Goal: Task Accomplishment & Management: Manage account settings

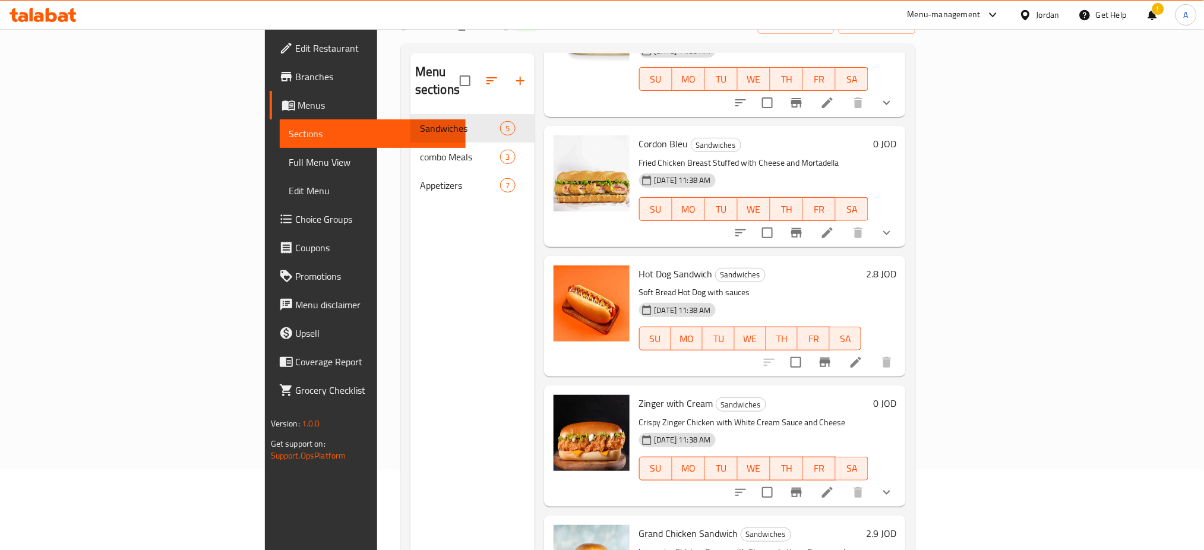
scroll to position [166, 0]
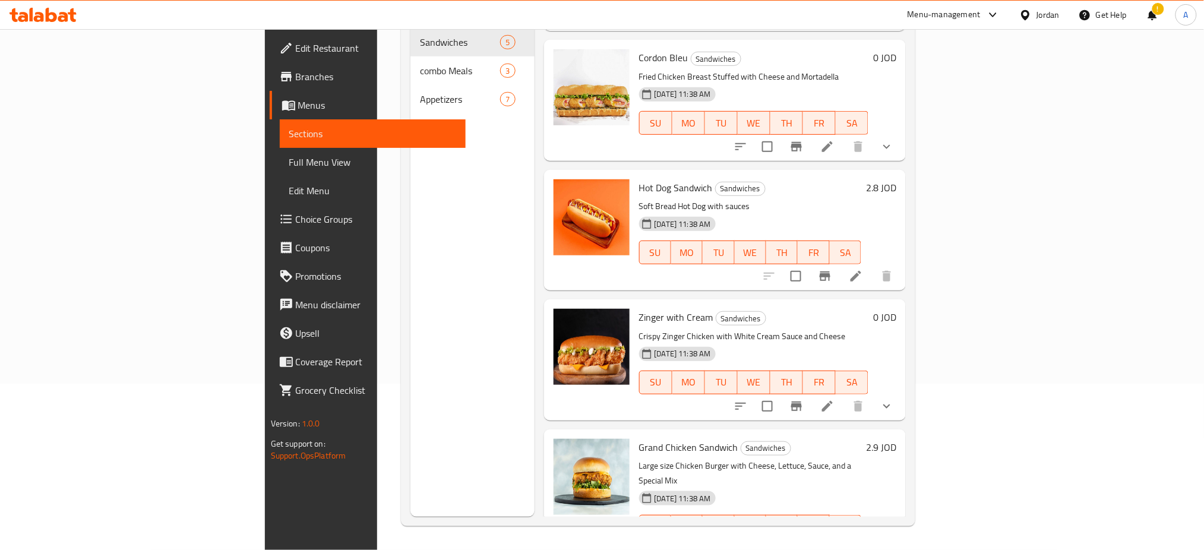
click at [809, 264] on input "checkbox" at bounding box center [796, 276] width 25 height 25
checkbox input "false"
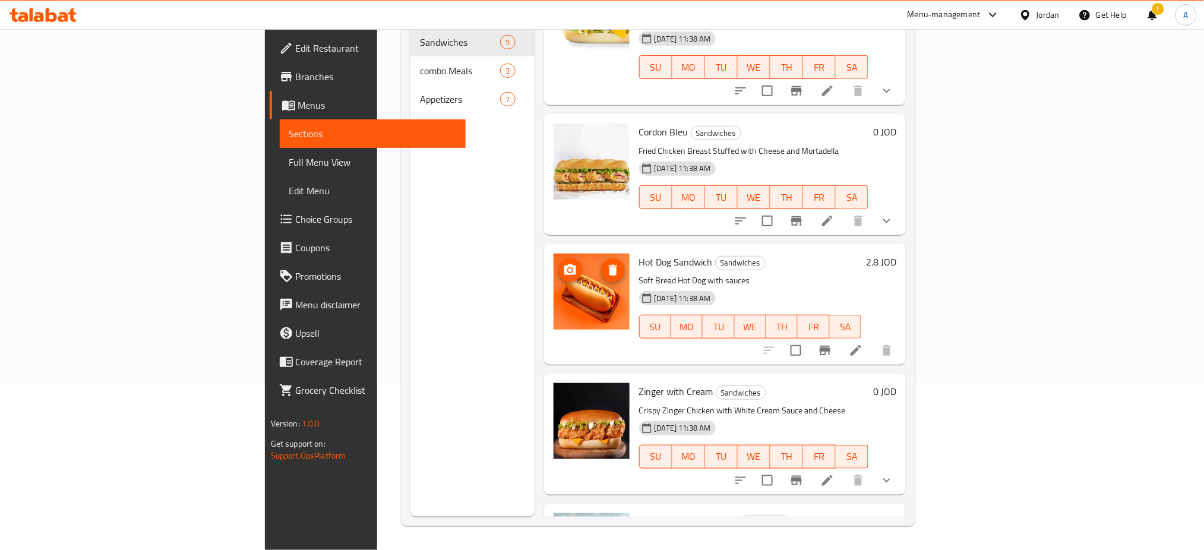
scroll to position [0, 0]
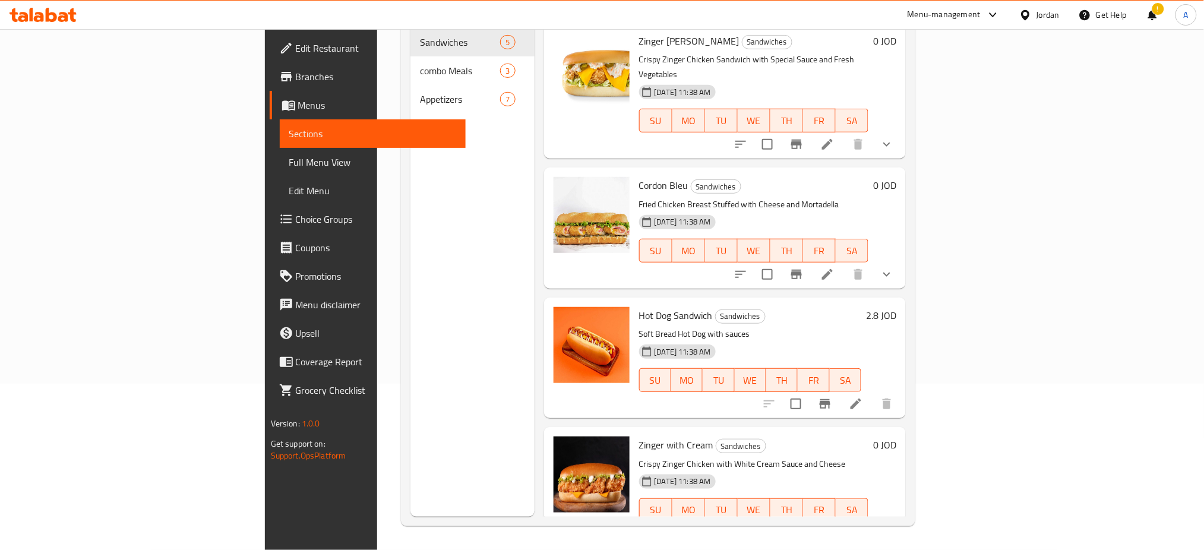
click at [420, 92] on span "Appetizers" at bounding box center [460, 99] width 80 height 14
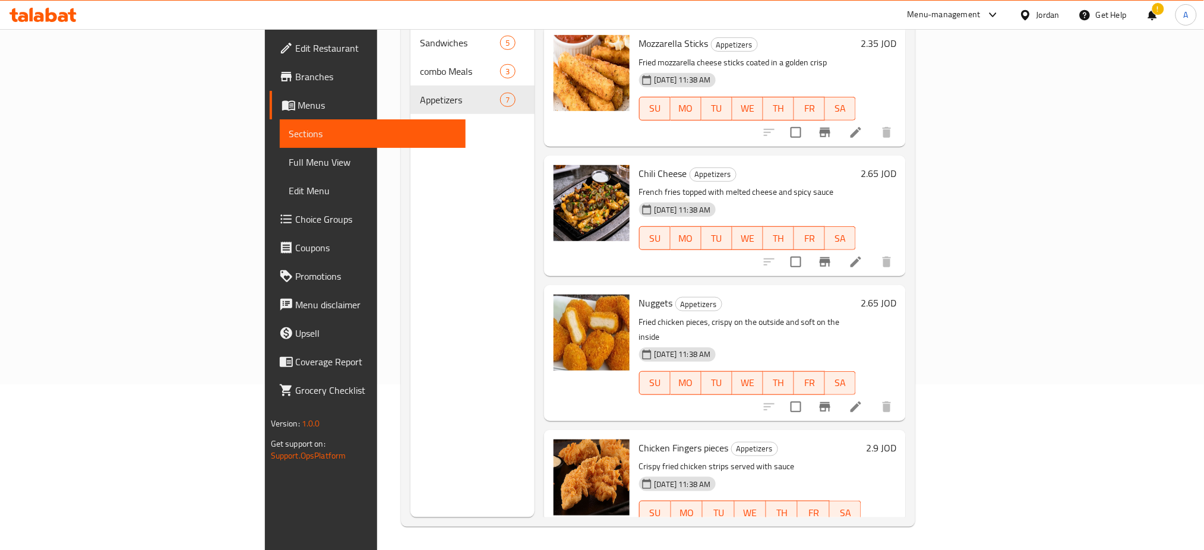
scroll to position [166, 0]
click at [861, 401] on icon at bounding box center [856, 406] width 11 height 11
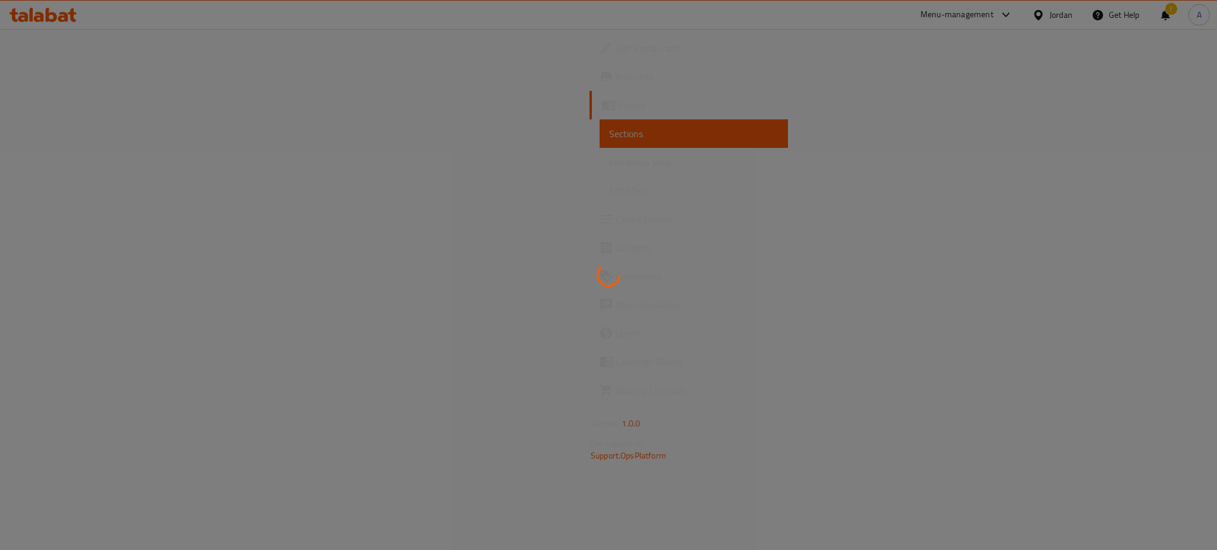
click at [1127, 333] on div at bounding box center [608, 275] width 1217 height 550
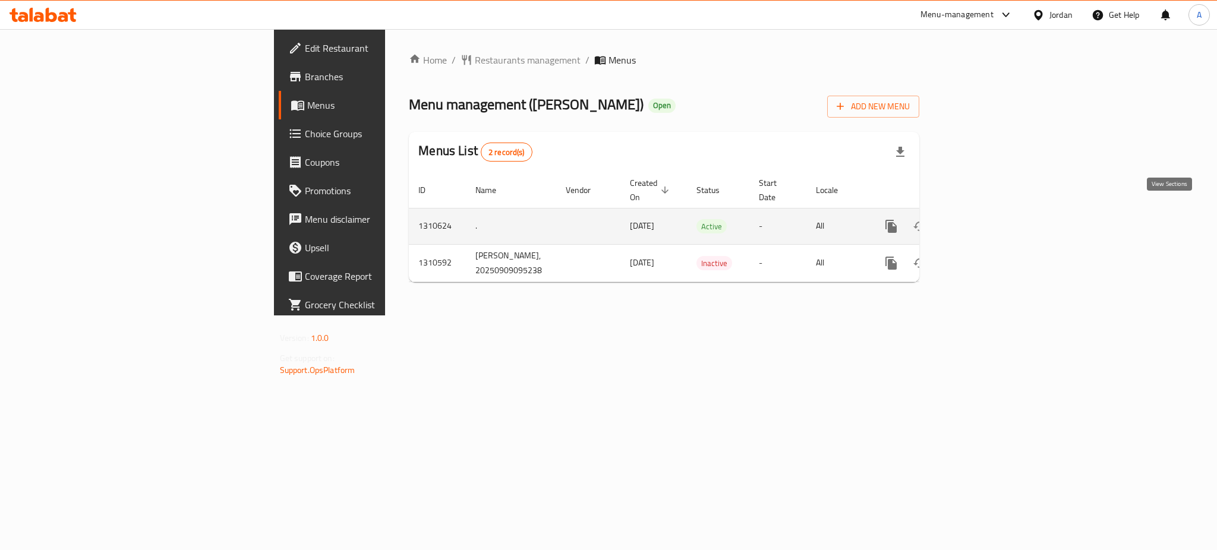
click at [984, 219] on icon "enhanced table" at bounding box center [977, 226] width 14 height 14
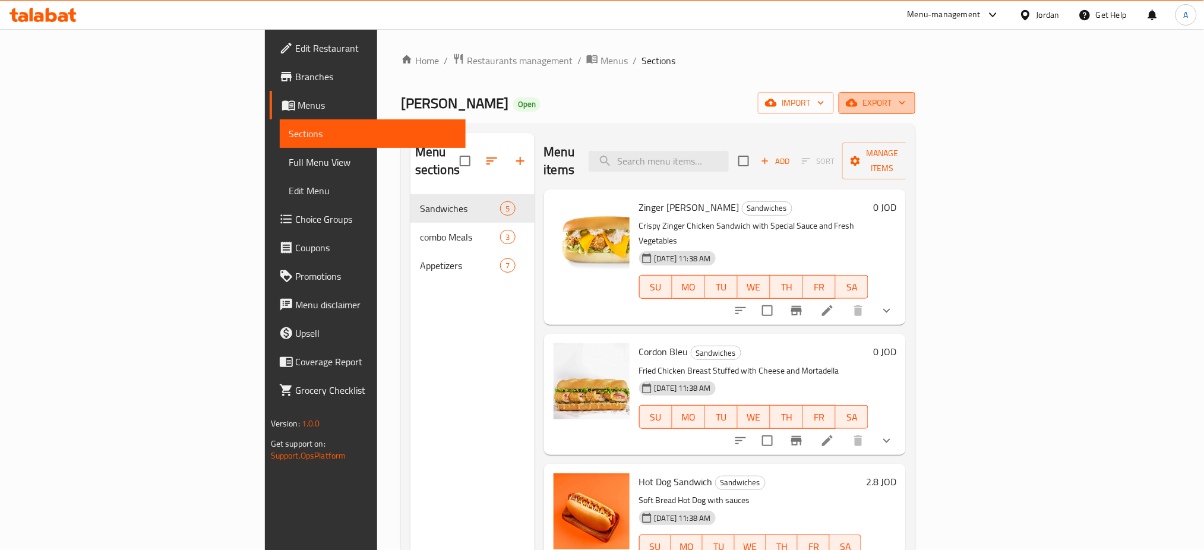
click at [906, 109] on span "export" at bounding box center [877, 103] width 58 height 15
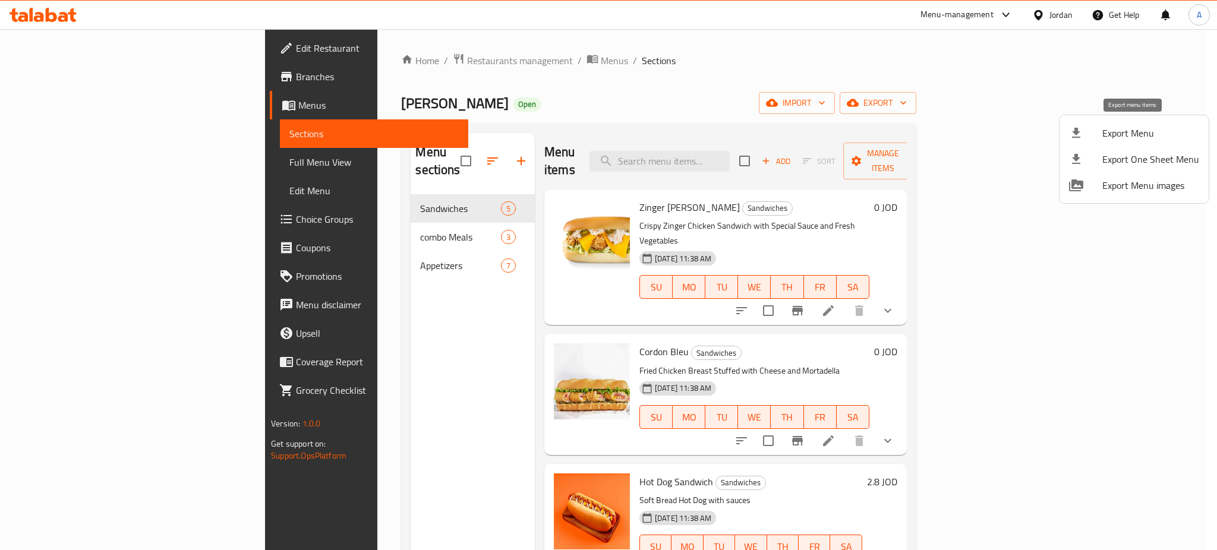
click at [1141, 126] on span "Export Menu" at bounding box center [1150, 133] width 97 height 14
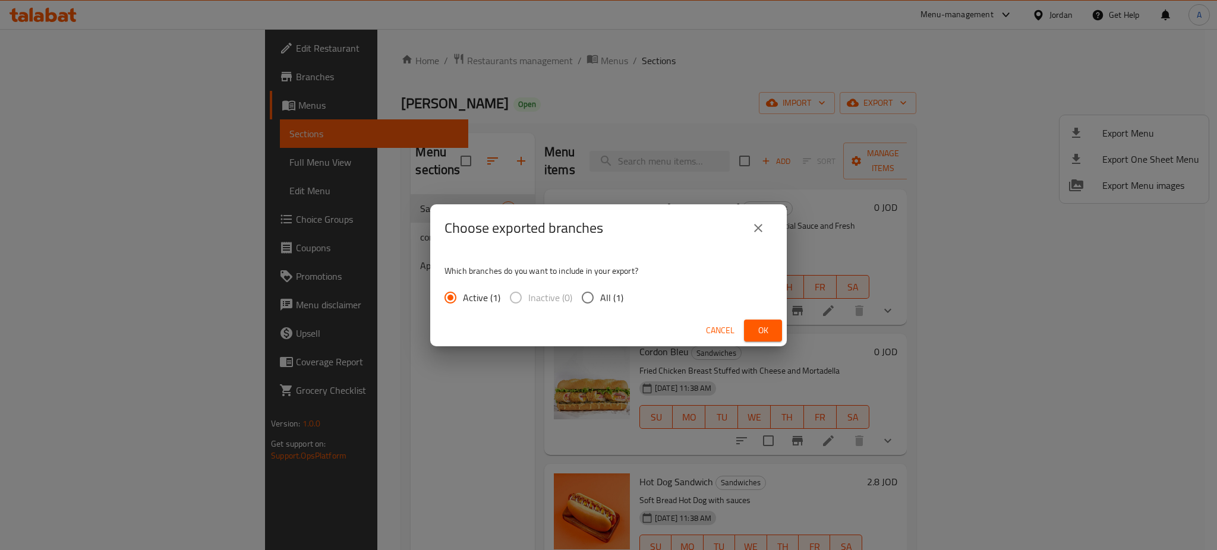
click at [776, 328] on button "Ok" at bounding box center [763, 331] width 38 height 22
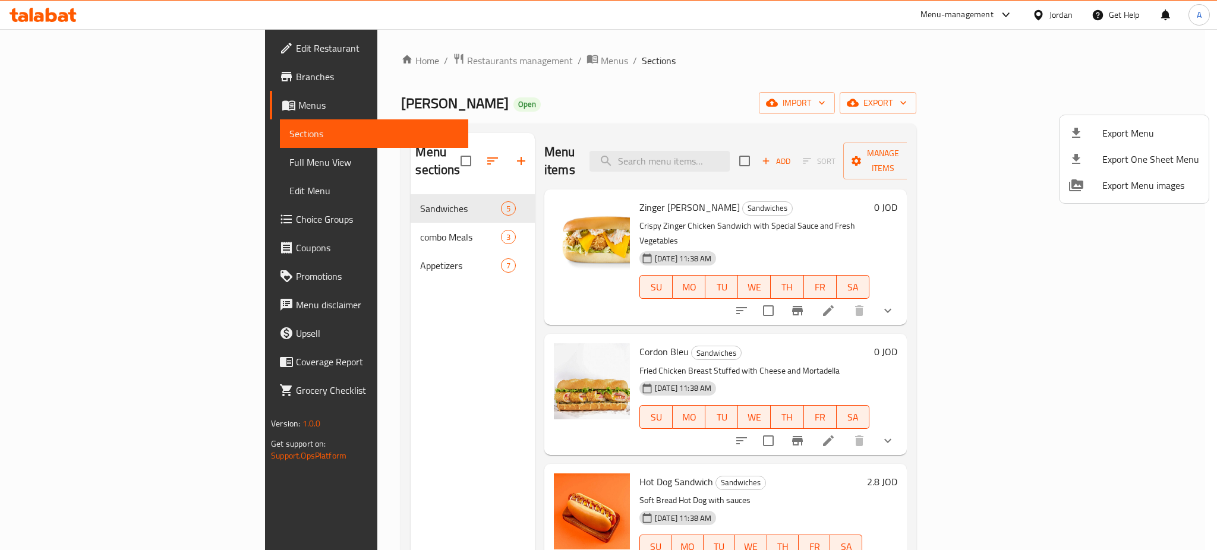
drag, startPoint x: 149, startPoint y: 75, endPoint x: 222, endPoint y: 75, distance: 72.5
click at [150, 75] on div at bounding box center [608, 275] width 1217 height 550
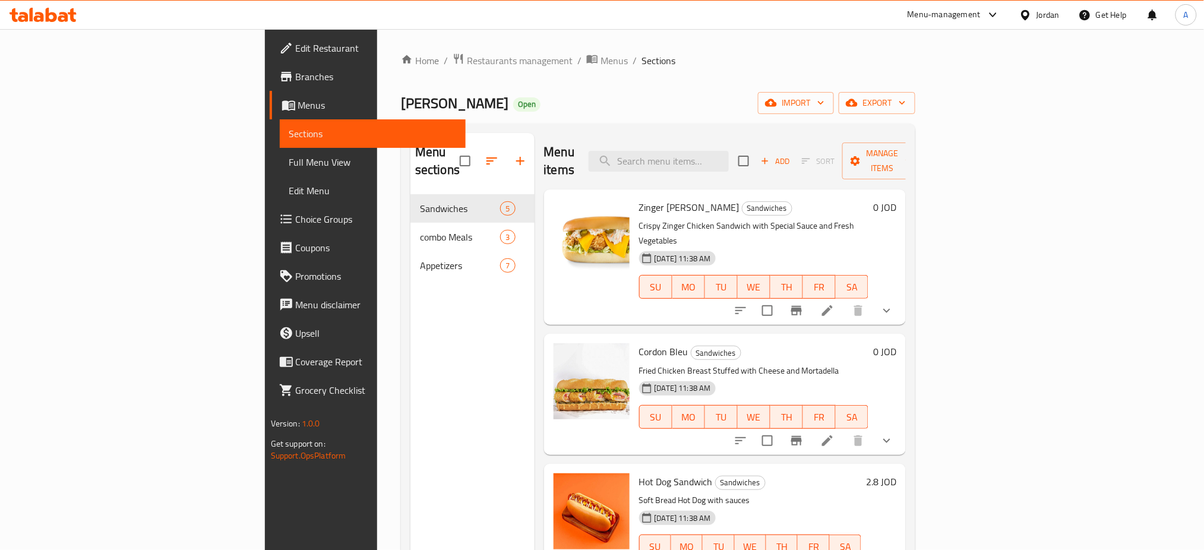
drag, startPoint x: 74, startPoint y: 75, endPoint x: 154, endPoint y: 74, distance: 80.2
click at [296, 75] on span "Branches" at bounding box center [376, 77] width 161 height 14
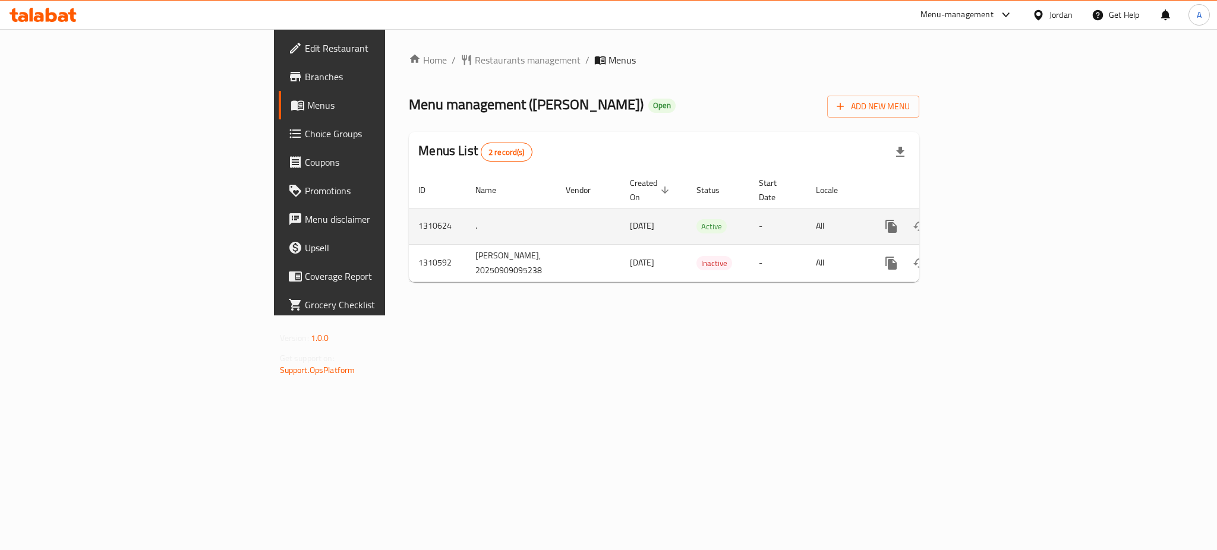
click at [984, 219] on icon "enhanced table" at bounding box center [977, 226] width 14 height 14
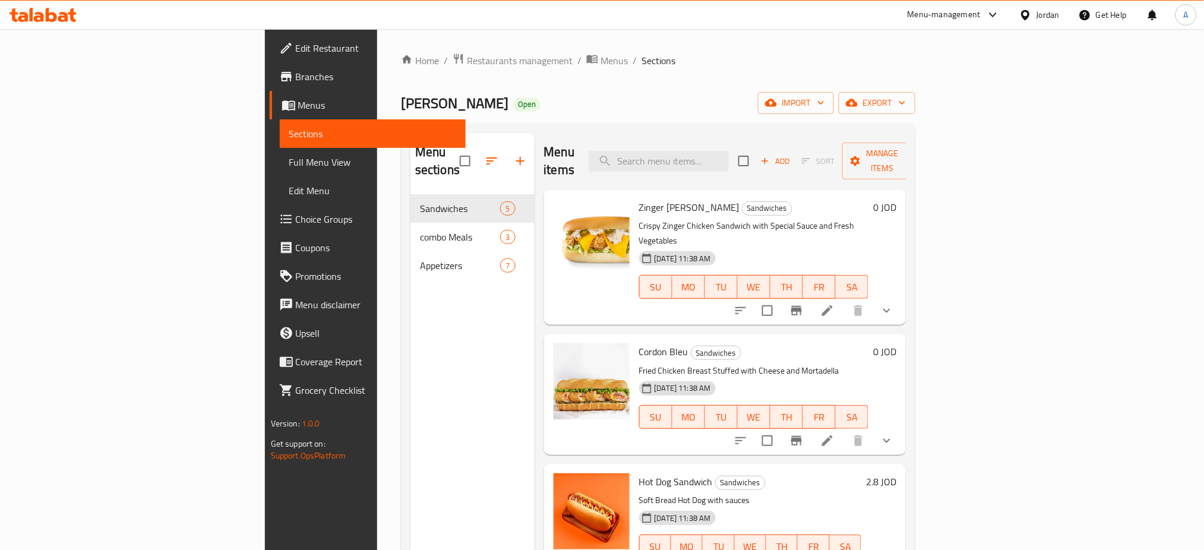
click at [298, 107] on span "Menus" at bounding box center [377, 105] width 159 height 14
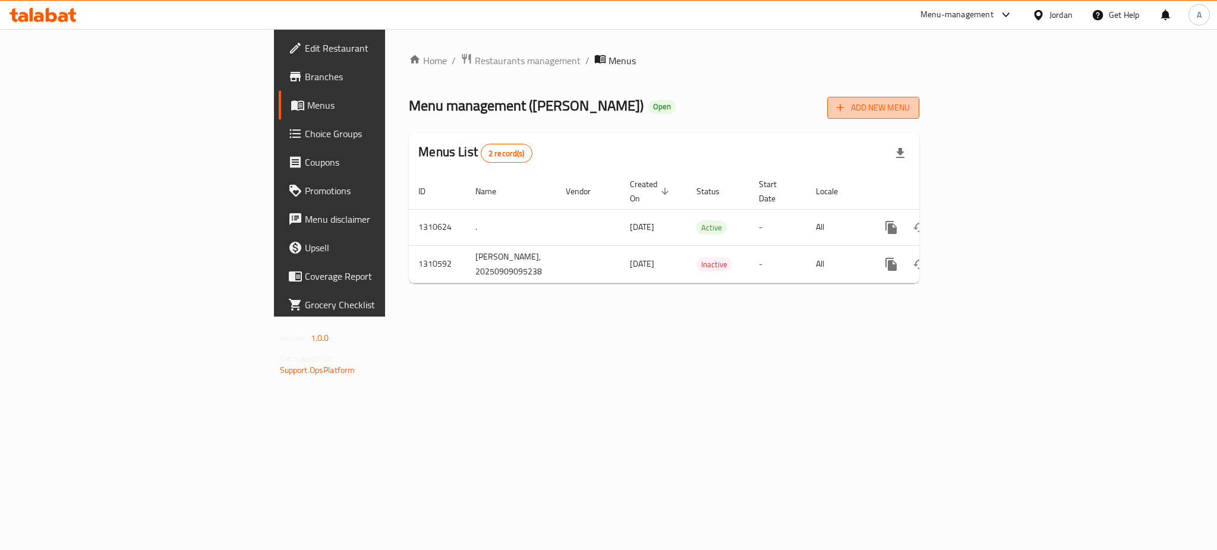
click at [910, 113] on span "Add New Menu" at bounding box center [872, 107] width 73 height 15
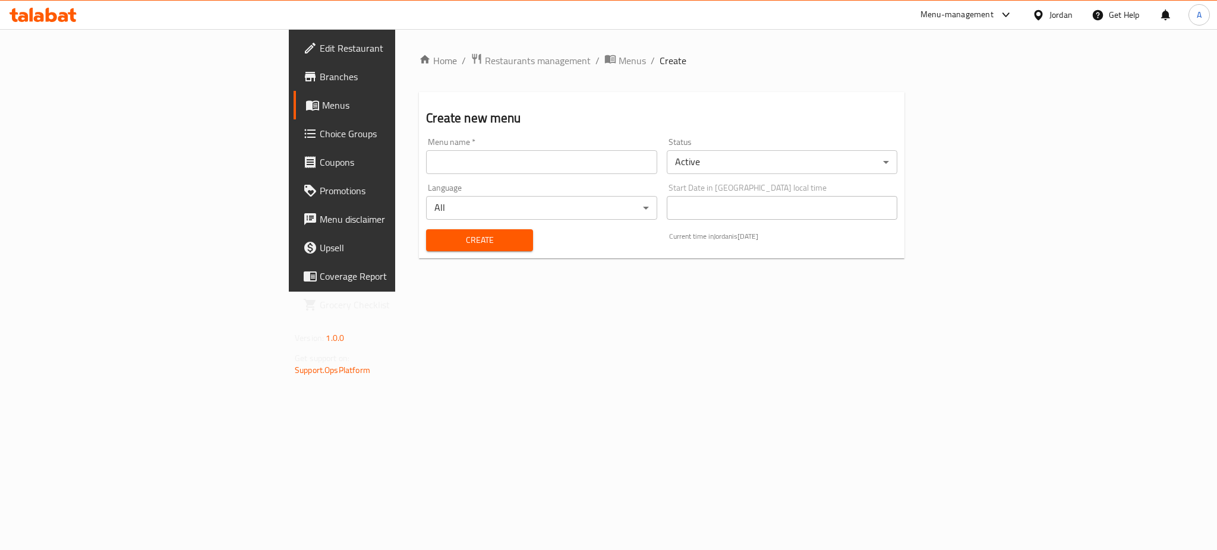
click at [801, 172] on body "​ Menu-management Jordan Get Help A Edit Restaurant Branches Menus Choice Group…" at bounding box center [608, 289] width 1217 height 521
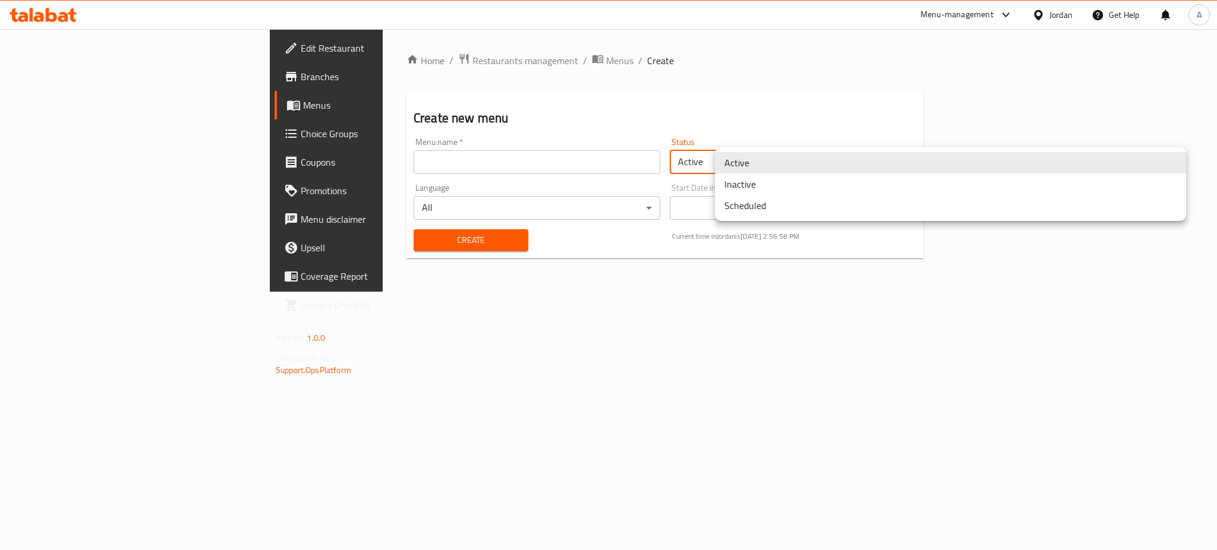
click at [791, 190] on li "Inactive" at bounding box center [950, 183] width 471 height 21
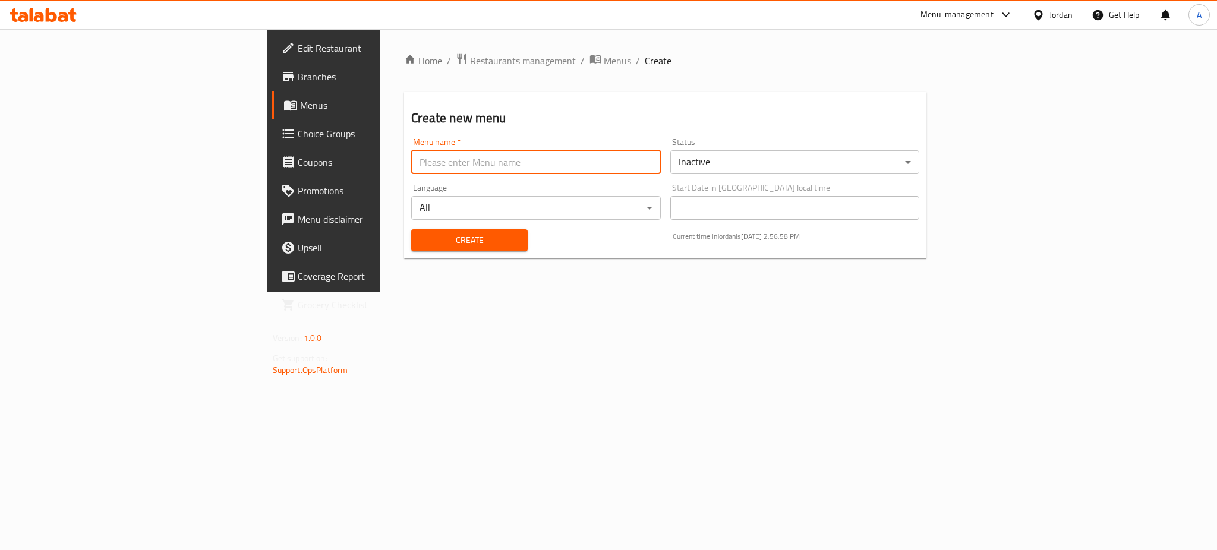
click at [506, 166] on input "text" at bounding box center [536, 162] width 250 height 24
type input "new menu"
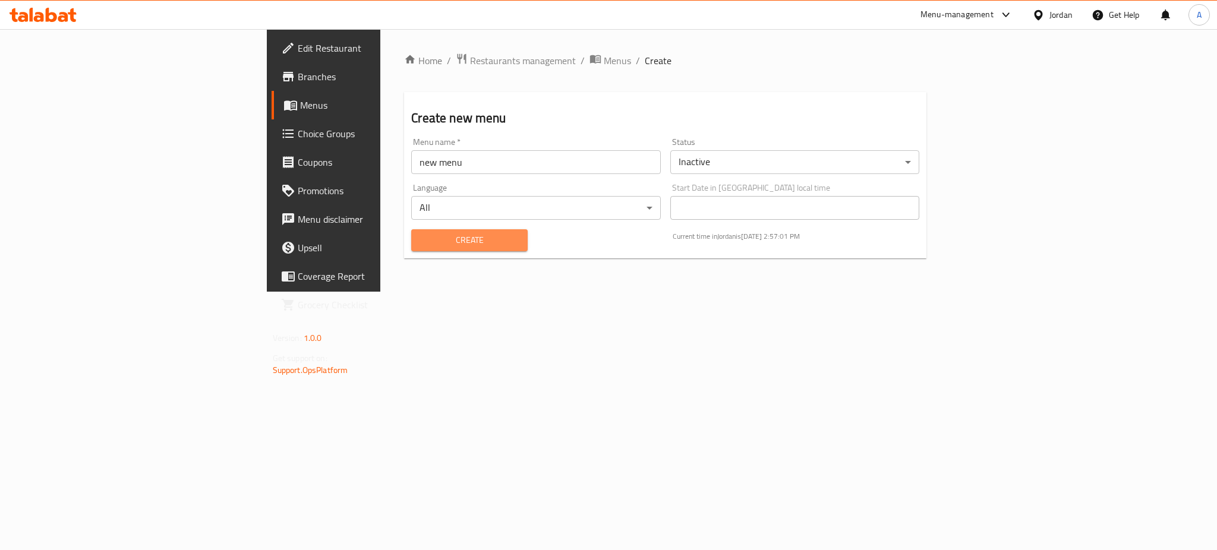
click at [453, 251] on button "Create" at bounding box center [469, 240] width 116 height 22
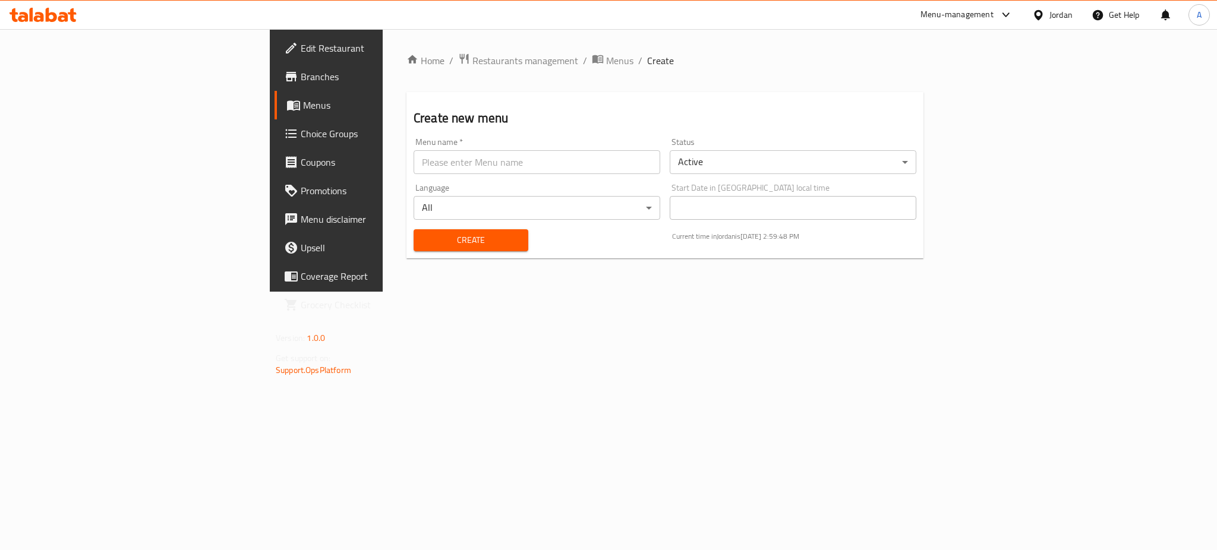
click at [303, 105] on span "Menus" at bounding box center [383, 105] width 160 height 14
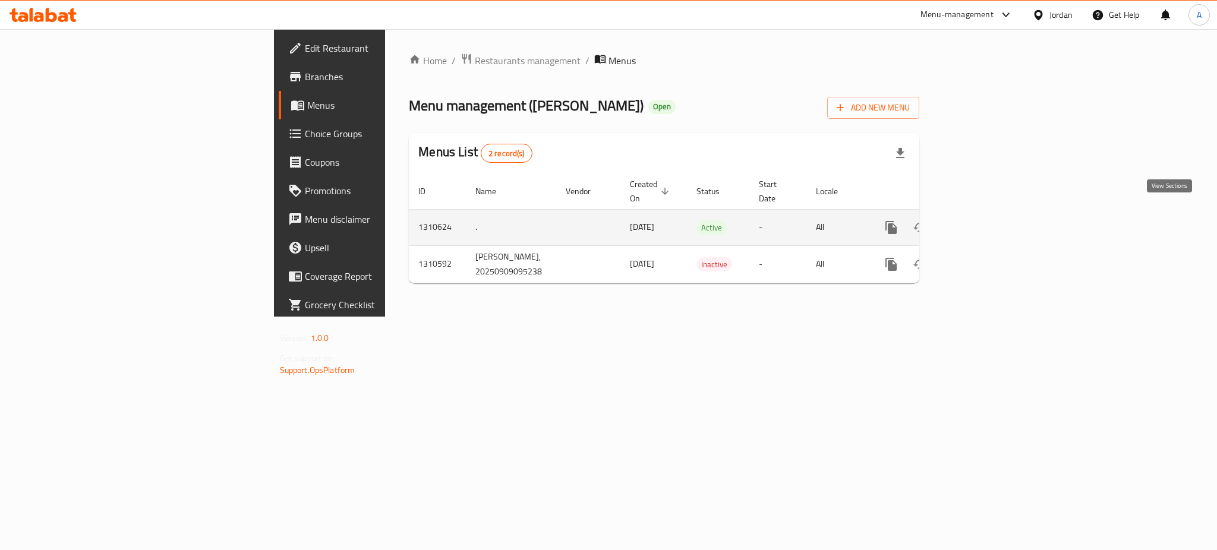
click at [991, 223] on link "enhanced table" at bounding box center [976, 227] width 29 height 29
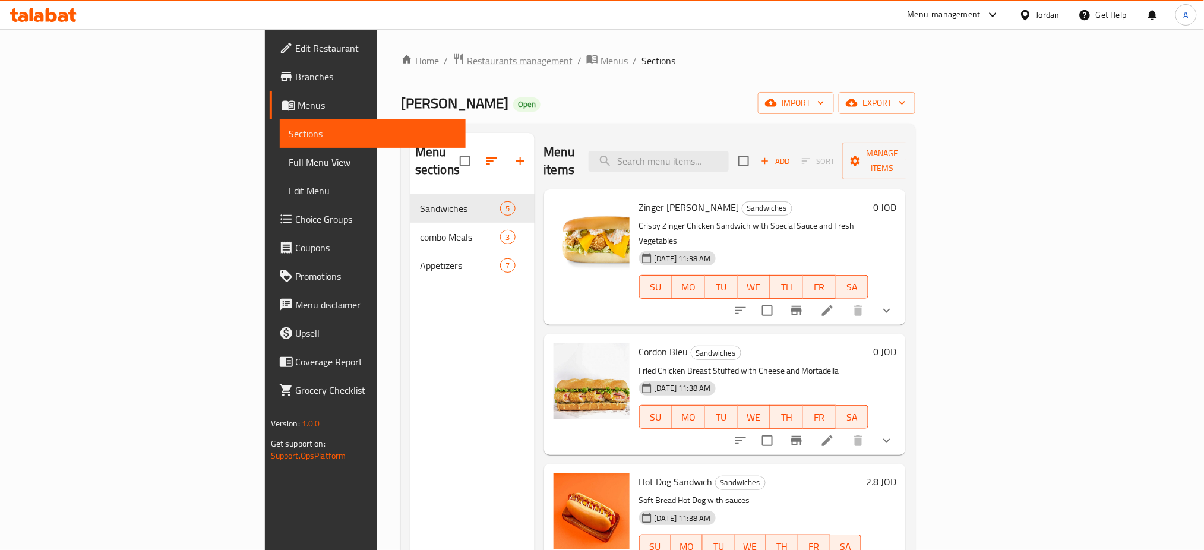
click at [467, 58] on span "Restaurants management" at bounding box center [520, 60] width 106 height 14
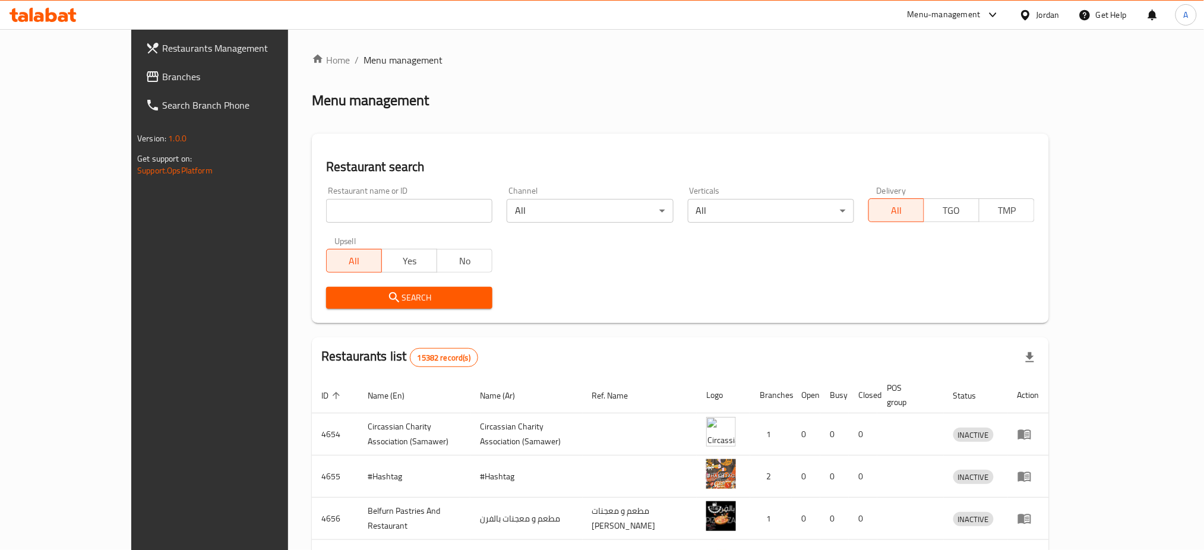
click at [326, 205] on input "search" at bounding box center [409, 211] width 166 height 24
click at [326, 204] on input "search" at bounding box center [409, 211] width 166 height 24
type input "م"
type input "mr zinger"
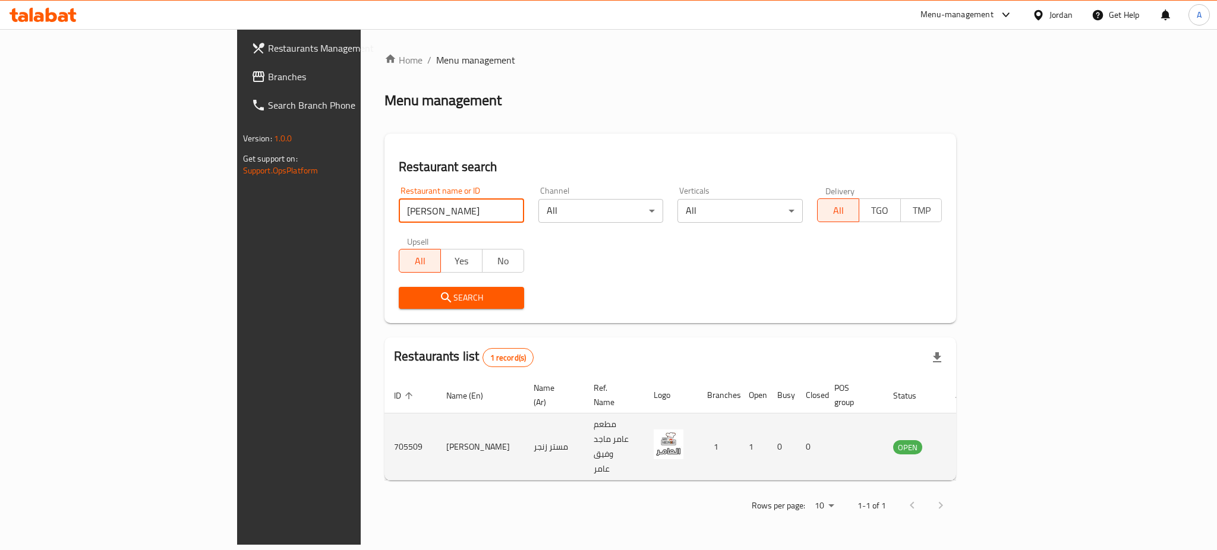
click at [969, 443] on icon "enhanced table" at bounding box center [962, 448] width 13 height 10
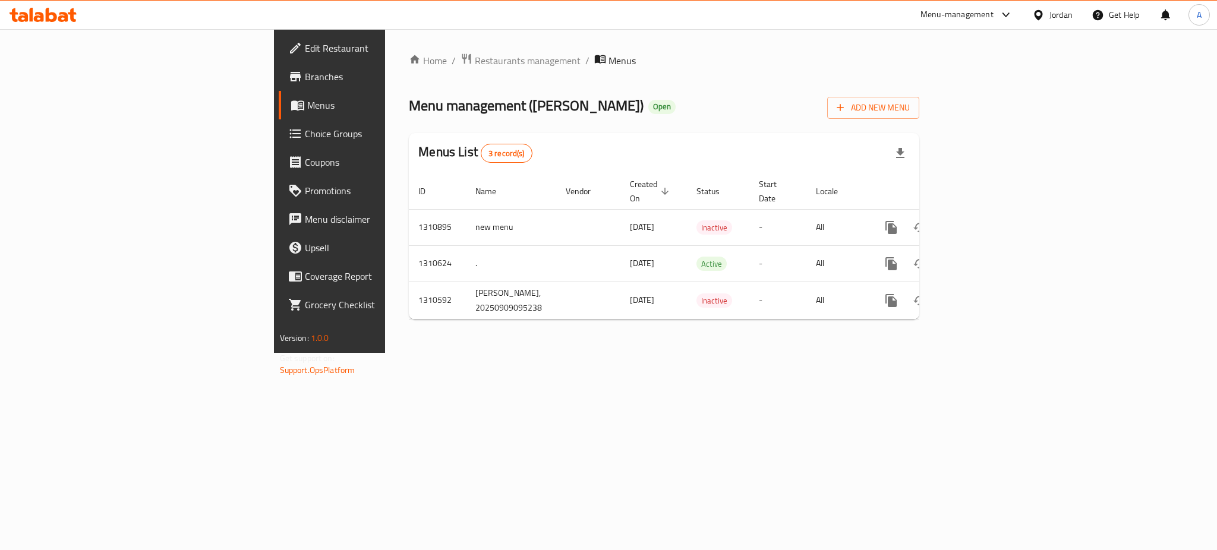
drag, startPoint x: 1216, startPoint y: 329, endPoint x: 1208, endPoint y: 304, distance: 26.0
click at [943, 329] on div "Home / Restaurants management / Menus Menu management ( Mr Zinger ) Open Add Ne…" at bounding box center [664, 191] width 558 height 324
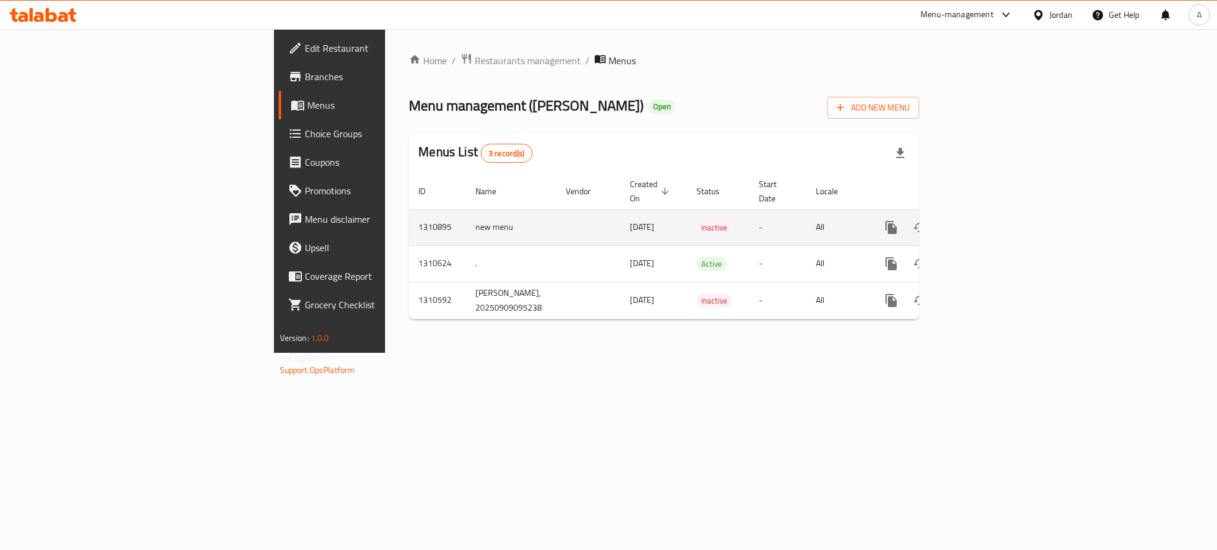
click at [984, 220] on icon "enhanced table" at bounding box center [977, 227] width 14 height 14
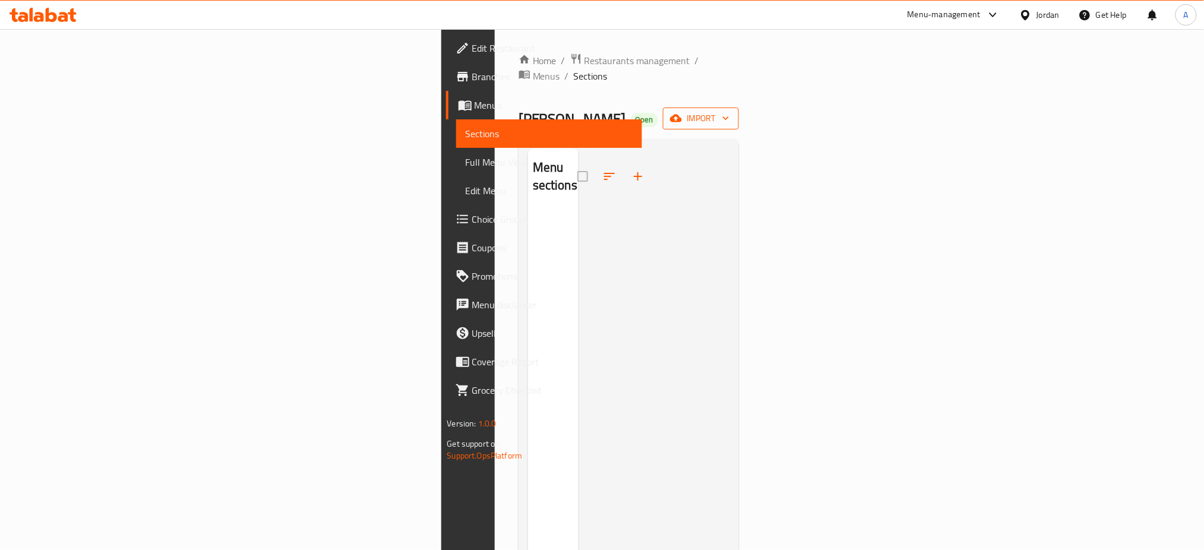
click at [682, 112] on icon "button" at bounding box center [676, 118] width 12 height 12
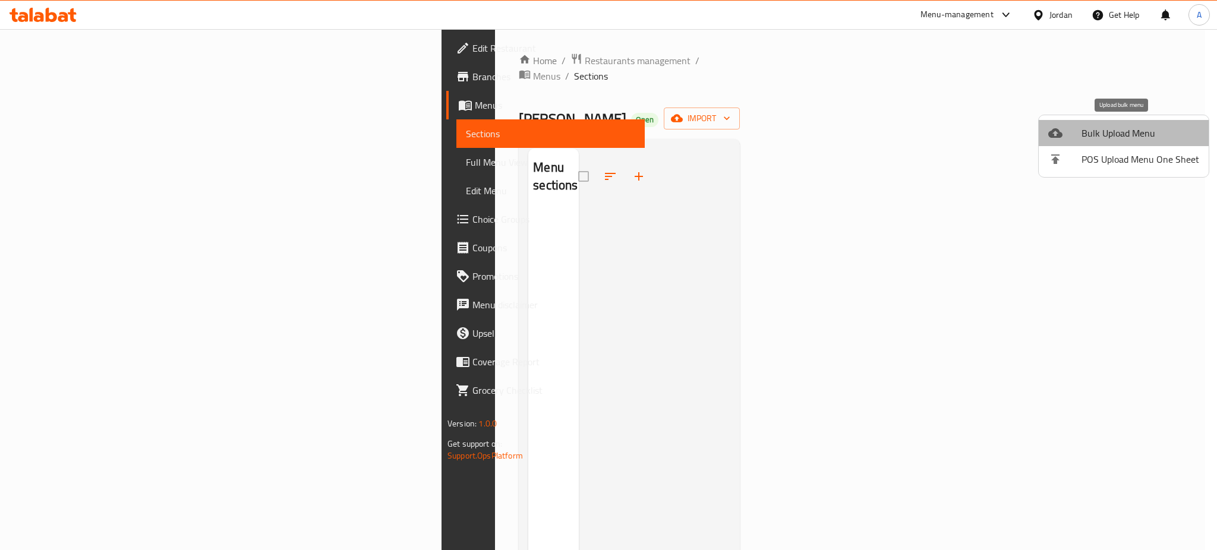
click at [1128, 138] on span "Bulk Upload Menu" at bounding box center [1140, 133] width 118 height 14
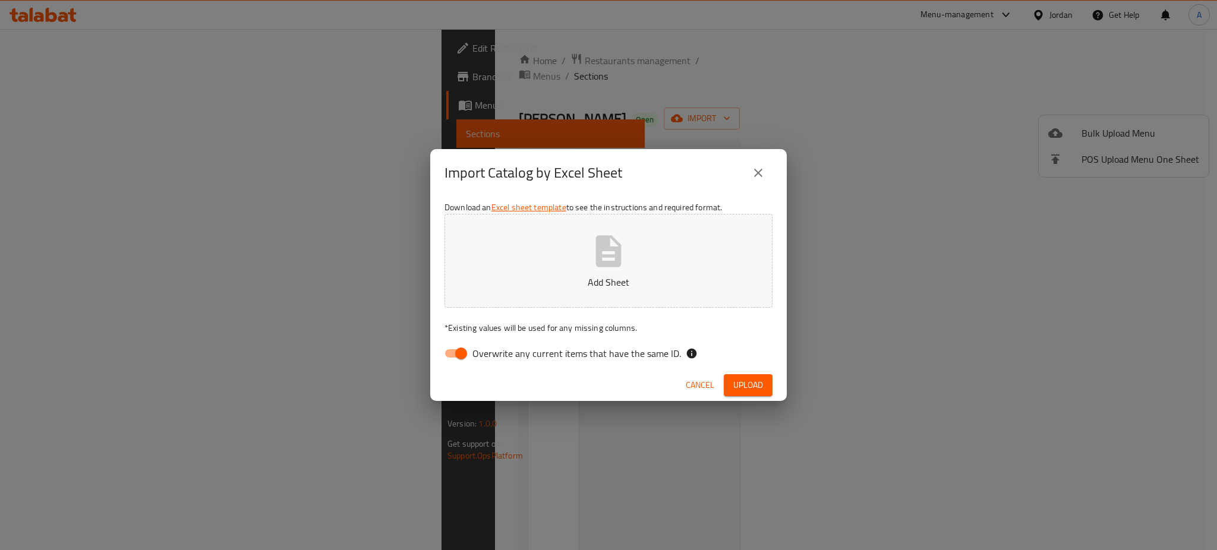
click at [645, 270] on button "Add Sheet" at bounding box center [608, 261] width 328 height 94
click at [433, 356] on div "Download an Excel sheet template to see the instructions and required format. M…" at bounding box center [608, 283] width 356 height 172
click at [450, 356] on input "Overwrite any current items that have the same ID." at bounding box center [461, 353] width 68 height 23
checkbox input "false"
click at [750, 391] on span "Upload" at bounding box center [748, 385] width 30 height 15
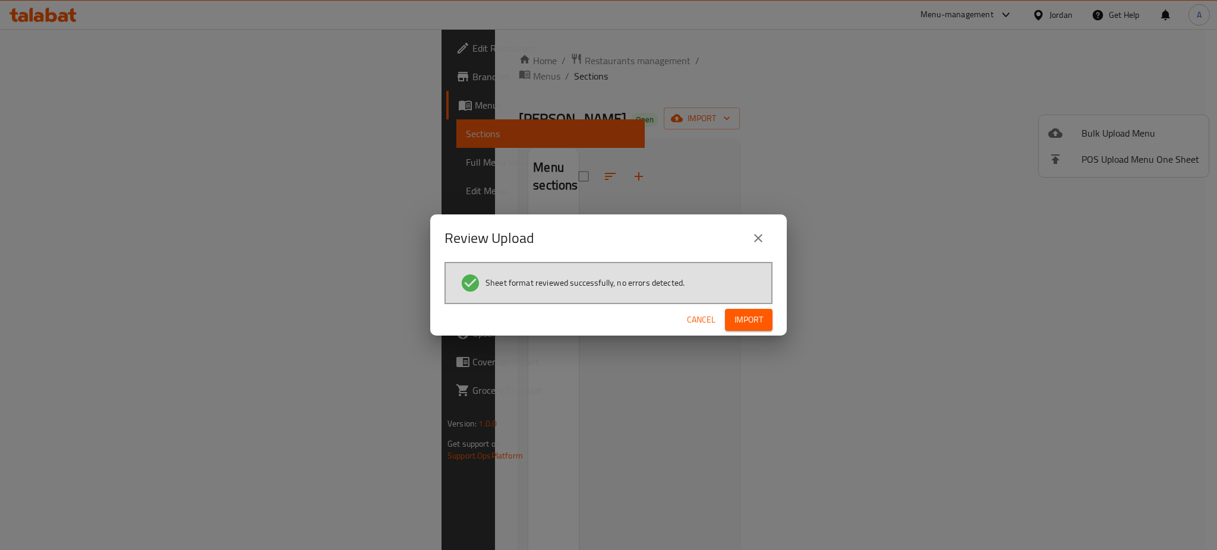
click at [734, 321] on span "Import" at bounding box center [748, 319] width 29 height 15
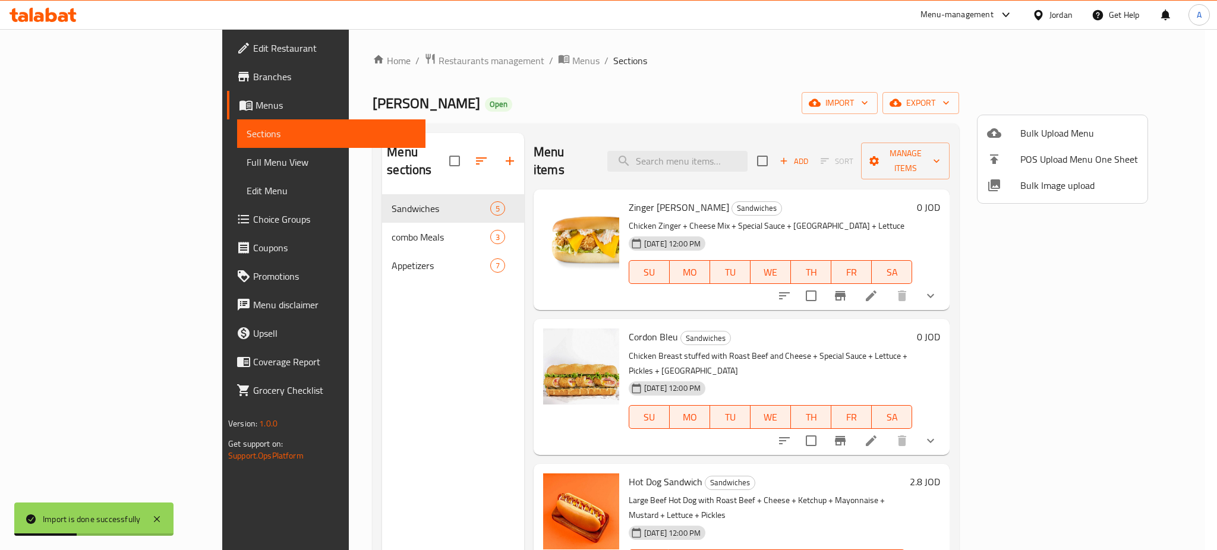
click at [377, 223] on div at bounding box center [608, 275] width 1217 height 550
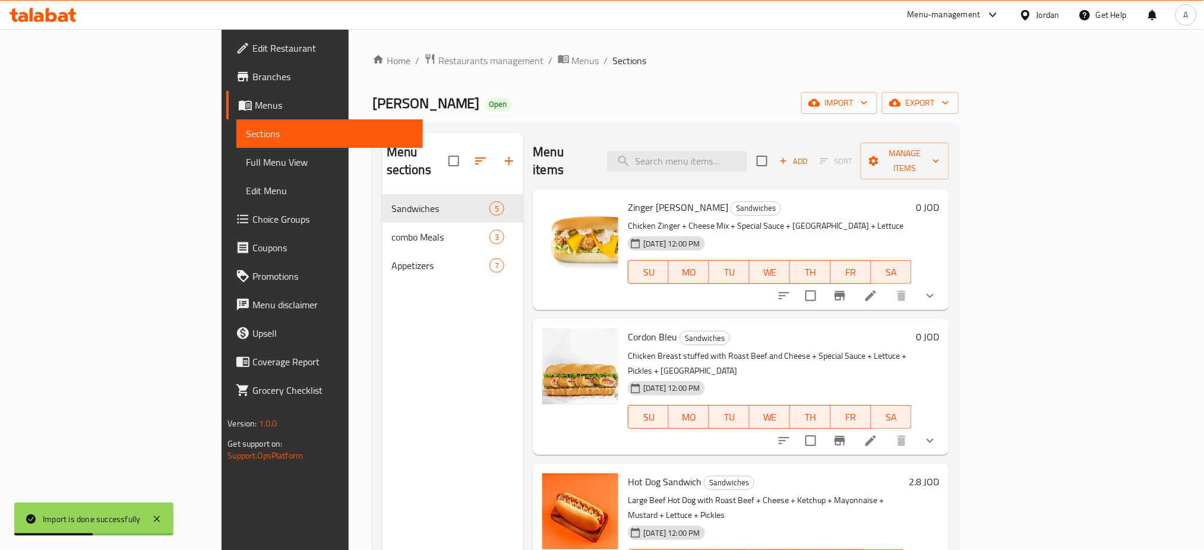
click at [392, 230] on span "combo Meals" at bounding box center [441, 237] width 99 height 14
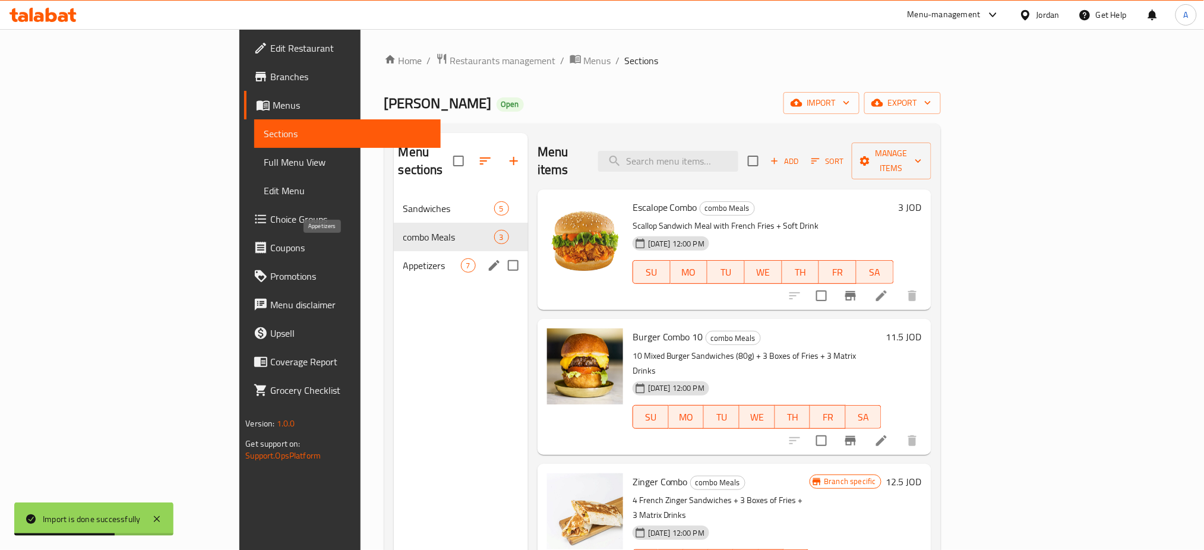
click at [403, 258] on span "Appetizers" at bounding box center [432, 265] width 58 height 14
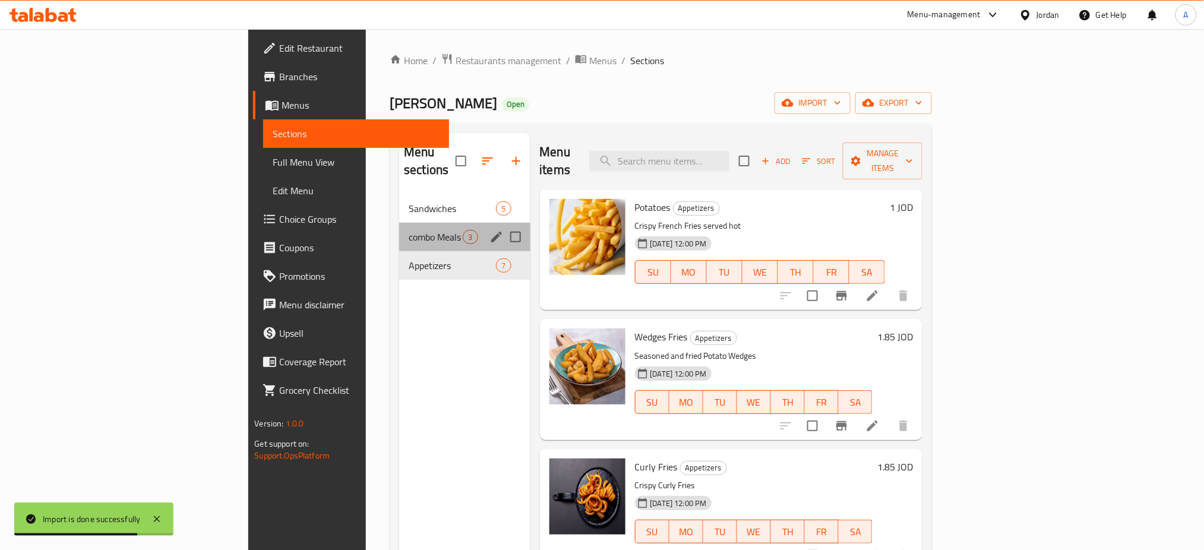
click at [399, 223] on div "combo Meals 3" at bounding box center [464, 237] width 131 height 29
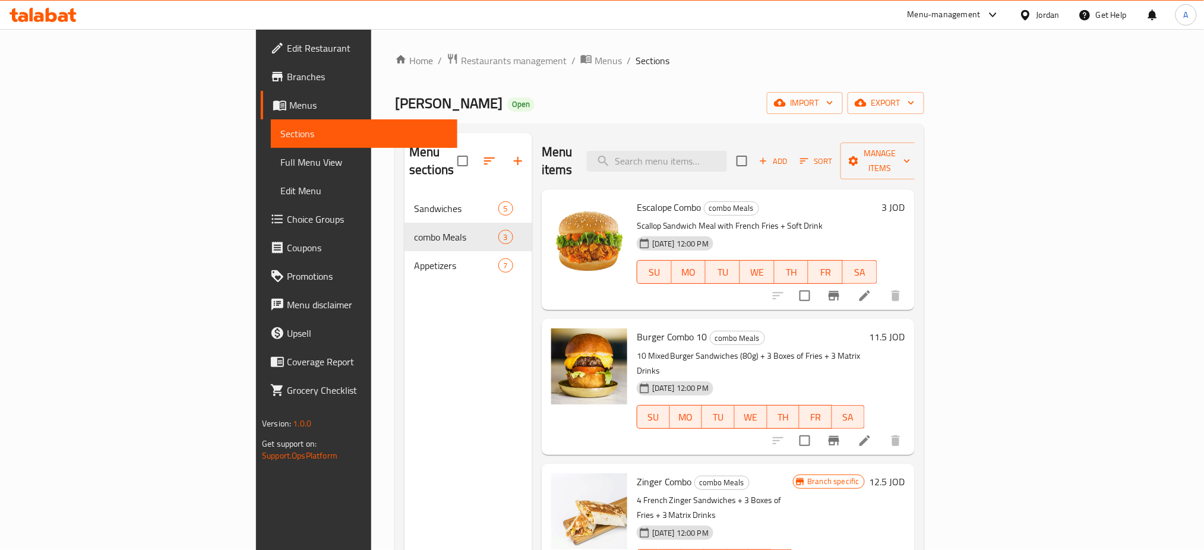
click at [287, 80] on span "Branches" at bounding box center [367, 77] width 161 height 14
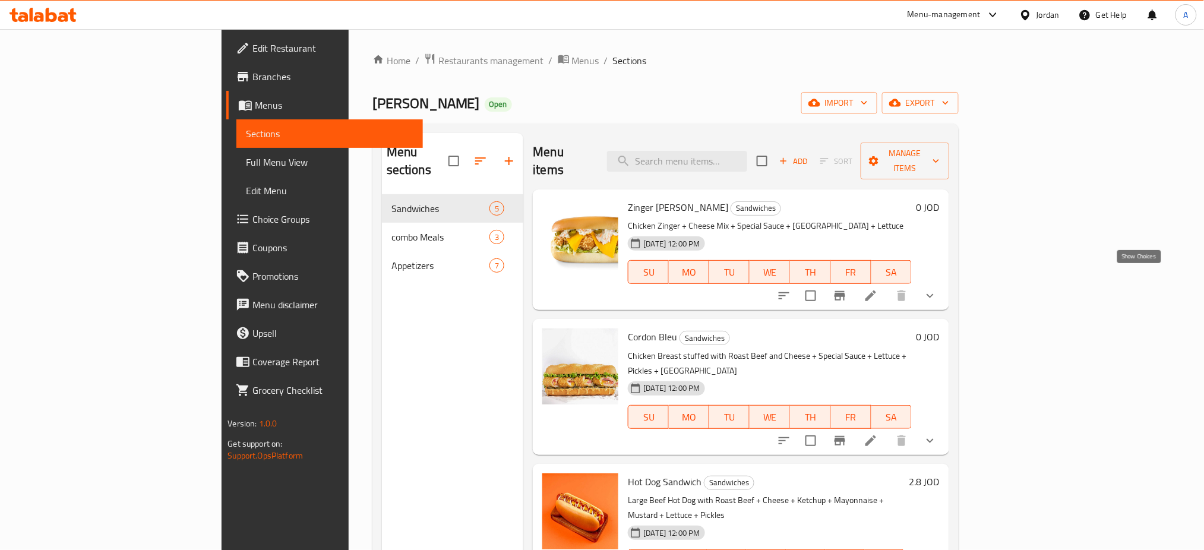
click at [937, 289] on icon "show more" at bounding box center [930, 296] width 14 height 14
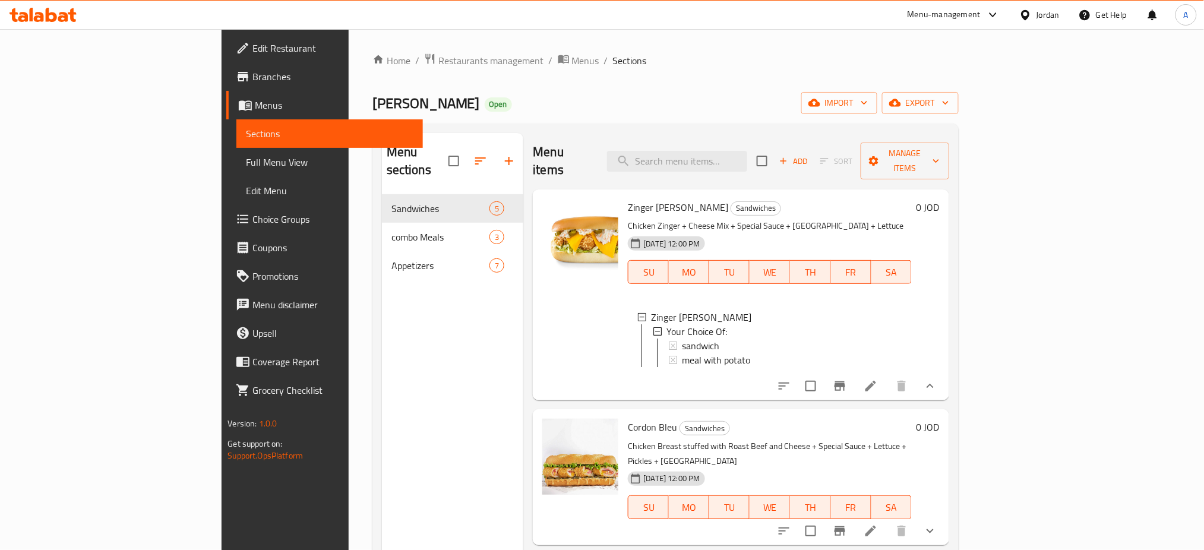
click at [878, 379] on icon at bounding box center [871, 386] width 14 height 14
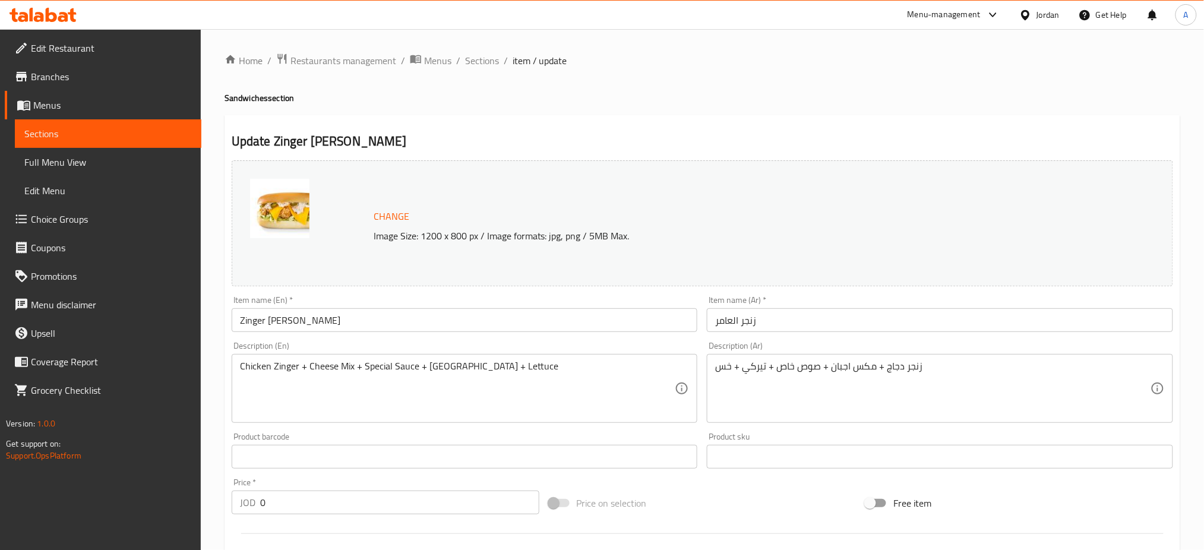
drag, startPoint x: 492, startPoint y: 62, endPoint x: 525, endPoint y: 115, distance: 62.2
click at [492, 62] on span "Sections" at bounding box center [482, 60] width 34 height 14
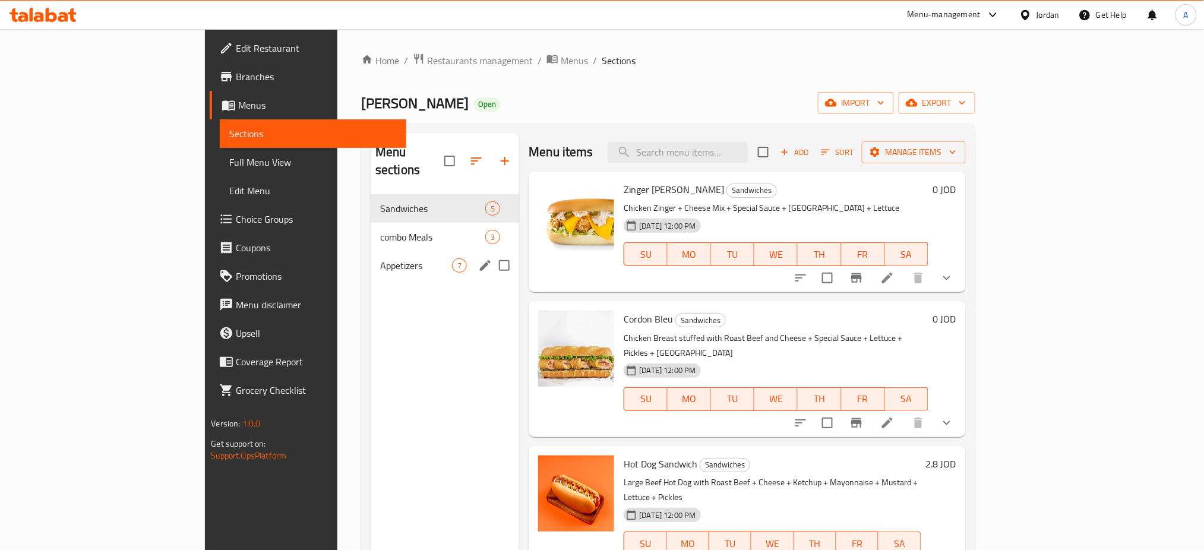
click at [380, 258] on span "Appetizers" at bounding box center [416, 265] width 72 height 14
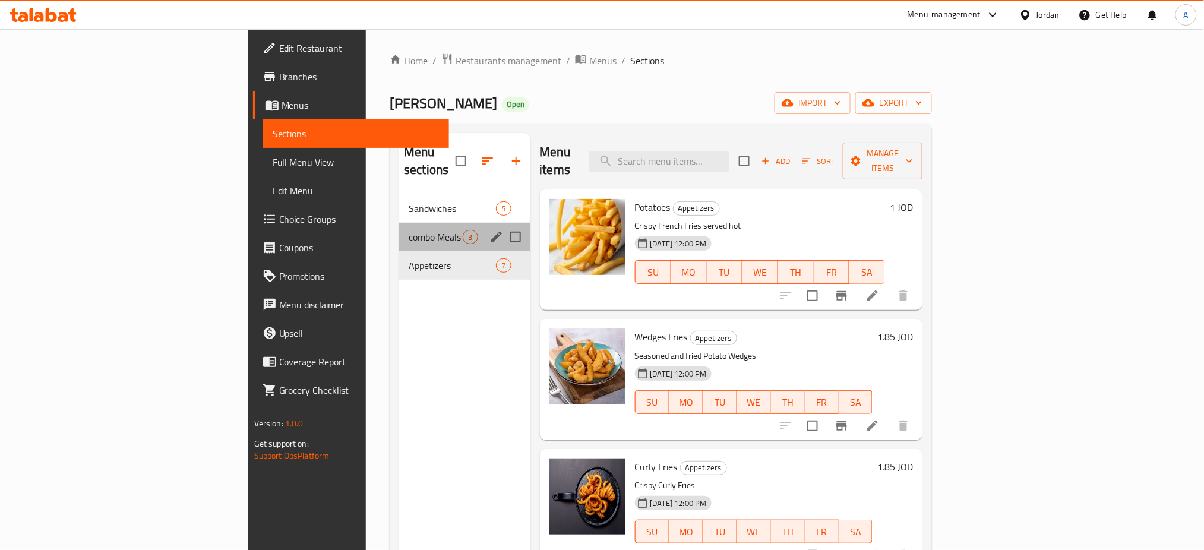
click at [399, 231] on div "combo Meals 3" at bounding box center [464, 237] width 131 height 29
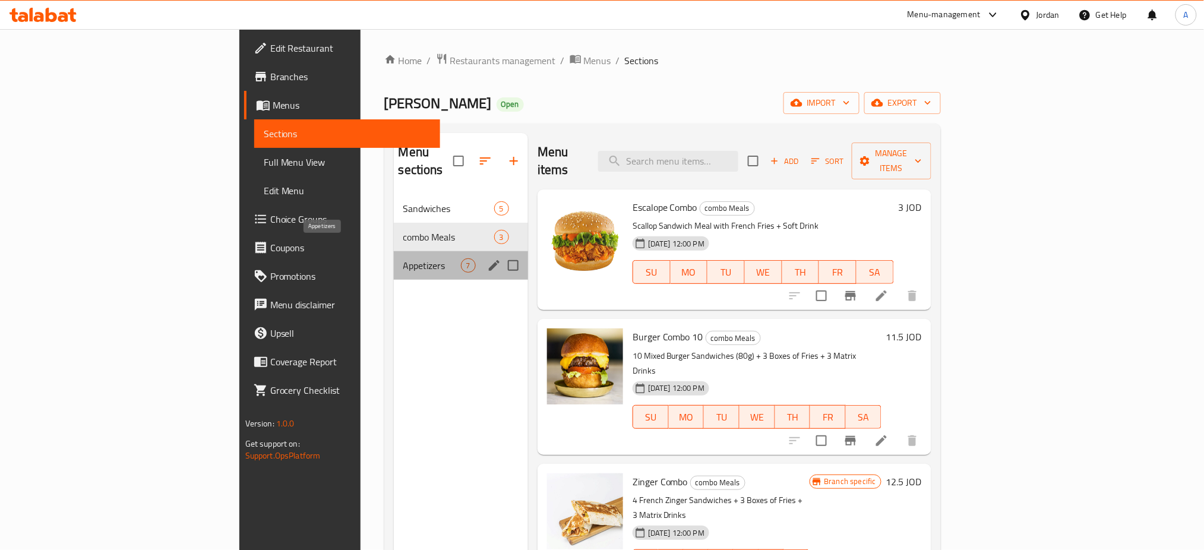
click at [403, 258] on span "Appetizers" at bounding box center [432, 265] width 58 height 14
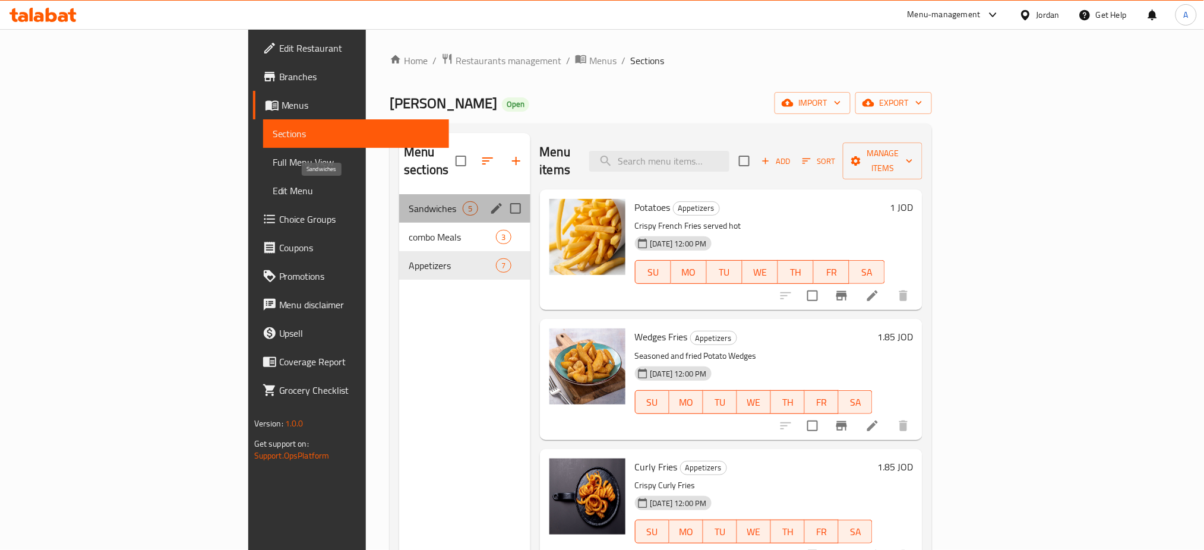
click at [409, 201] on span "Sandwiches" at bounding box center [436, 208] width 54 height 14
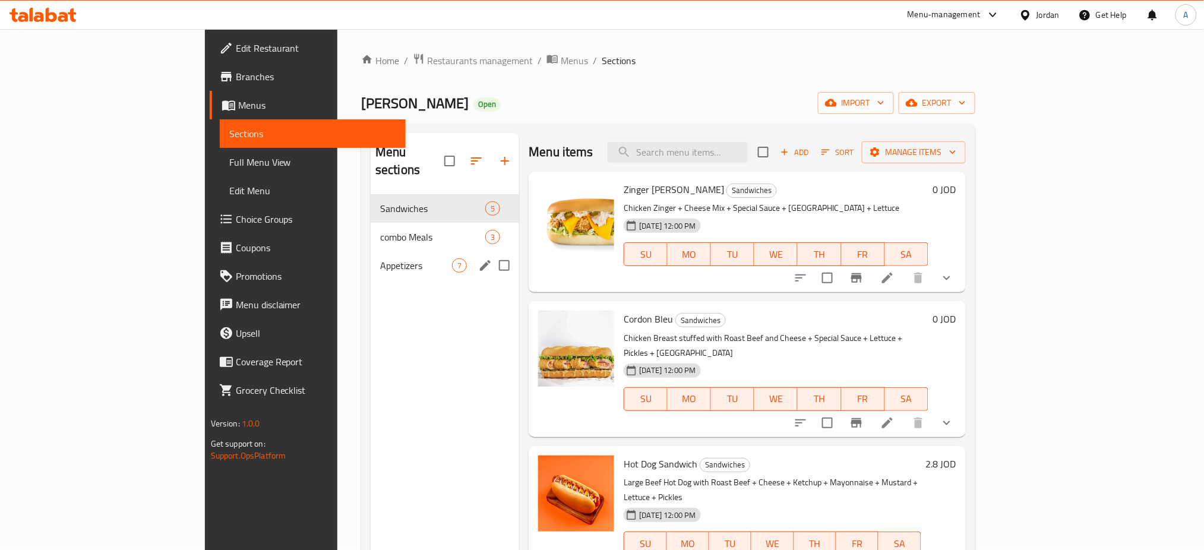
click at [374, 228] on div "combo Meals 3" at bounding box center [445, 237] width 149 height 29
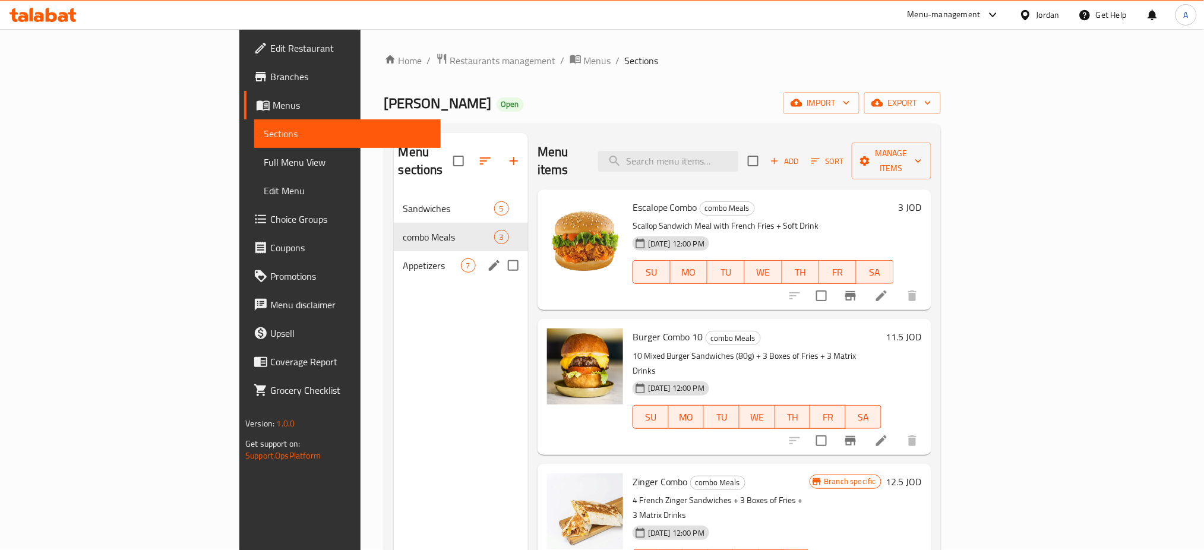
click at [403, 258] on span "Appetizers" at bounding box center [432, 265] width 58 height 14
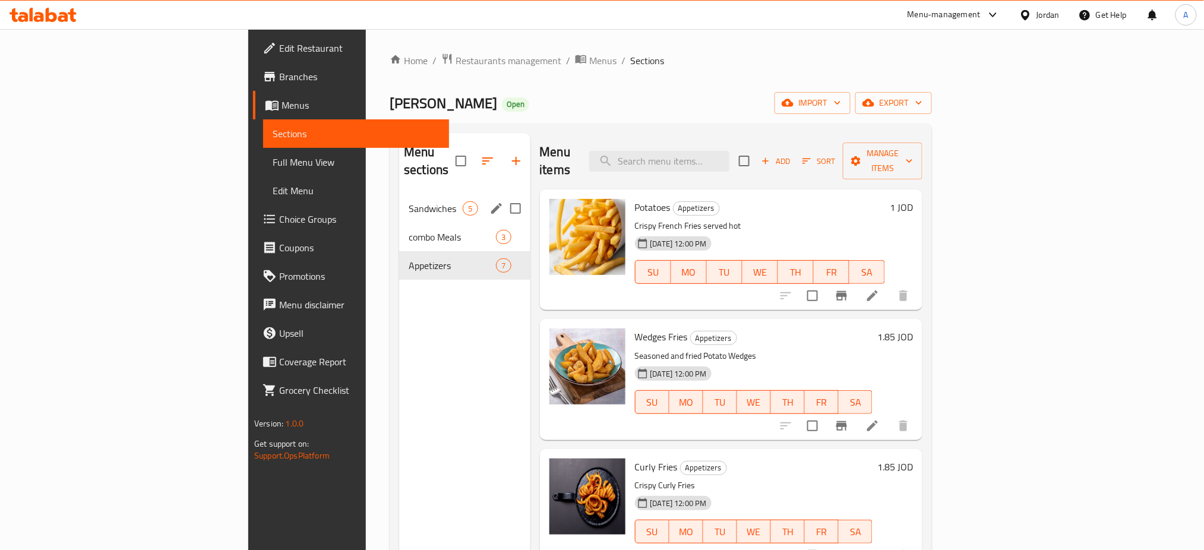
click at [409, 201] on span "Sandwiches" at bounding box center [436, 208] width 54 height 14
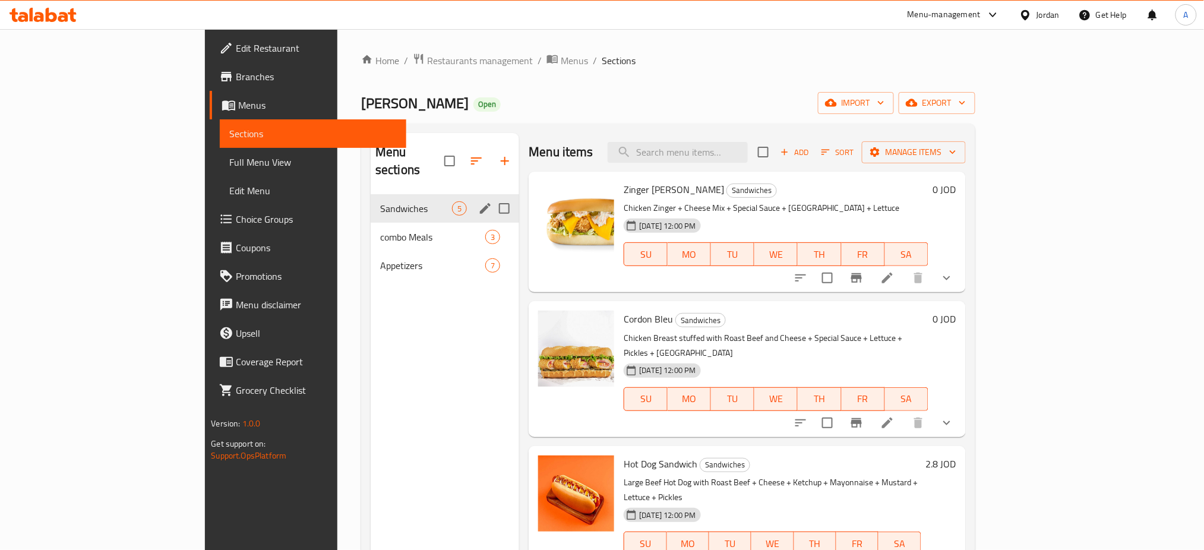
click at [371, 223] on div "combo Meals 3" at bounding box center [445, 237] width 149 height 29
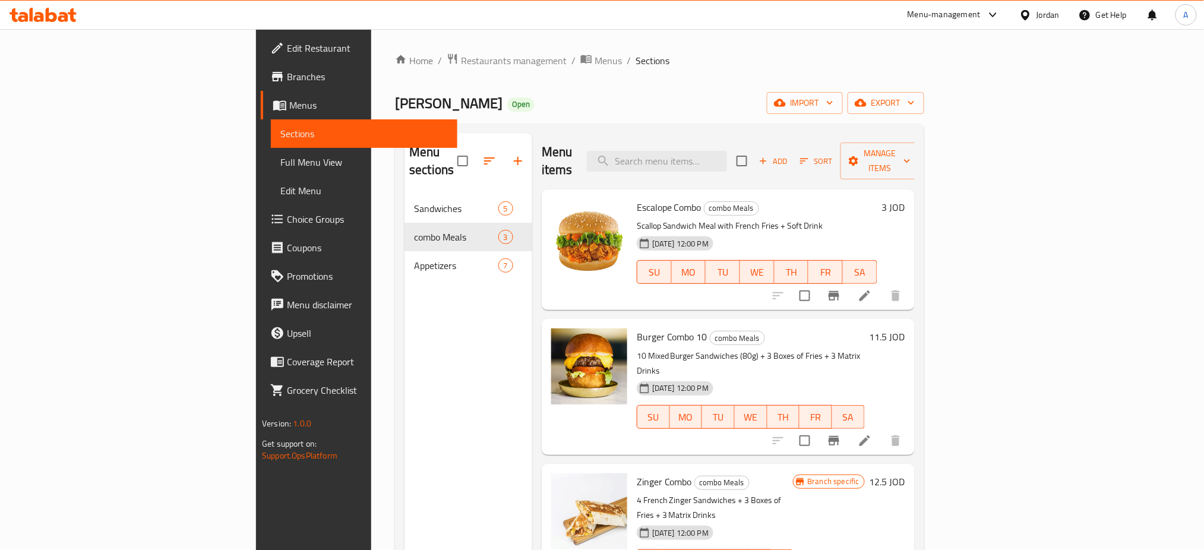
click at [882, 285] on li at bounding box center [864, 295] width 33 height 21
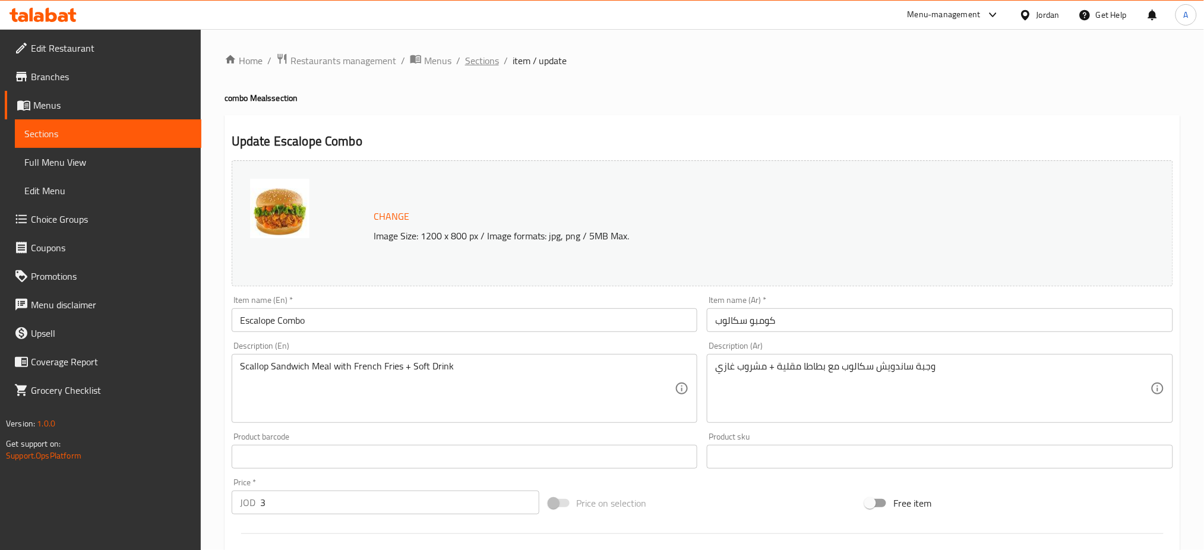
click at [474, 56] on span "Sections" at bounding box center [482, 60] width 34 height 14
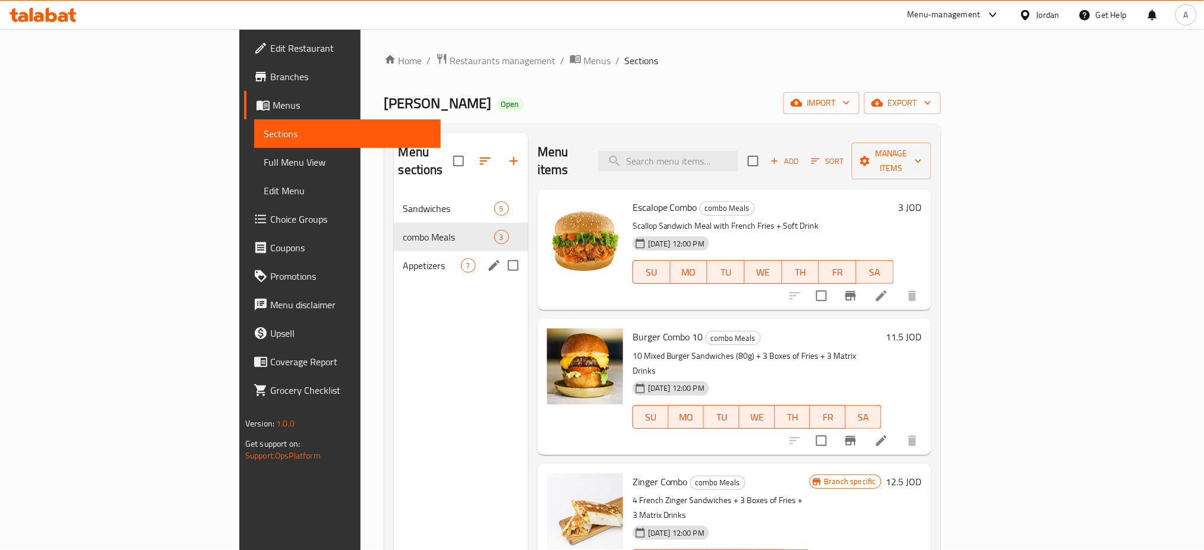
click at [403, 258] on span "Appetizers" at bounding box center [432, 265] width 58 height 14
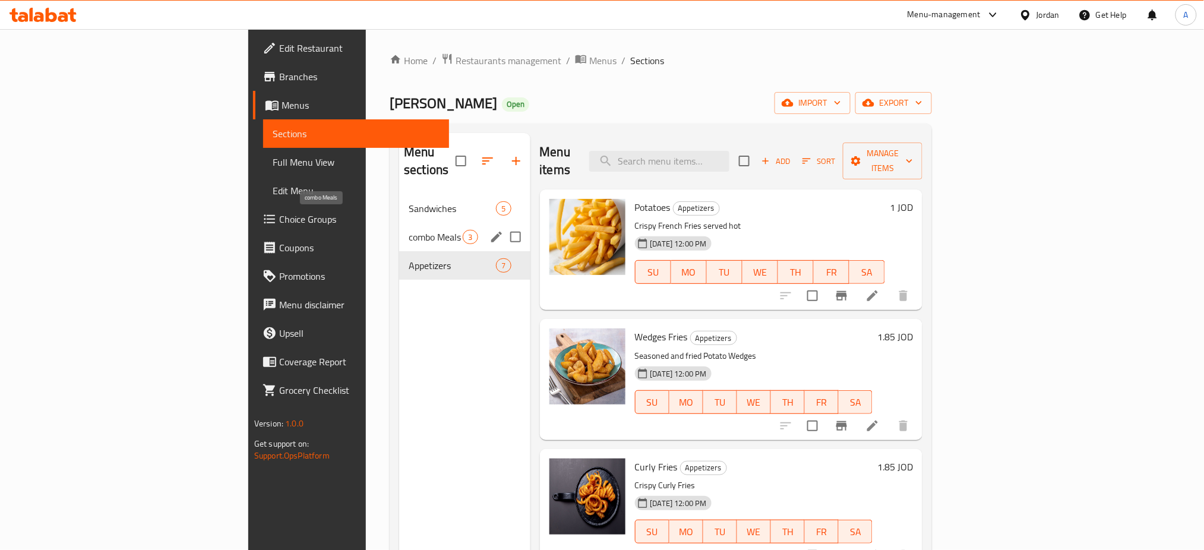
click at [409, 201] on span "Sandwiches" at bounding box center [452, 208] width 87 height 14
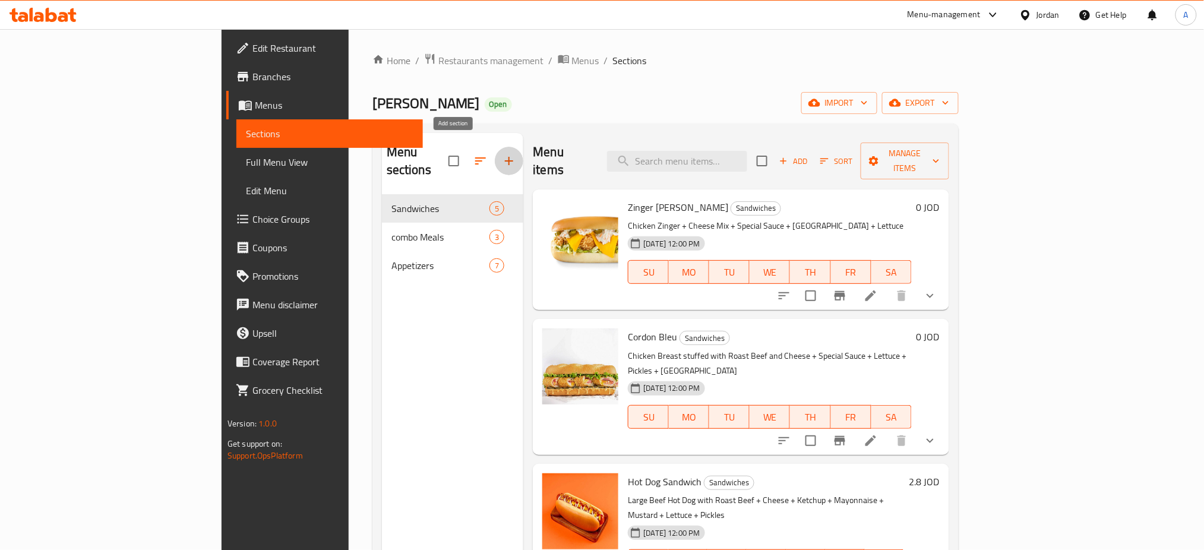
click at [495, 147] on button "button" at bounding box center [509, 161] width 29 height 29
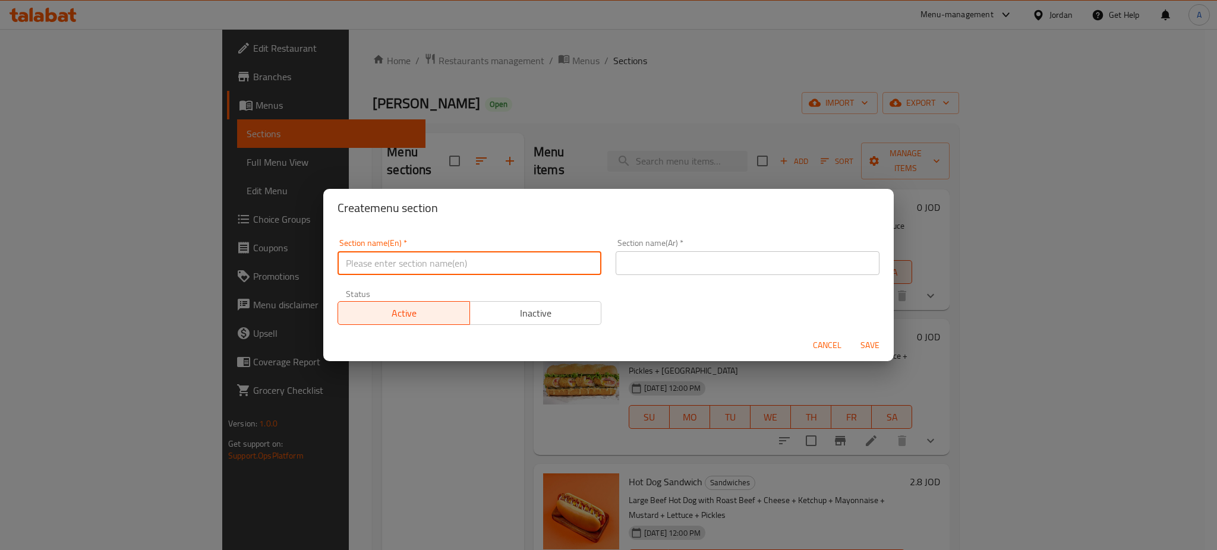
click at [512, 265] on input "text" at bounding box center [469, 263] width 264 height 24
type input "ٍ"
type input "Sauces"
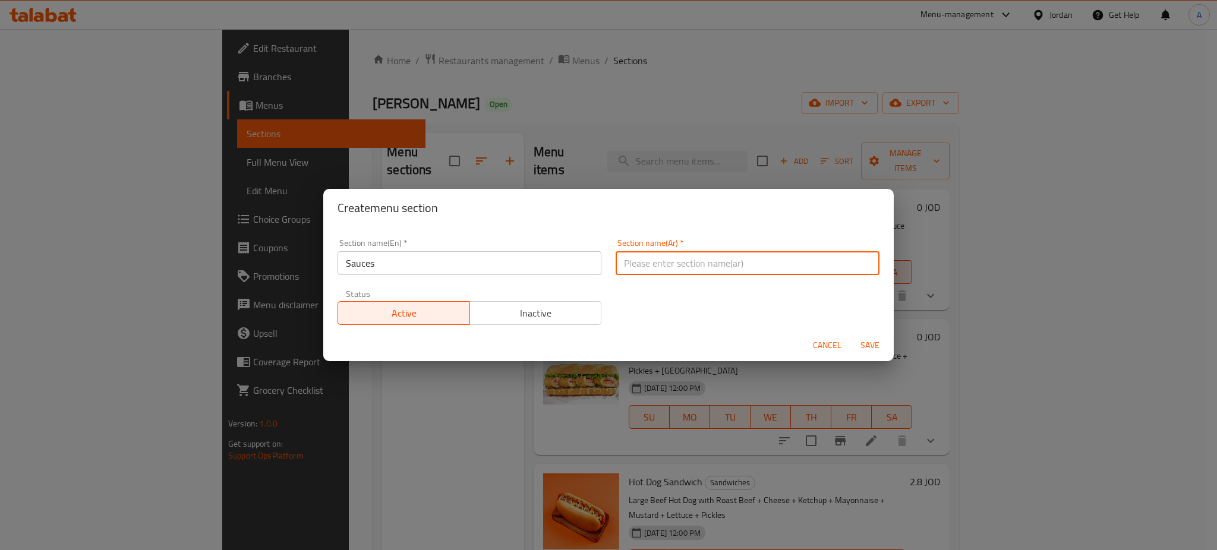
click at [639, 263] on input "text" at bounding box center [747, 263] width 264 height 24
type input "ص"
type input "الصوص"
click at [870, 342] on span "Save" at bounding box center [869, 345] width 29 height 15
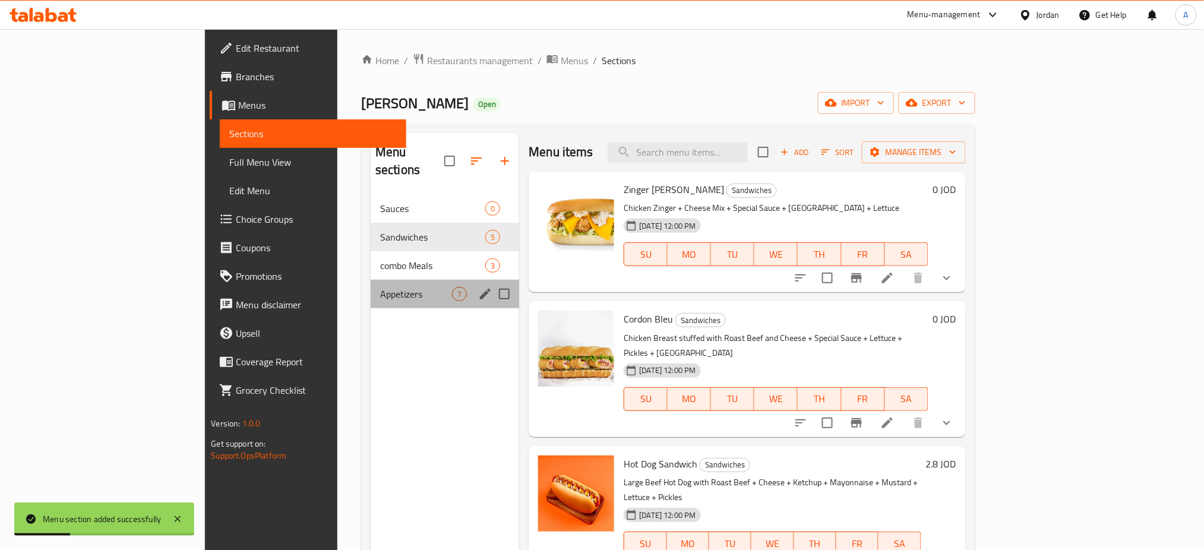
click at [380, 287] on span "Appetizers" at bounding box center [416, 294] width 72 height 14
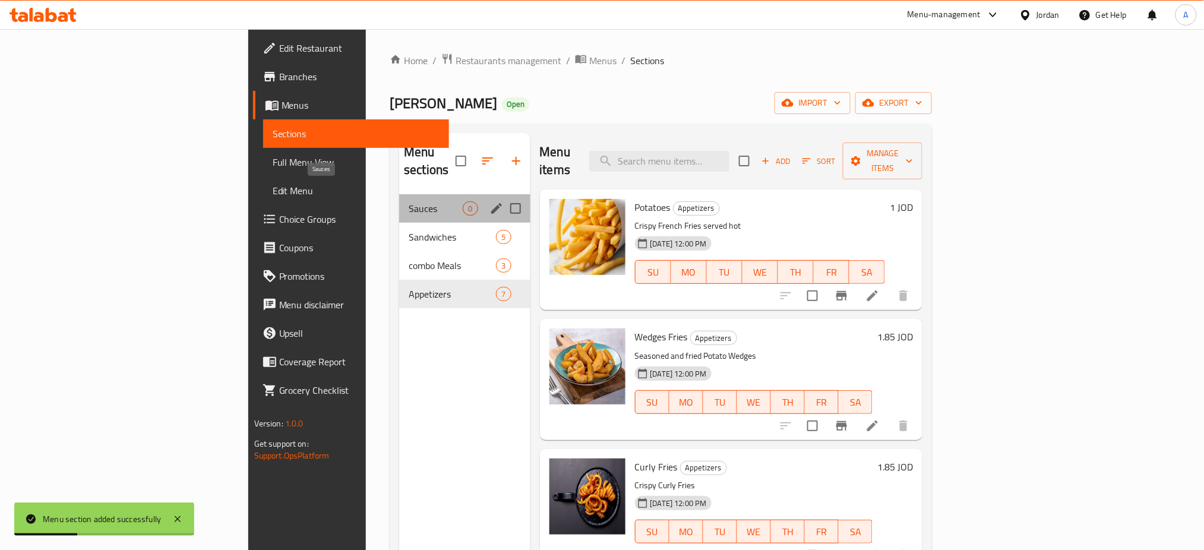
click at [409, 201] on span "Sauces" at bounding box center [436, 208] width 54 height 14
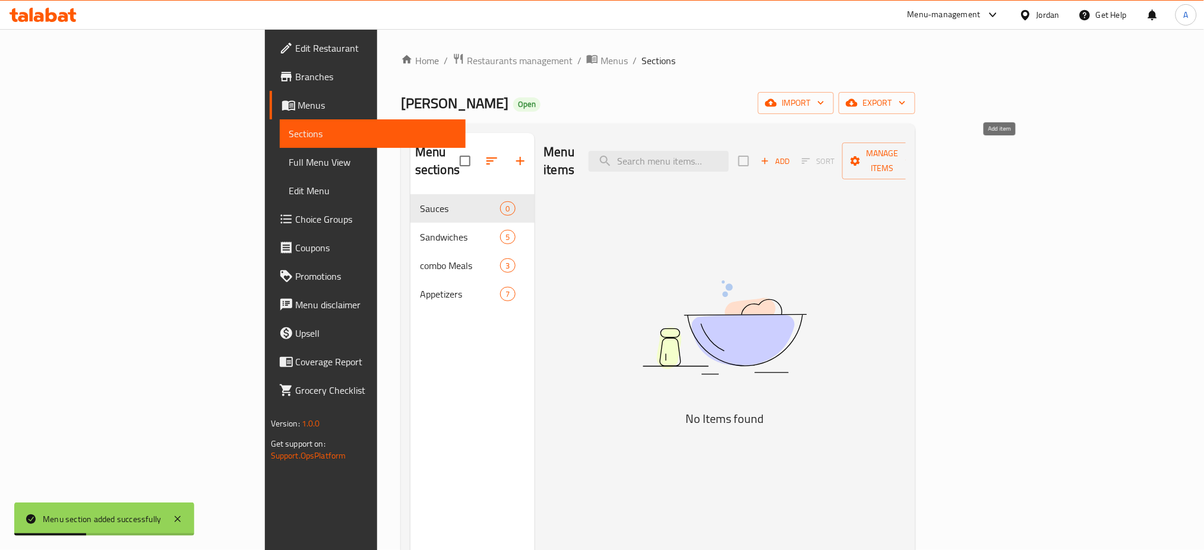
click at [771, 156] on icon "button" at bounding box center [765, 161] width 11 height 11
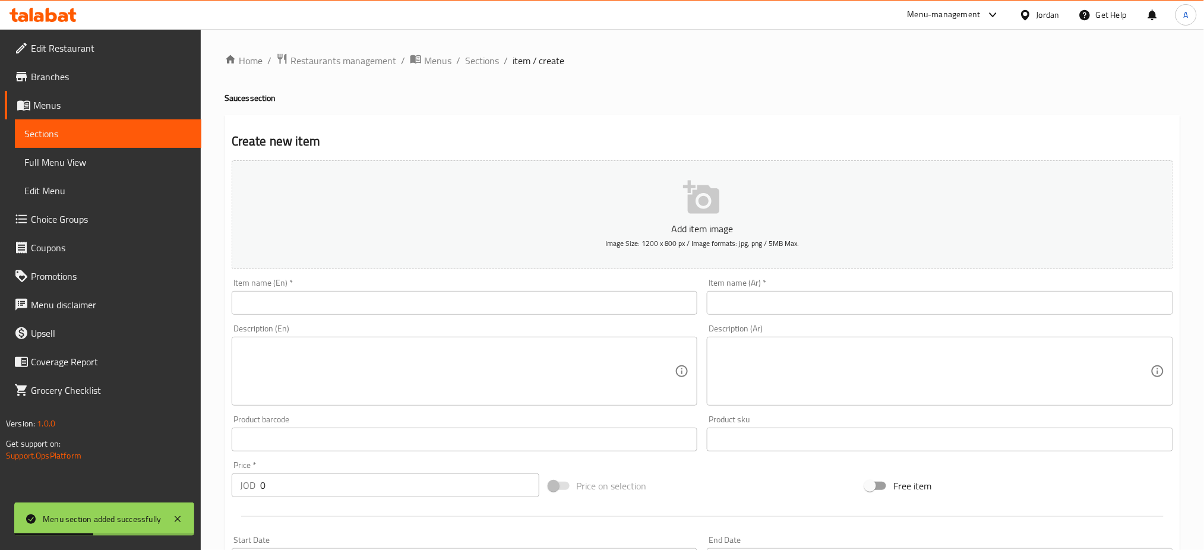
click at [597, 282] on div "Item name (En)   * Item name (En) *" at bounding box center [465, 297] width 466 height 36
click at [596, 289] on div "Item name (En)   * Item name (En) *" at bounding box center [465, 297] width 466 height 36
click at [595, 292] on input "text" at bounding box center [465, 303] width 466 height 24
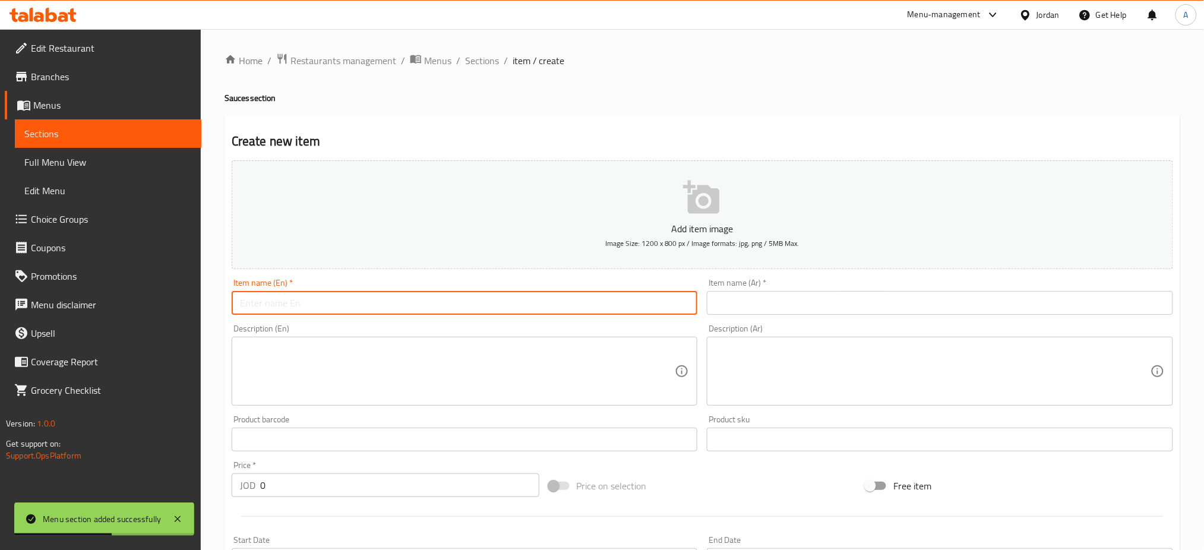
type input "ا"
click at [723, 316] on div "Item name (Ar)   * Item name (Ar) *" at bounding box center [940, 297] width 476 height 46
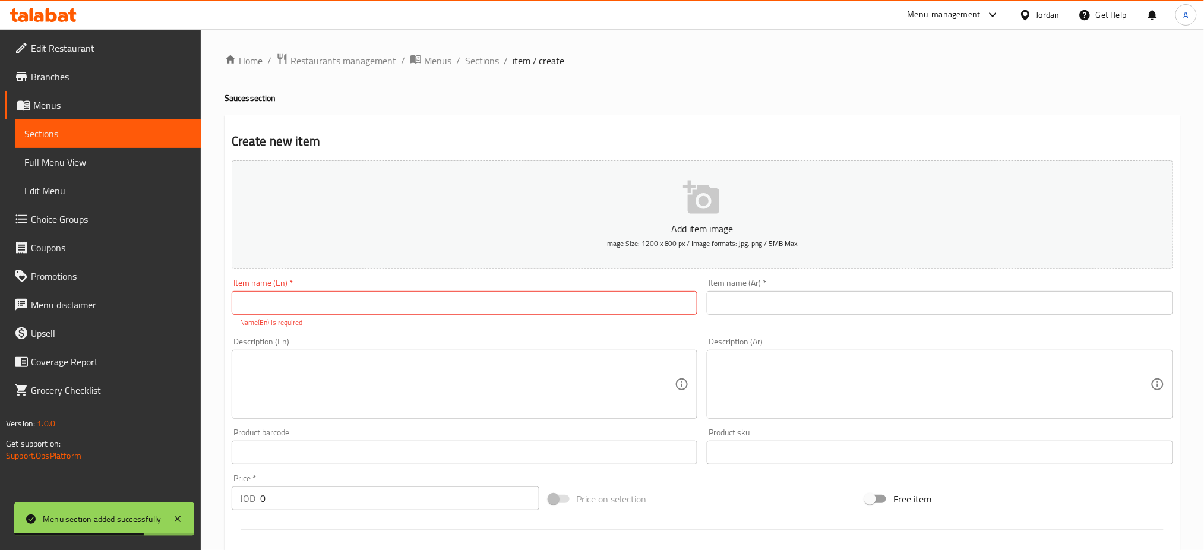
click at [732, 308] on input "text" at bounding box center [940, 303] width 466 height 24
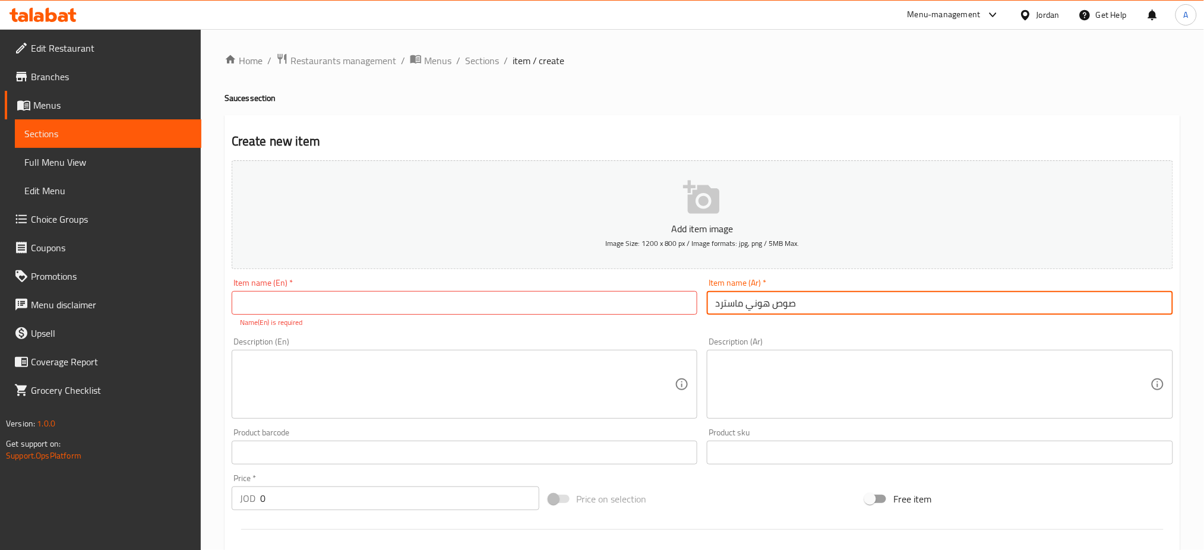
type input "صوص هوني ماسترد"
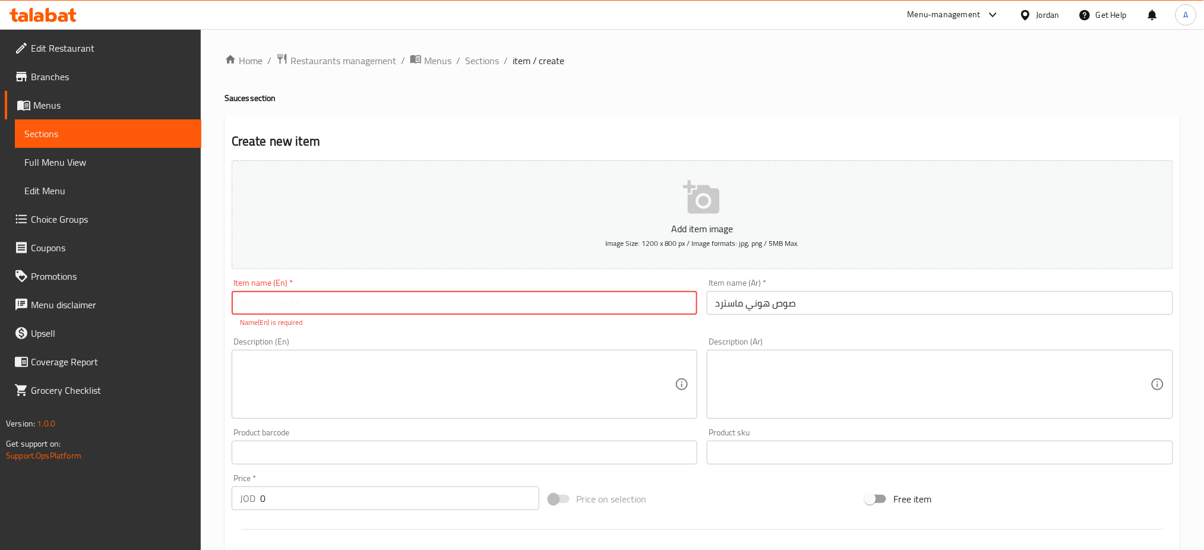
click at [621, 305] on input "text" at bounding box center [465, 303] width 466 height 24
type input "Honey Mustard Sauce"
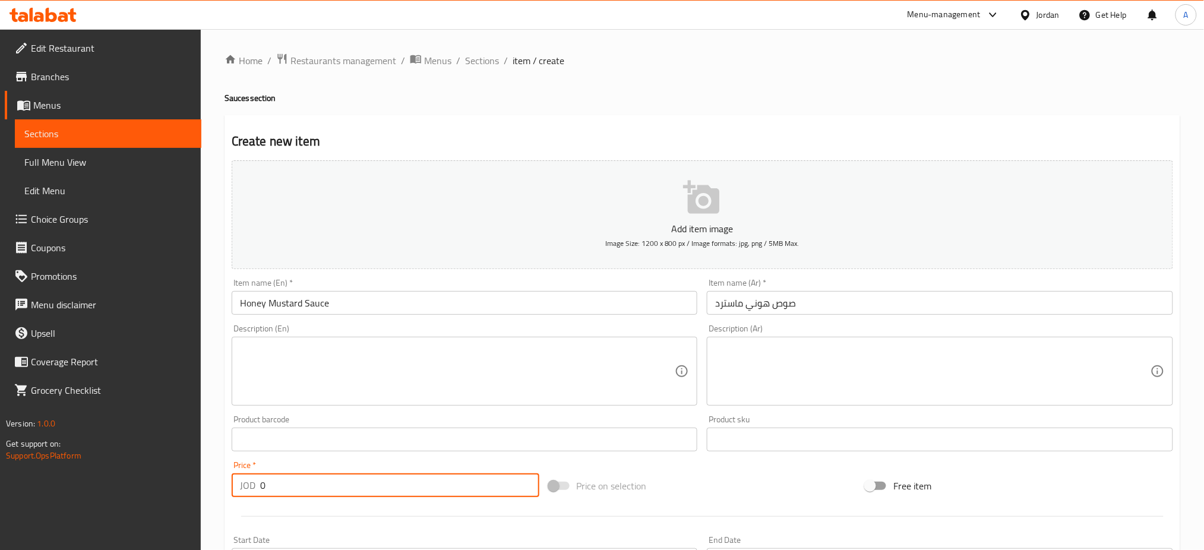
click at [422, 501] on div "Price   * JOD 0 Price *" at bounding box center [385, 479] width 317 height 46
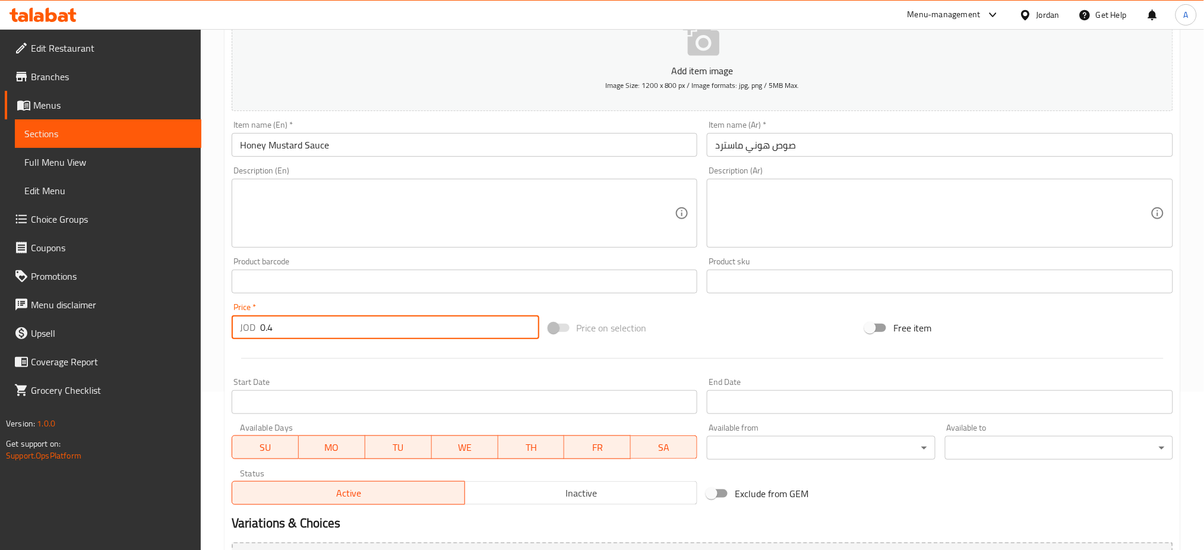
scroll to position [287, 0]
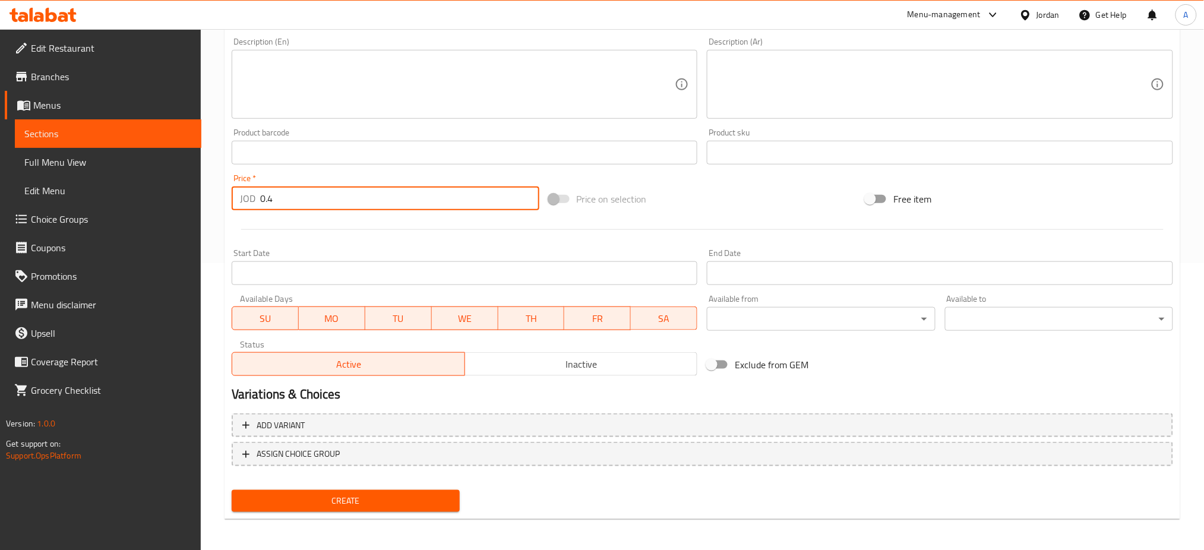
type input "0.4"
click at [399, 501] on span "Create" at bounding box center [345, 501] width 209 height 15
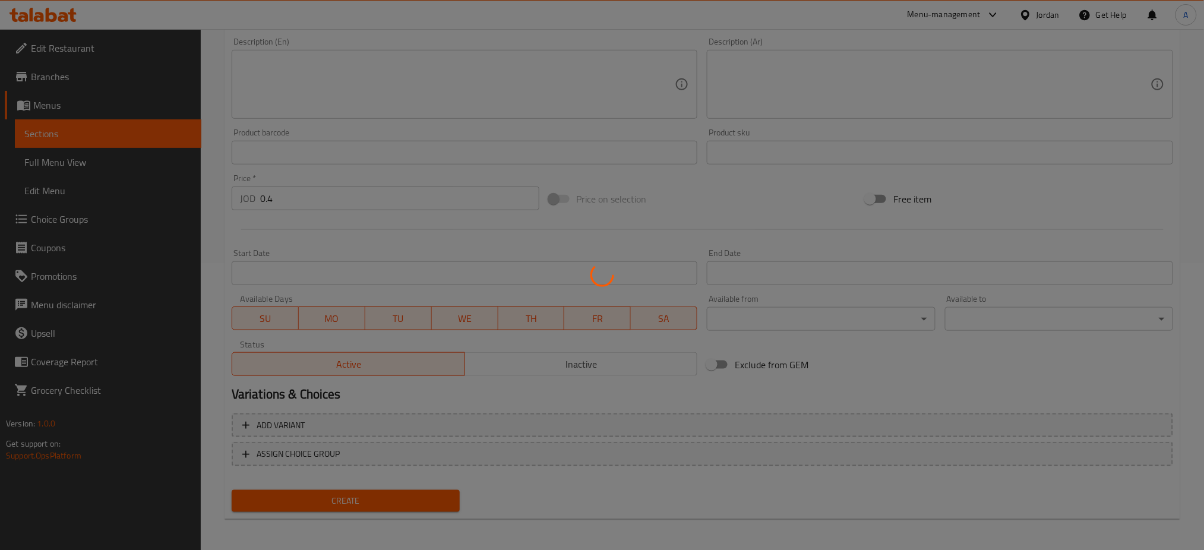
type input "0"
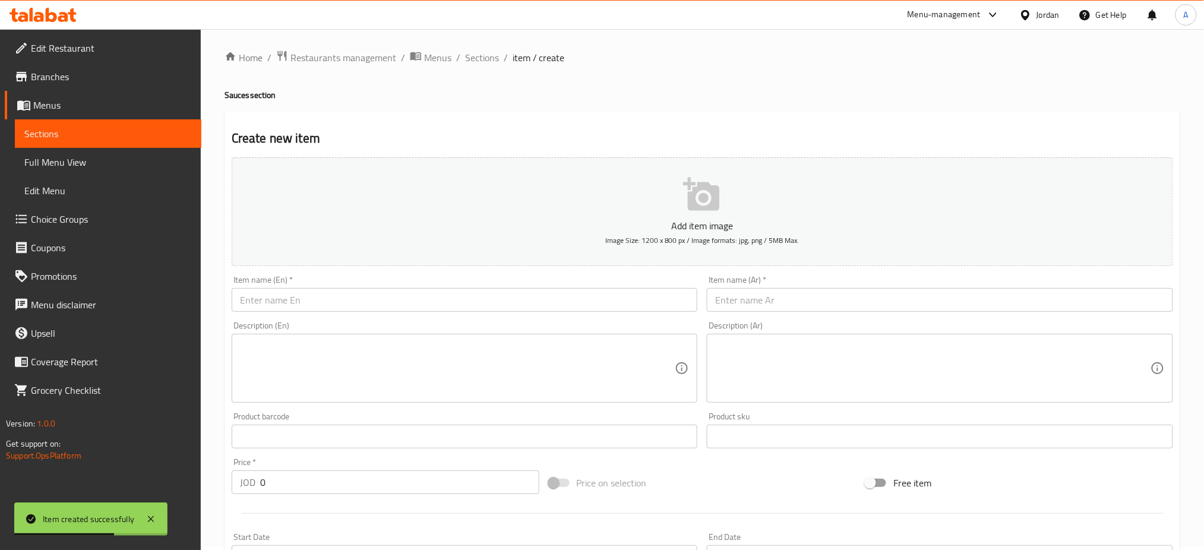
scroll to position [0, 0]
click at [376, 311] on input "text" at bounding box center [465, 303] width 466 height 24
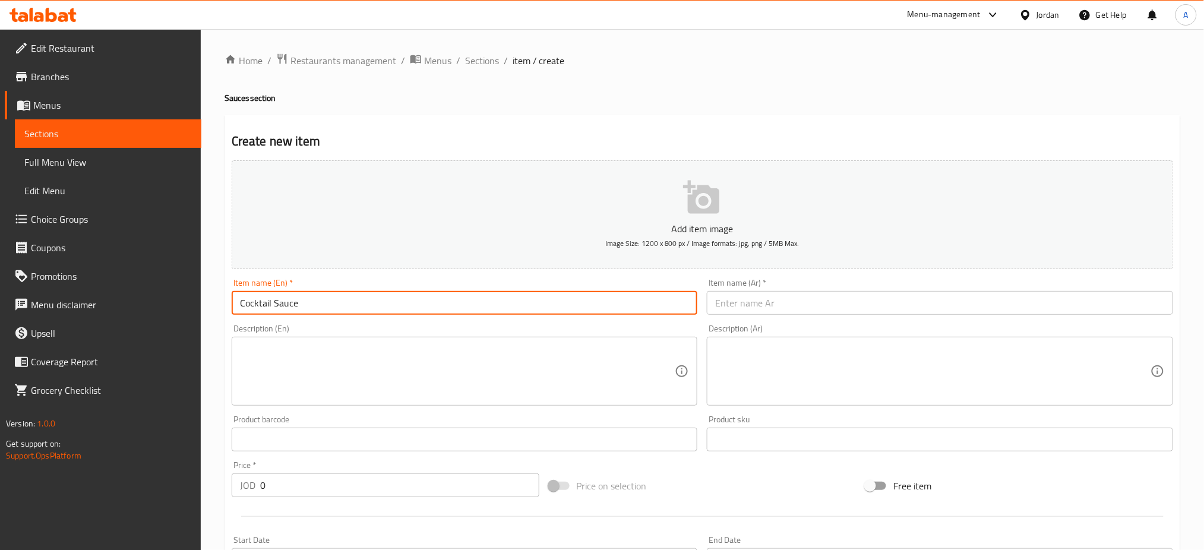
type input "Cocktail Sauce"
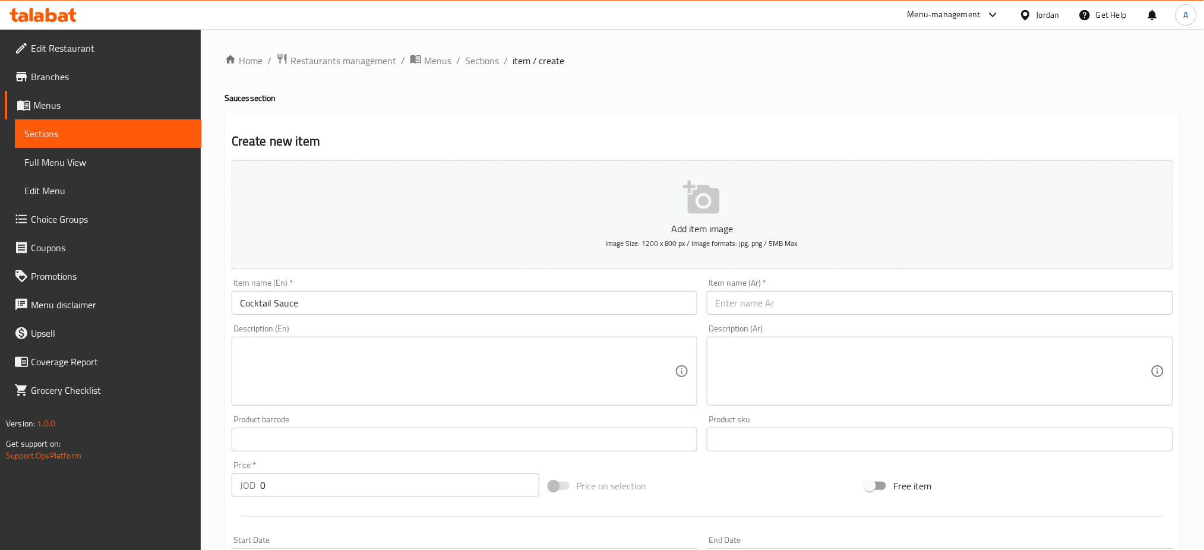
drag, startPoint x: 778, startPoint y: 317, endPoint x: 791, endPoint y: 298, distance: 22.2
click at [791, 298] on div "Item name (Ar)   * Item name (Ar) *" at bounding box center [940, 297] width 476 height 46
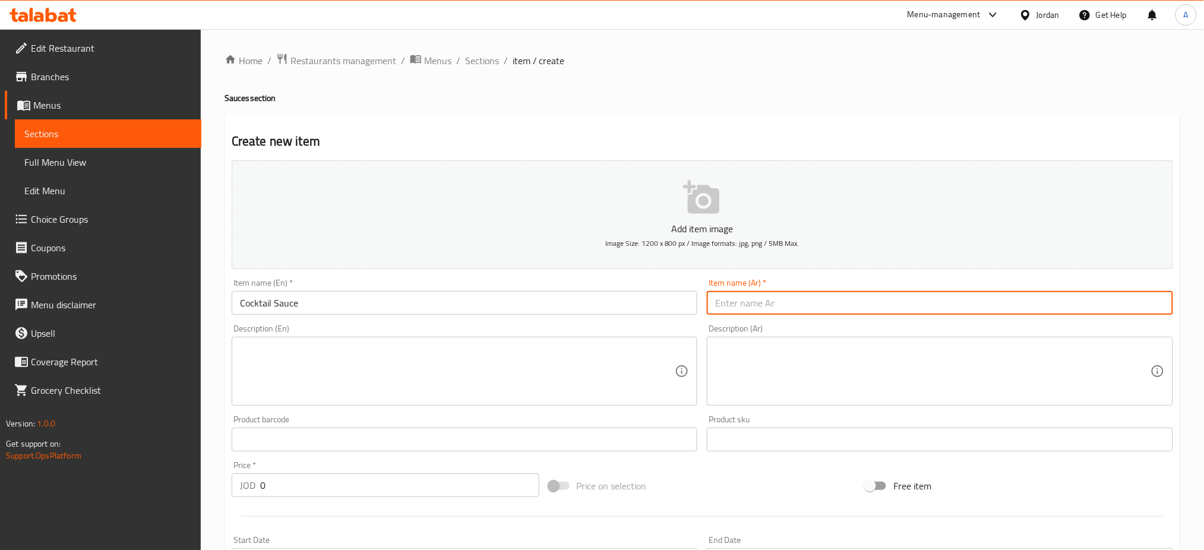
click at [791, 298] on input "text" at bounding box center [940, 303] width 466 height 24
type input "صوص الكوكتيل"
click at [320, 471] on div "Price   * JOD 0 Price *" at bounding box center [386, 479] width 308 height 36
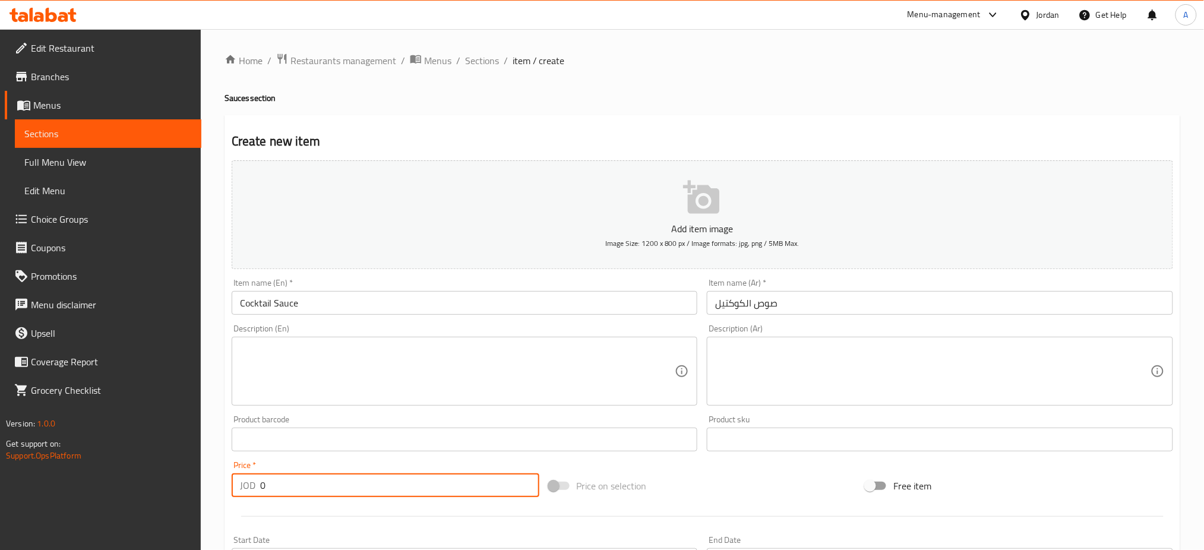
click at [327, 494] on input "0" at bounding box center [399, 485] width 279 height 24
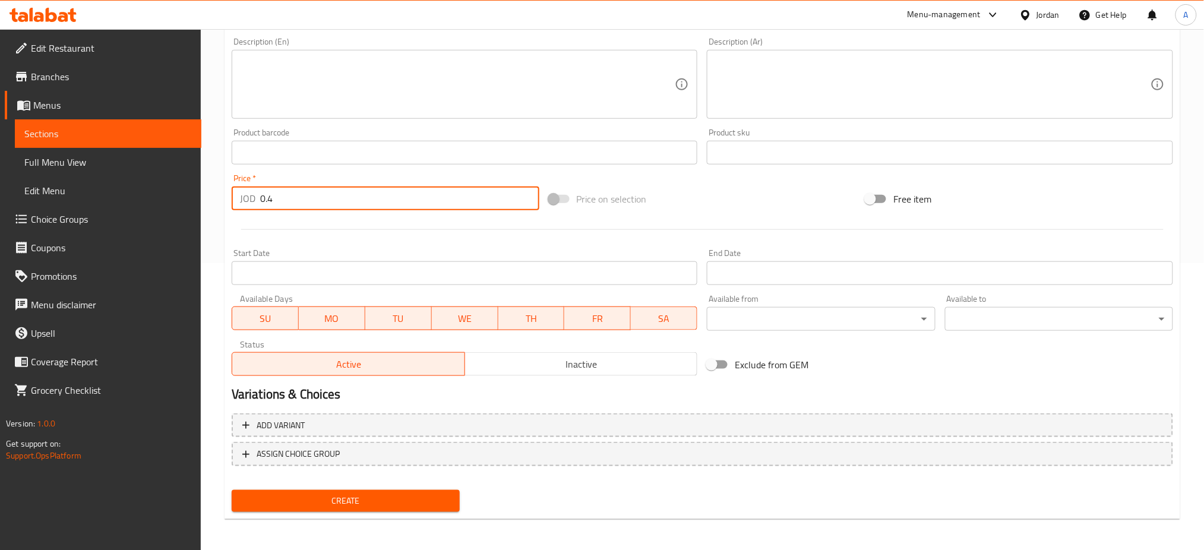
type input "0.4"
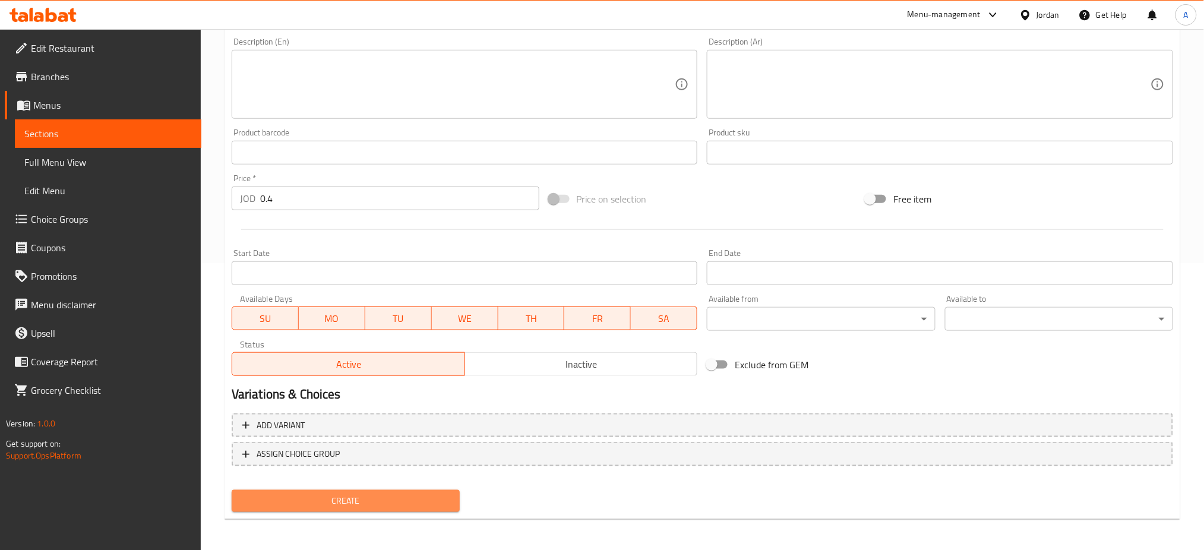
click at [359, 503] on span "Create" at bounding box center [345, 501] width 209 height 15
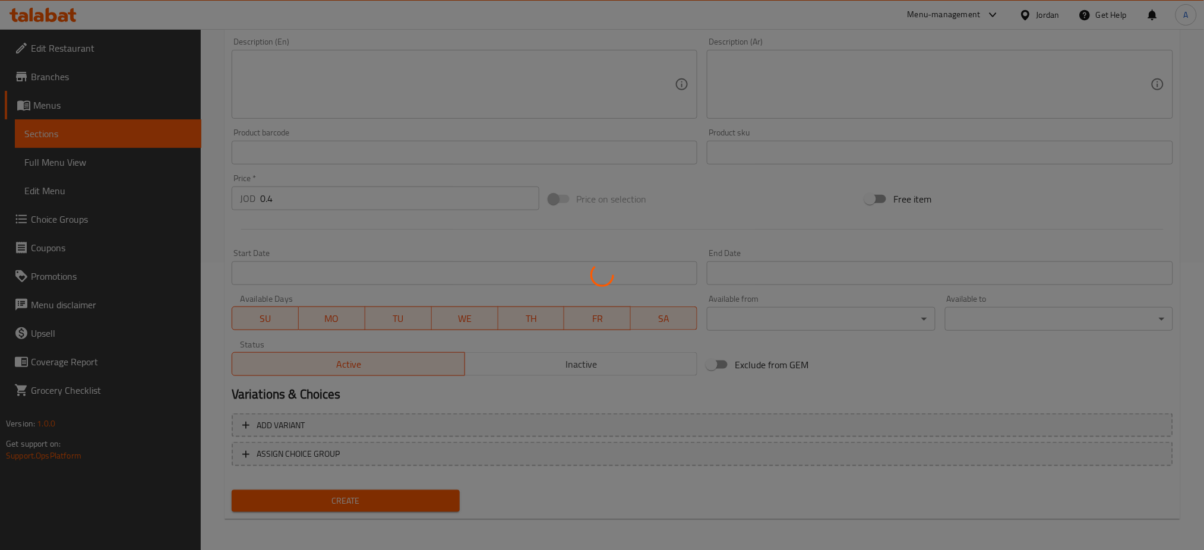
type input "0"
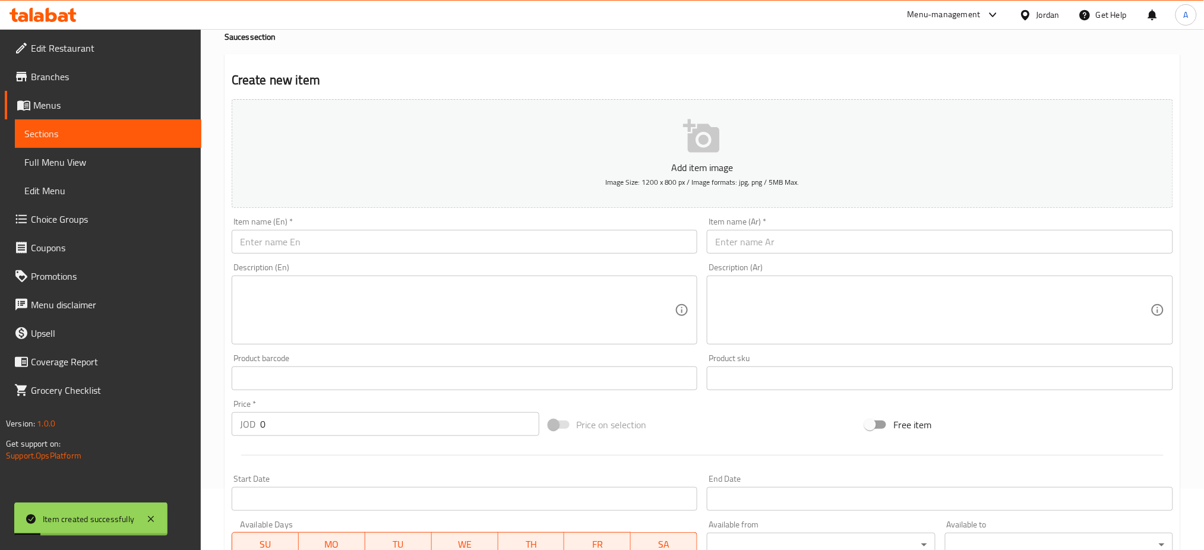
scroll to position [49, 0]
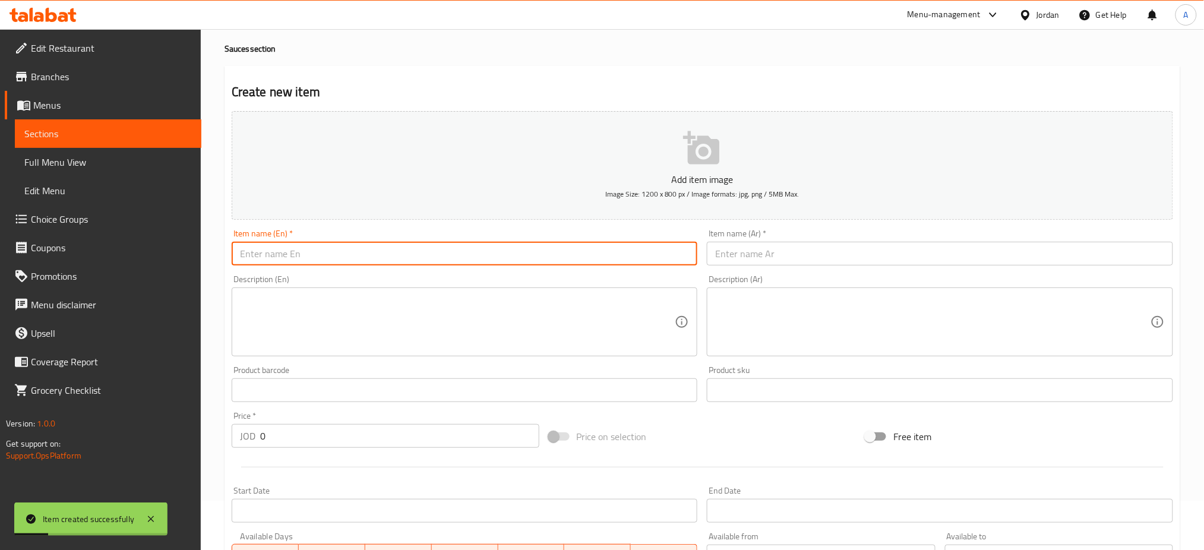
click at [443, 254] on input "text" at bounding box center [465, 254] width 466 height 24
type input "}"
type input "BBQ Sauce"
click at [745, 246] on input "text" at bounding box center [940, 254] width 466 height 24
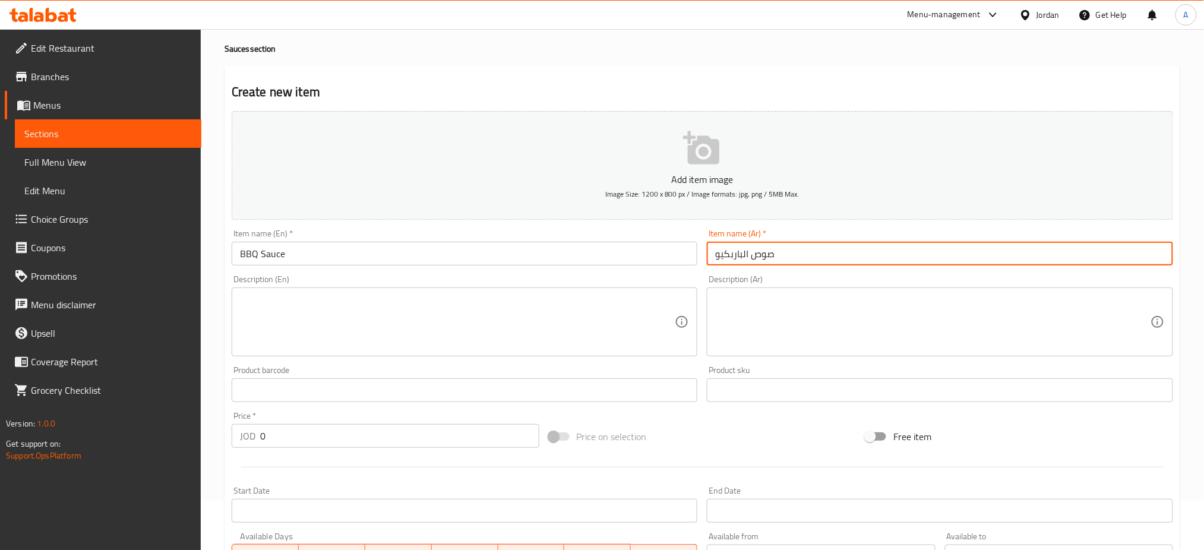
type input "صوص الباربكيو"
click at [445, 447] on input "0" at bounding box center [399, 436] width 279 height 24
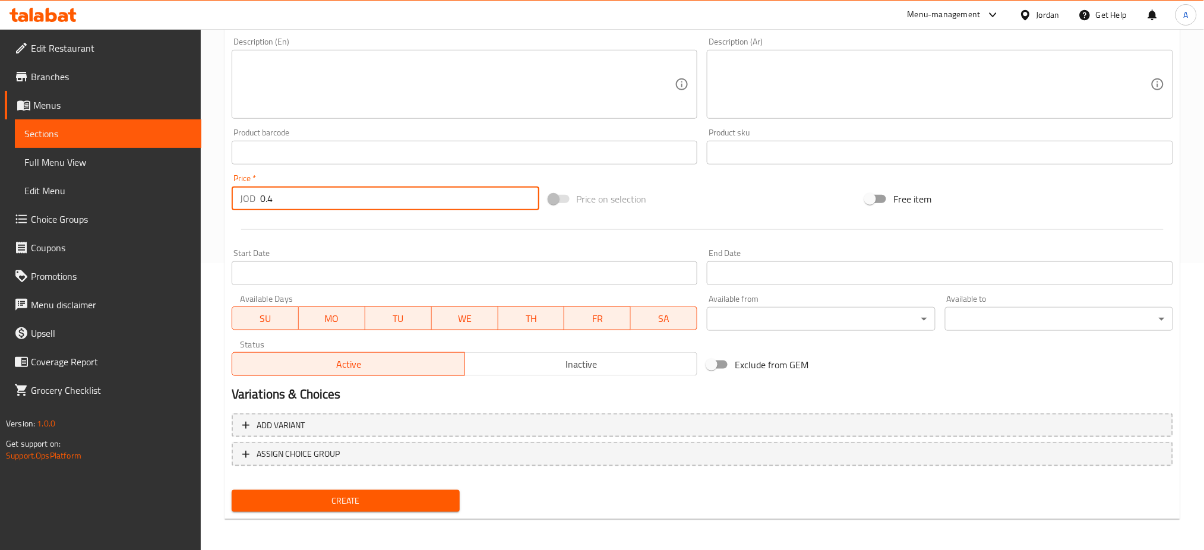
type input "0.4"
click at [434, 500] on span "Create" at bounding box center [345, 501] width 209 height 15
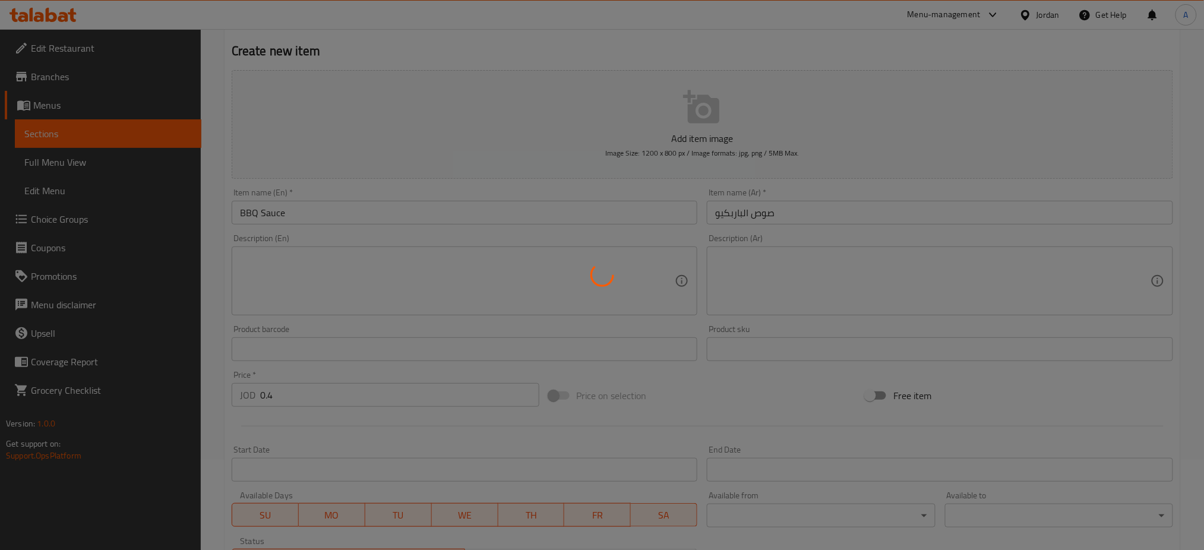
scroll to position [0, 0]
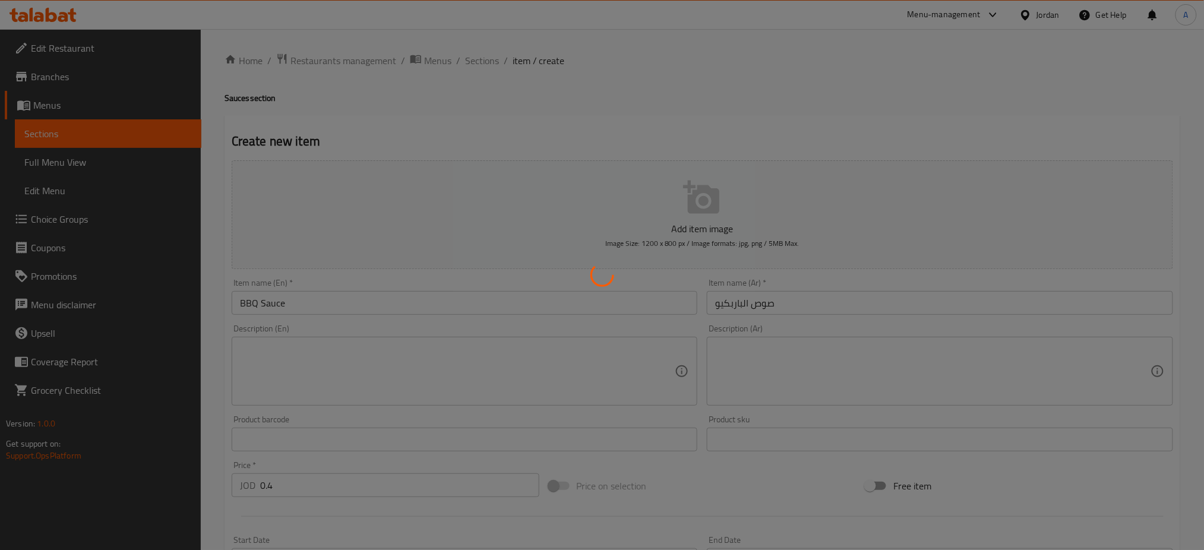
type input "0"
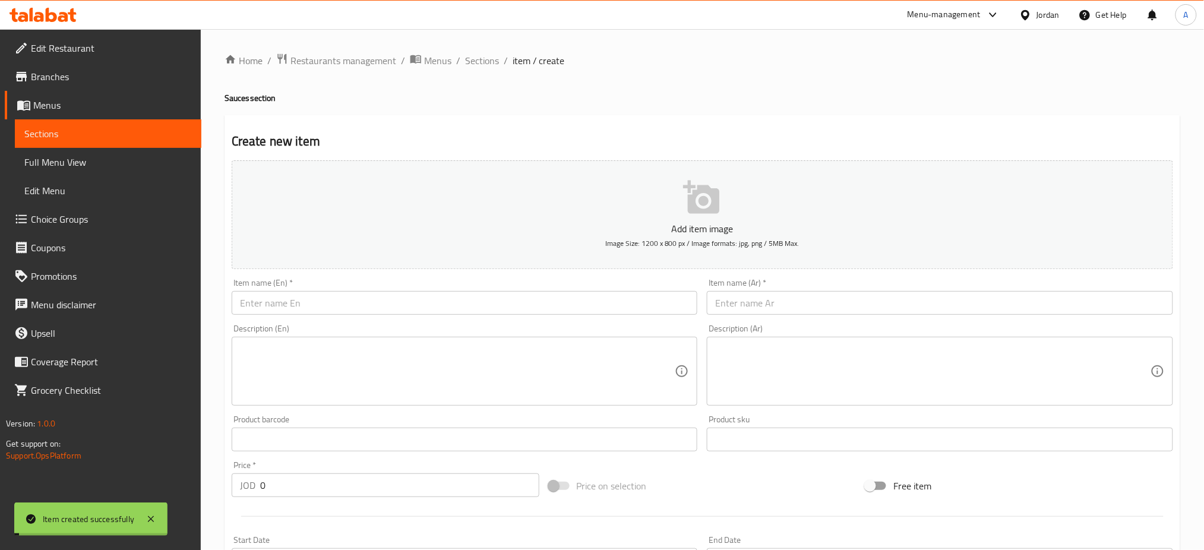
click at [462, 295] on input "text" at bounding box center [465, 303] width 466 height 24
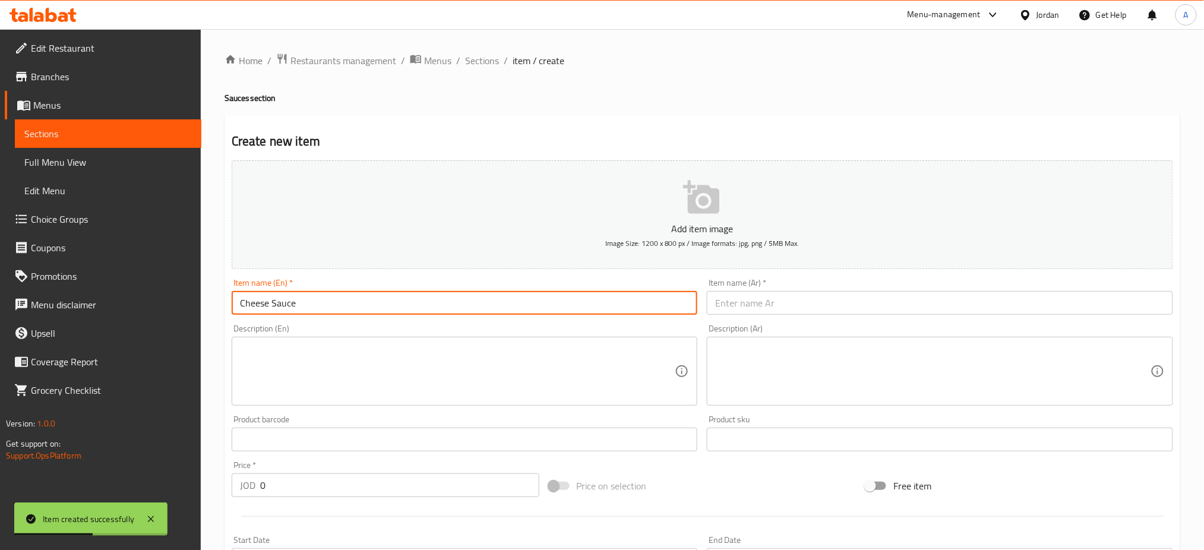
type input "Cheese Sauce"
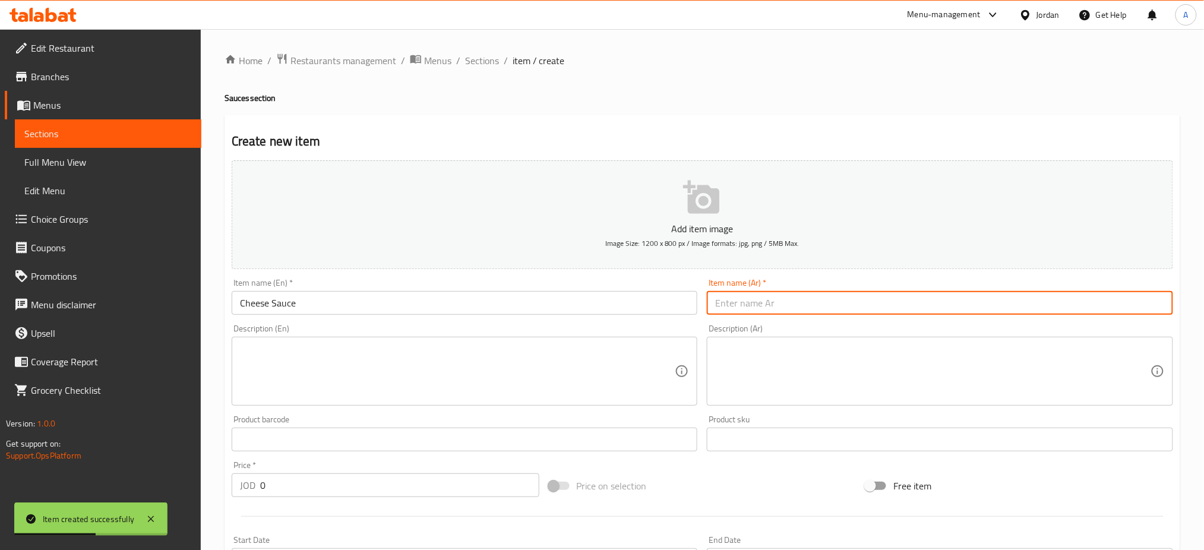
click at [968, 302] on input "text" at bounding box center [940, 303] width 466 height 24
type input "صوص الجبنة"
drag, startPoint x: 350, startPoint y: 471, endPoint x: 355, endPoint y: 467, distance: 6.8
click at [352, 471] on div "Price   * JOD 0 Price *" at bounding box center [386, 479] width 308 height 36
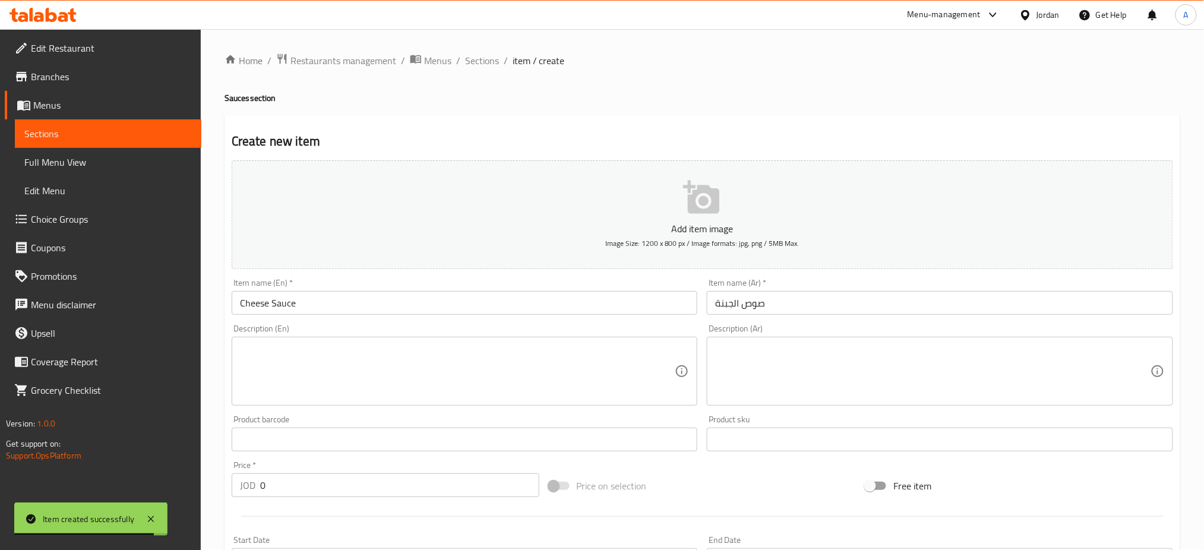
click at [354, 475] on input "0" at bounding box center [399, 485] width 279 height 24
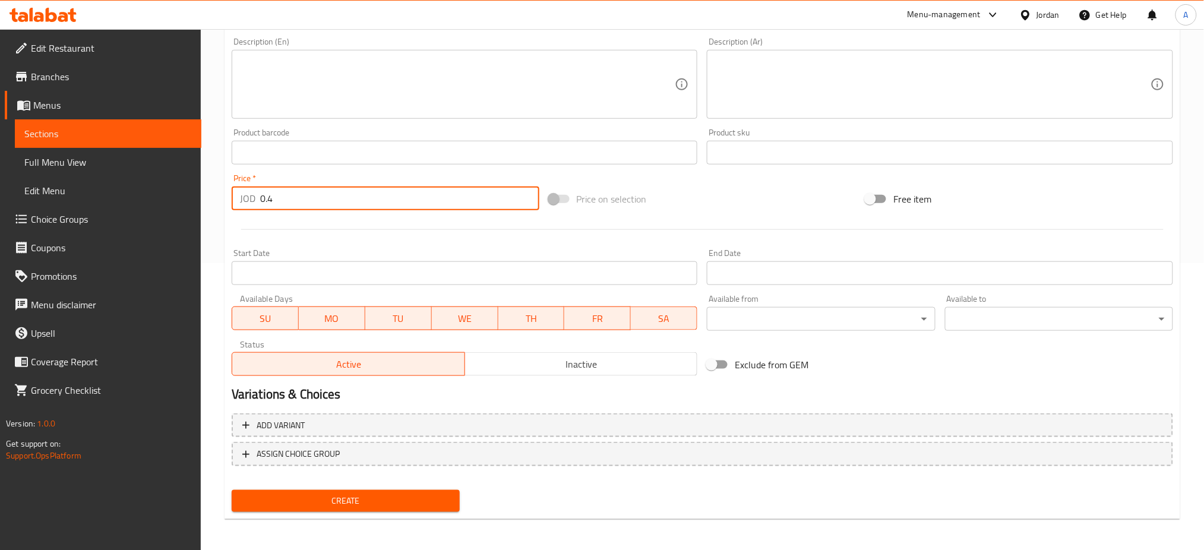
type input "0.4"
click at [349, 494] on span "Create" at bounding box center [345, 501] width 209 height 15
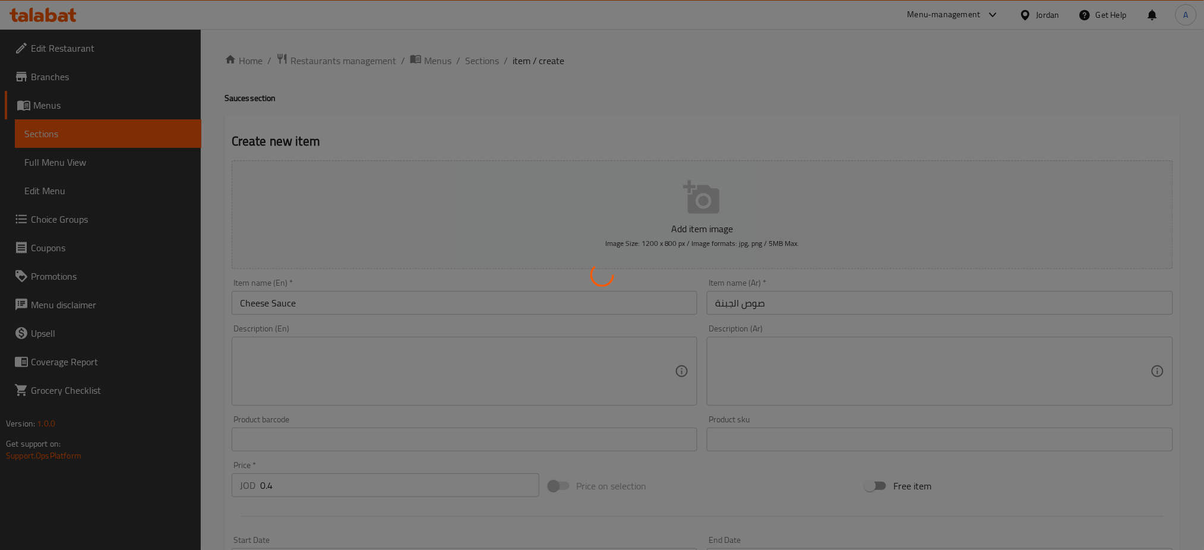
type input "0"
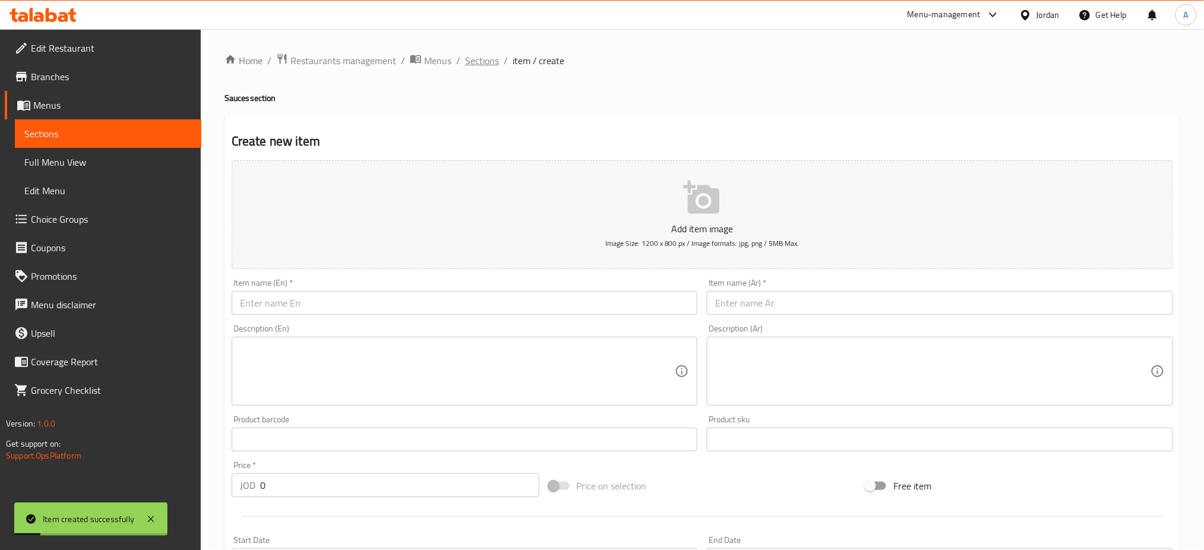
click at [492, 62] on span "Sections" at bounding box center [482, 60] width 34 height 14
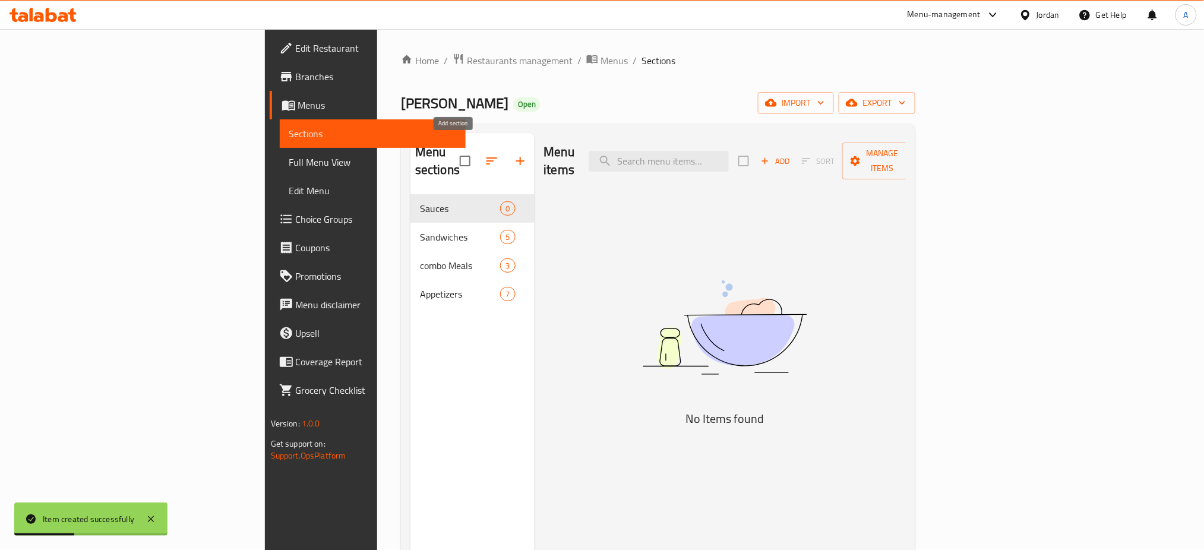
click at [506, 150] on button "button" at bounding box center [520, 161] width 29 height 29
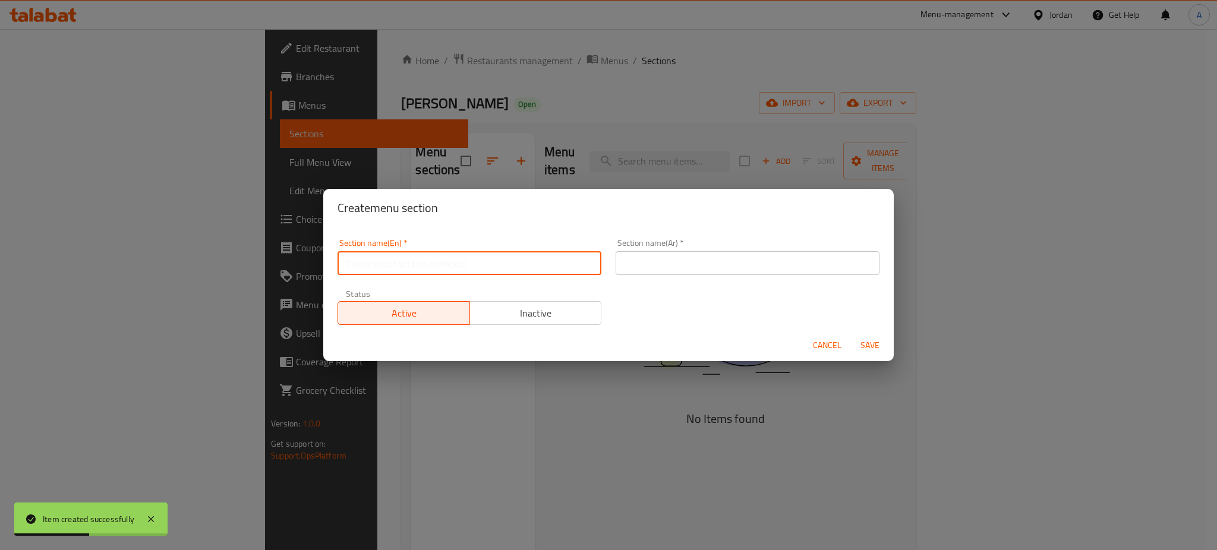
click at [507, 272] on input "text" at bounding box center [469, 263] width 264 height 24
type input "Drinks"
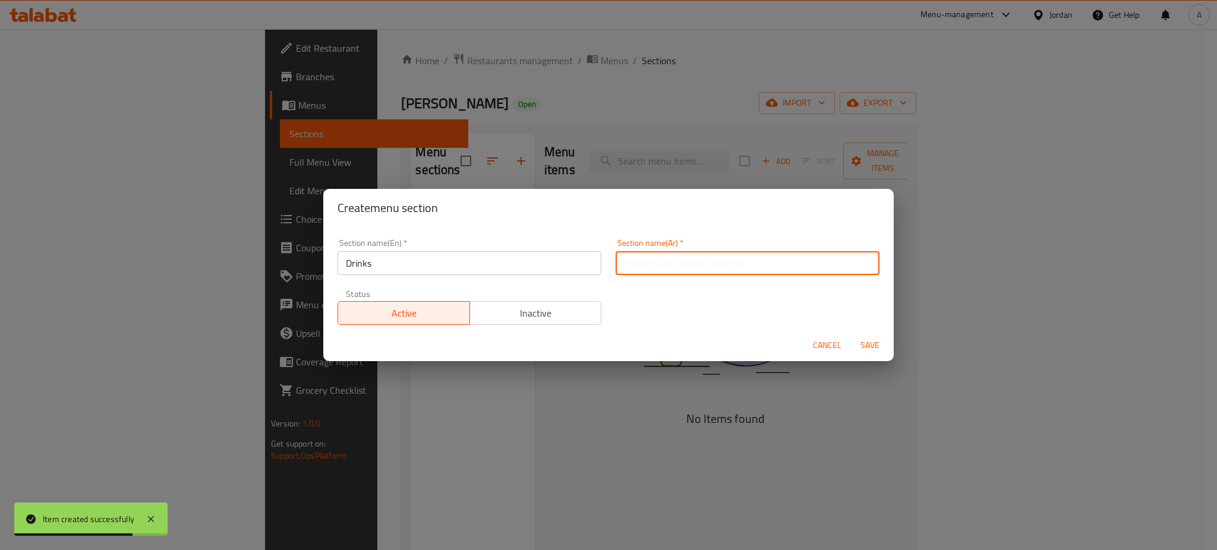
click at [672, 270] on input "text" at bounding box center [747, 263] width 264 height 24
type input "المشروبات"
click at [870, 349] on span "Save" at bounding box center [869, 345] width 29 height 15
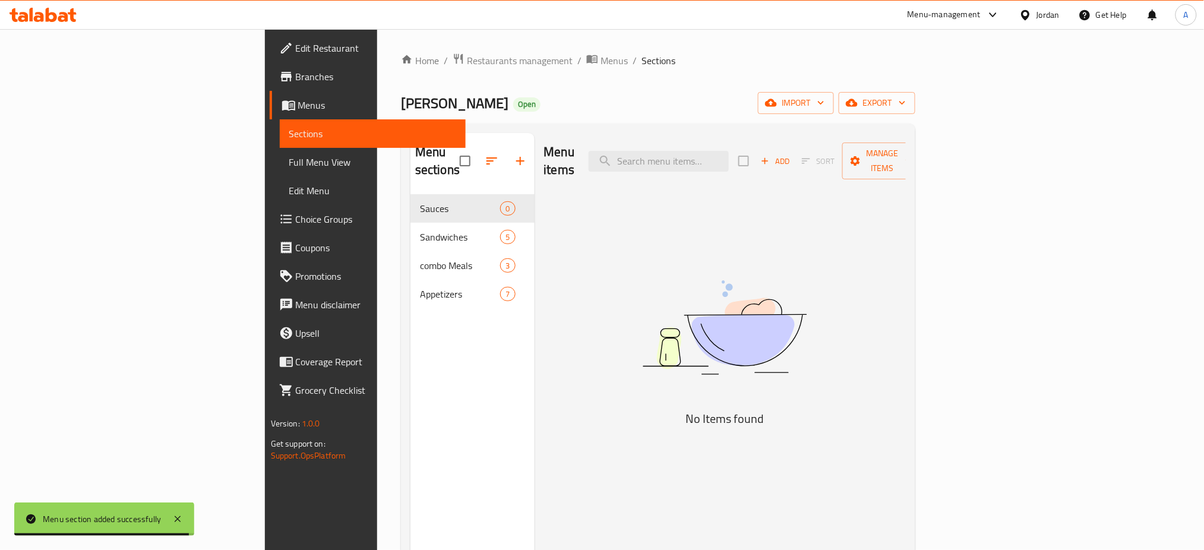
click at [939, 390] on div "Home / Restaurants management / Menus / Sections [PERSON_NAME] Open import expo…" at bounding box center [658, 372] width 562 height 687
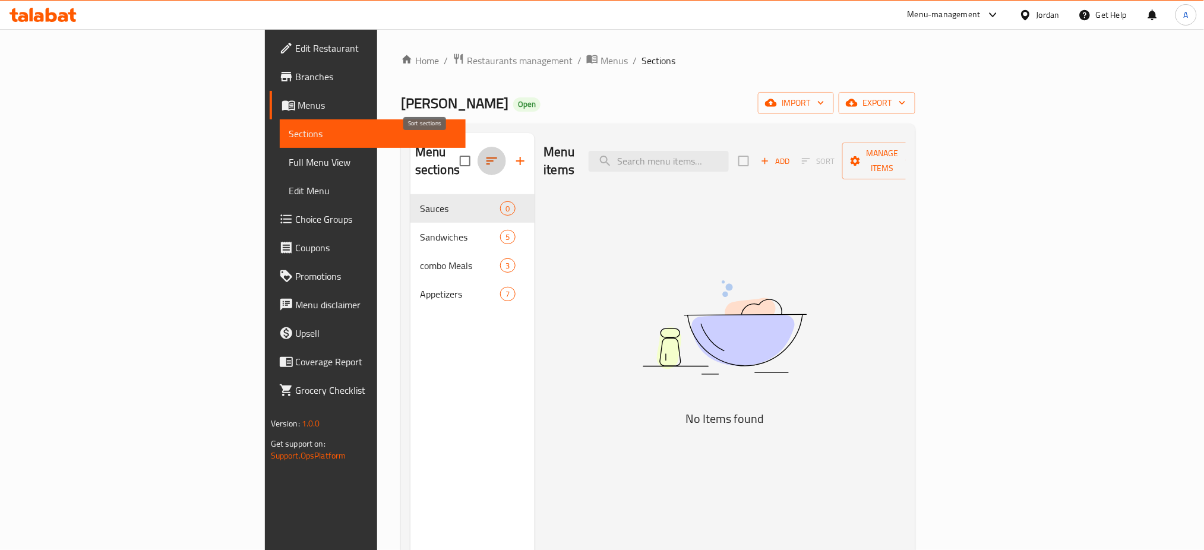
click at [478, 147] on button "button" at bounding box center [492, 161] width 29 height 29
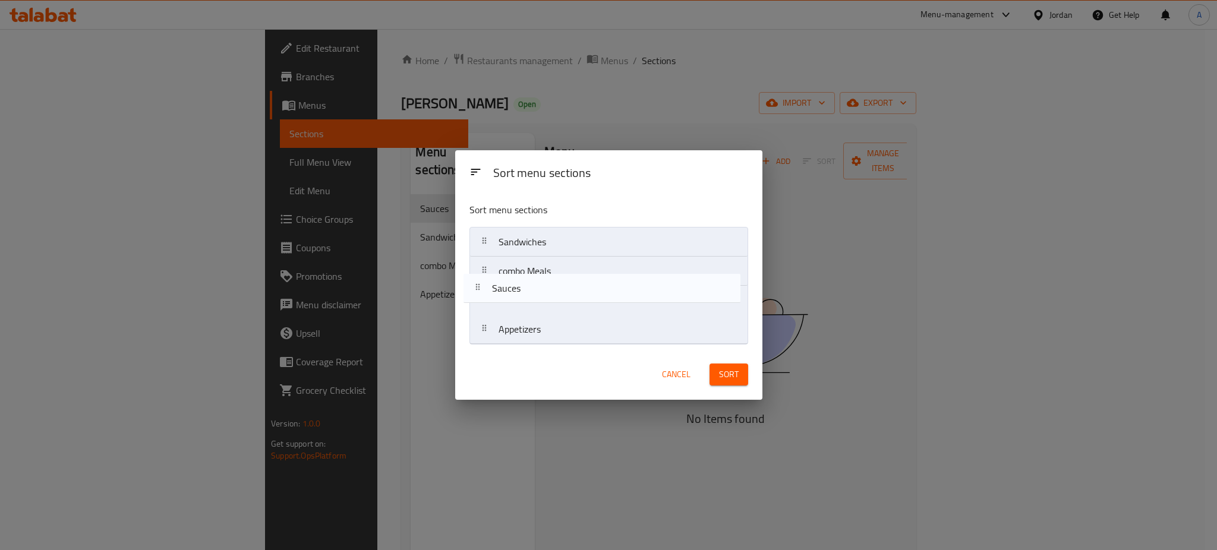
drag, startPoint x: 553, startPoint y: 241, endPoint x: 544, endPoint y: 292, distance: 51.9
click at [544, 292] on nav "Sauces Sandwiches combo Meals Appetizers" at bounding box center [608, 286] width 279 height 118
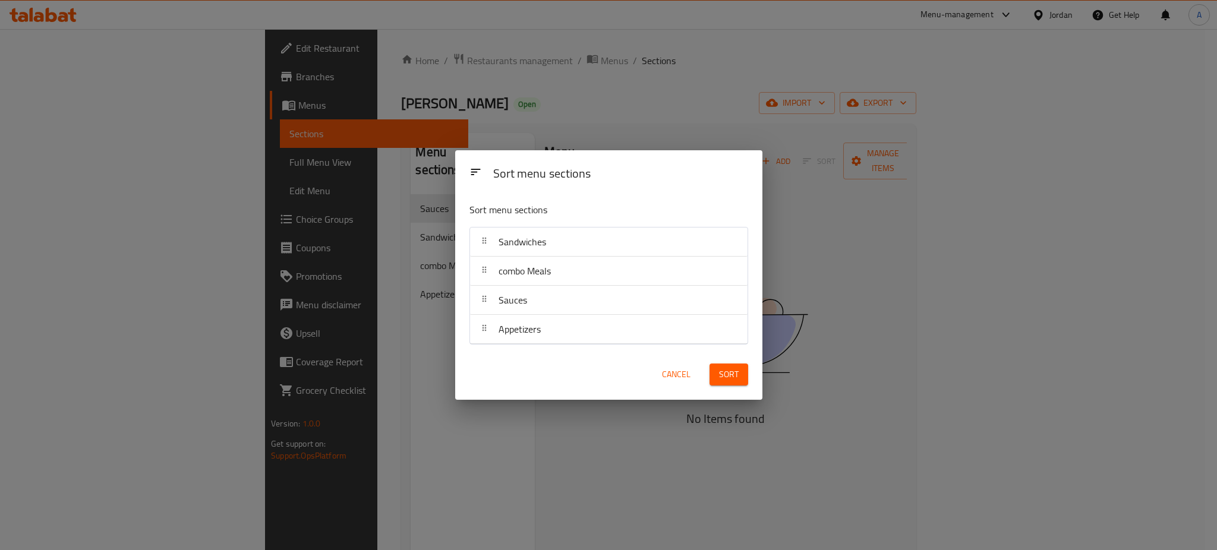
drag, startPoint x: 558, startPoint y: 351, endPoint x: 557, endPoint y: 340, distance: 10.1
click at [557, 340] on div "Sort menu sections Sort menu sections Sandwiches combo Meals Sauces Appetizers …" at bounding box center [608, 275] width 307 height 250
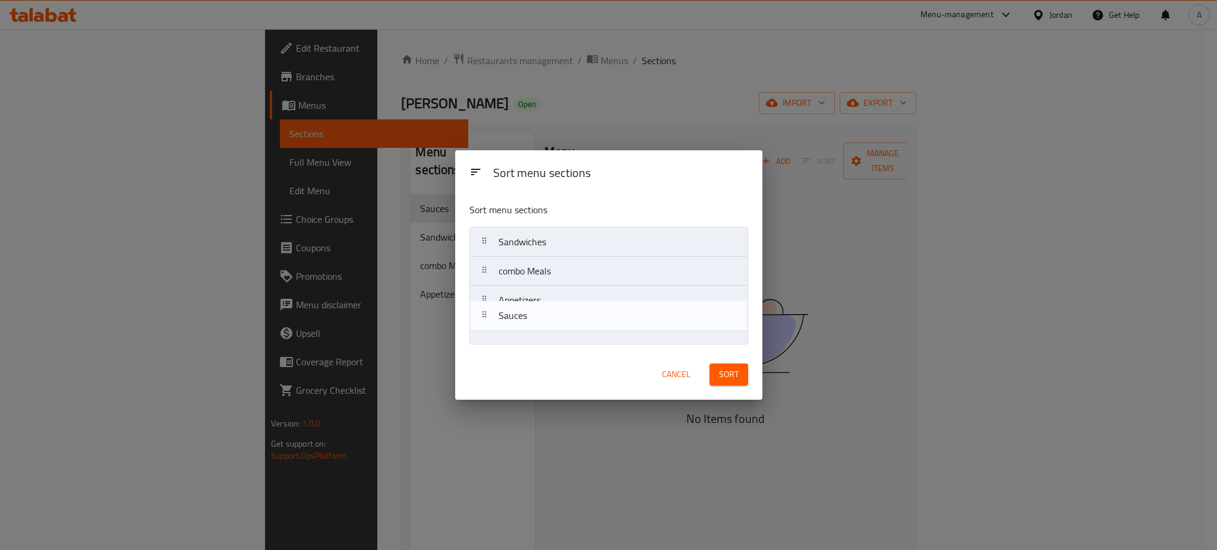
drag, startPoint x: 600, startPoint y: 313, endPoint x: 600, endPoint y: 337, distance: 24.4
click at [600, 337] on nav "Sandwiches combo Meals Sauces Appetizers" at bounding box center [608, 286] width 279 height 118
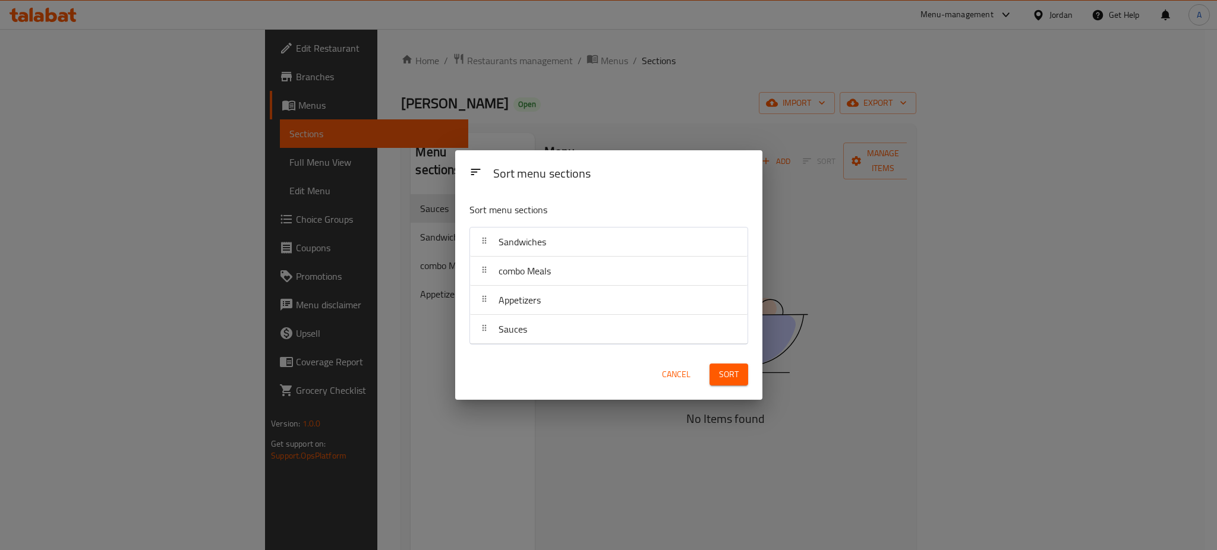
click at [720, 378] on span "Sort" at bounding box center [729, 374] width 20 height 15
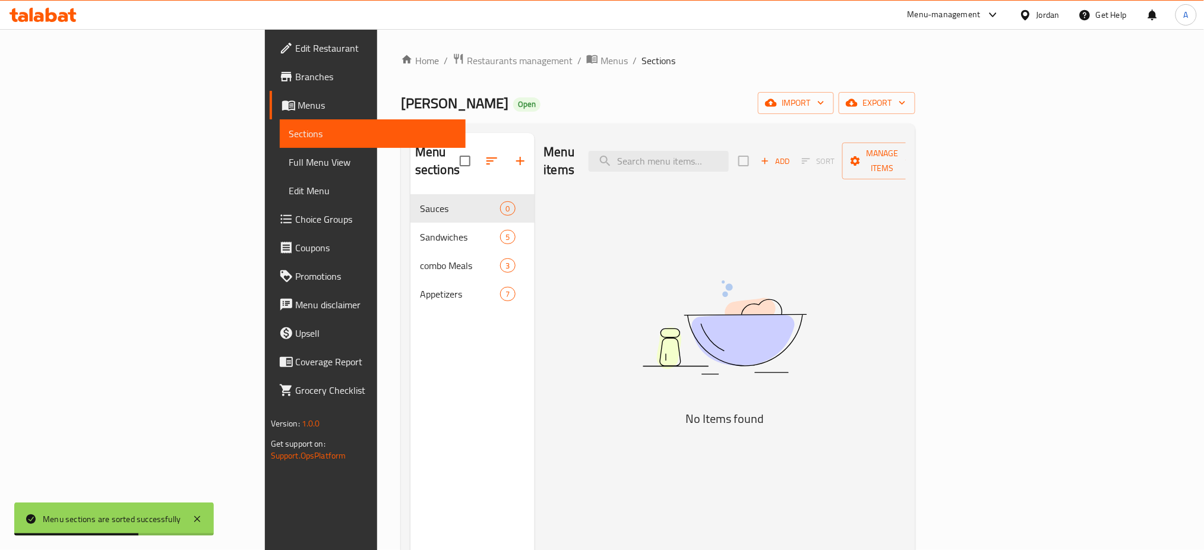
click at [907, 317] on div "Menu items Add Sort Manage items No Items found" at bounding box center [721, 408] width 372 height 550
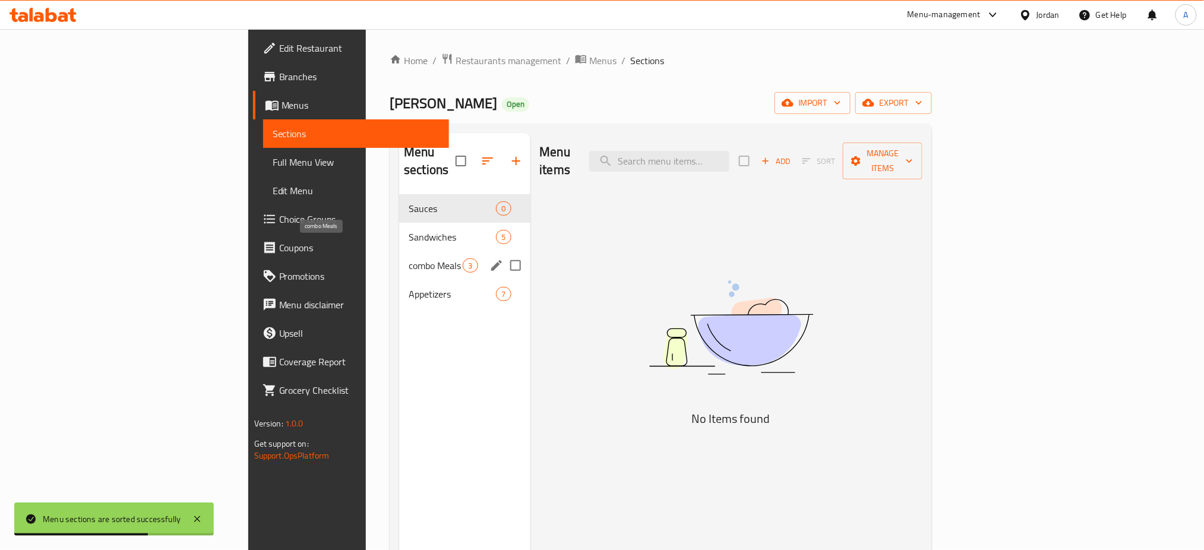
click at [399, 227] on div "Sandwiches 5" at bounding box center [464, 237] width 131 height 29
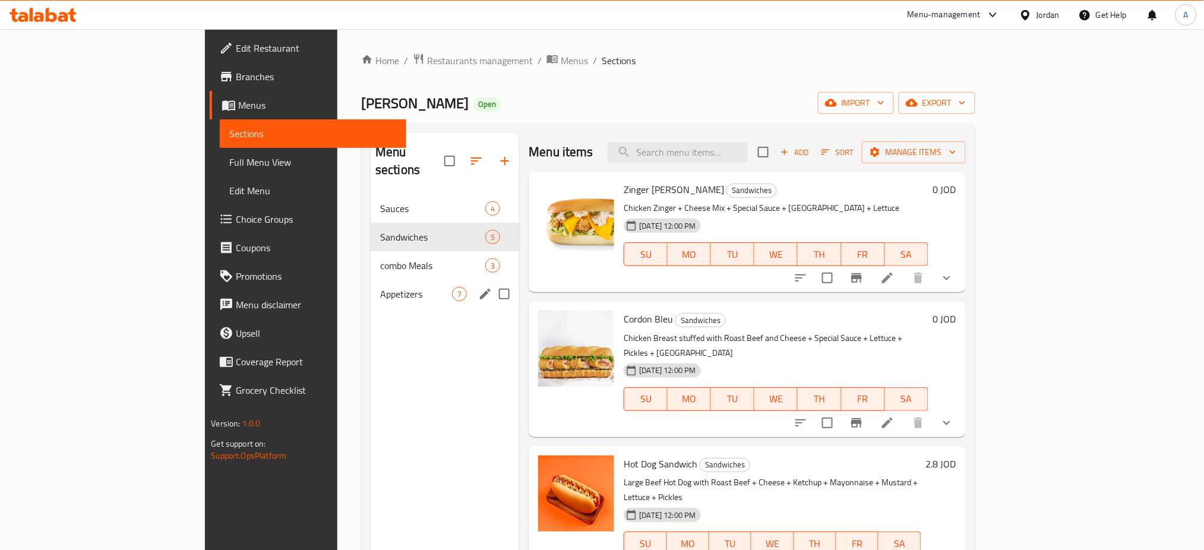
click at [380, 258] on span "combo Meals" at bounding box center [432, 265] width 105 height 14
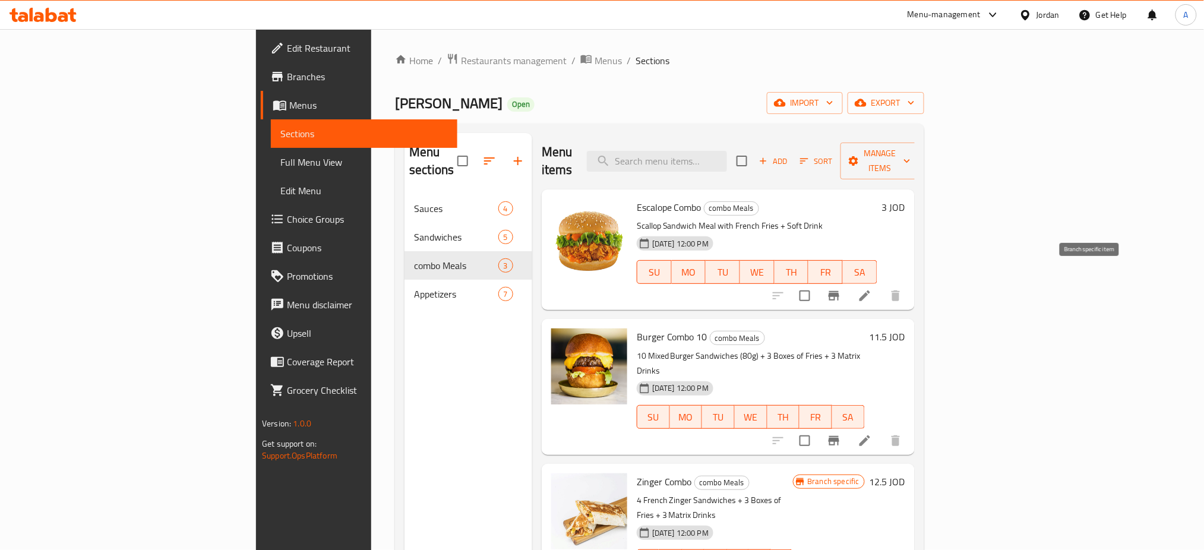
click at [817, 283] on input "checkbox" at bounding box center [805, 295] width 25 height 25
checkbox input "true"
click at [911, 153] on span "Manage items" at bounding box center [880, 161] width 61 height 30
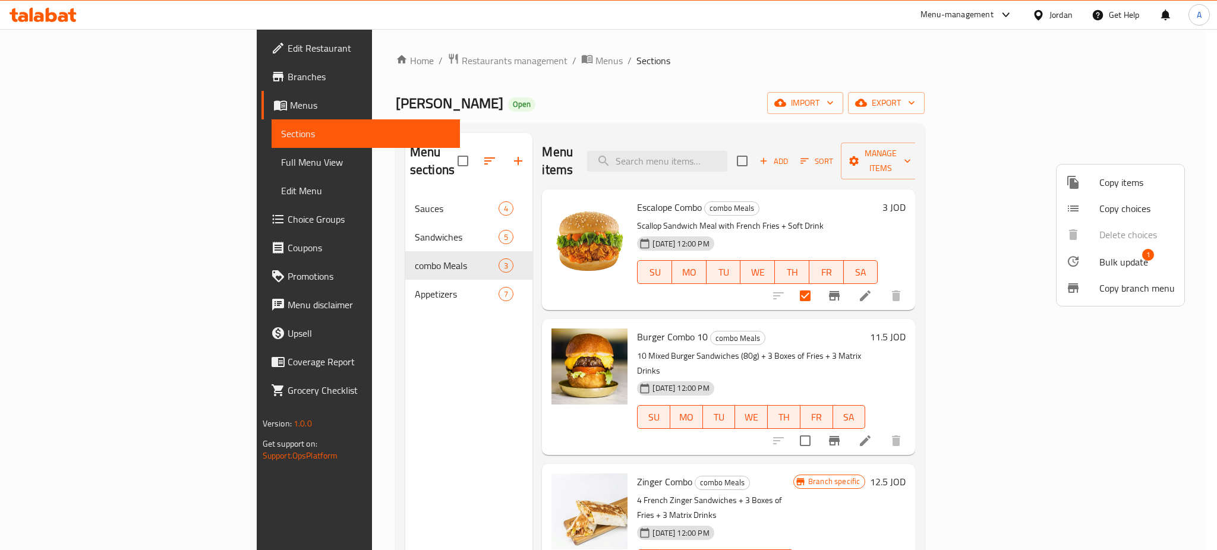
click at [1126, 182] on span "Copy items" at bounding box center [1136, 182] width 75 height 14
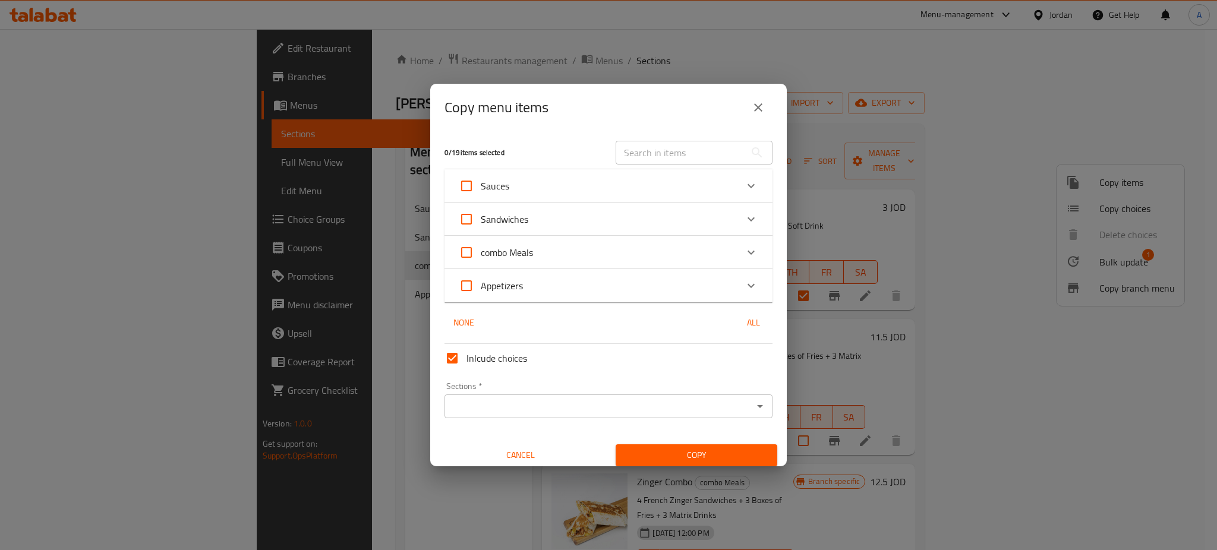
click at [569, 407] on input "Sections   *" at bounding box center [598, 406] width 301 height 17
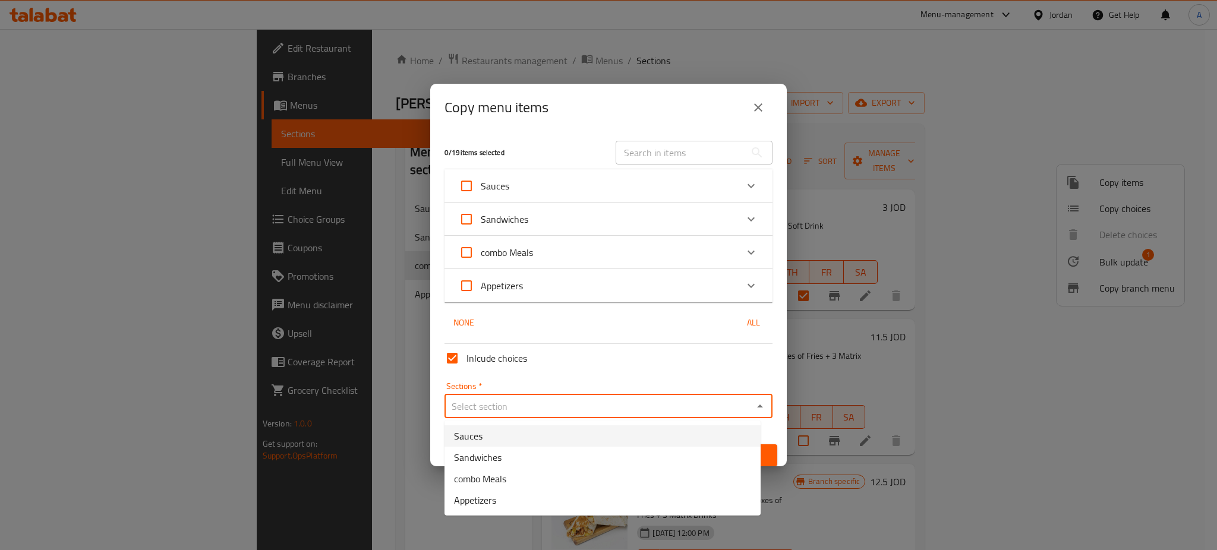
click at [588, 237] on div "combo Meals" at bounding box center [608, 252] width 328 height 33
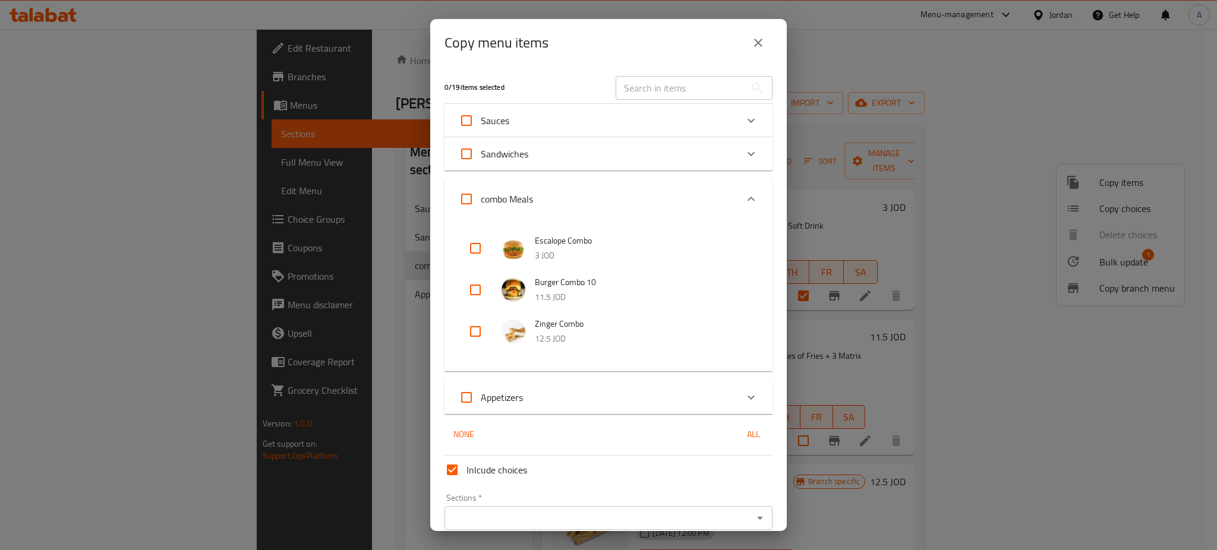
click at [463, 247] on input "checkbox" at bounding box center [475, 248] width 29 height 29
checkbox input "true"
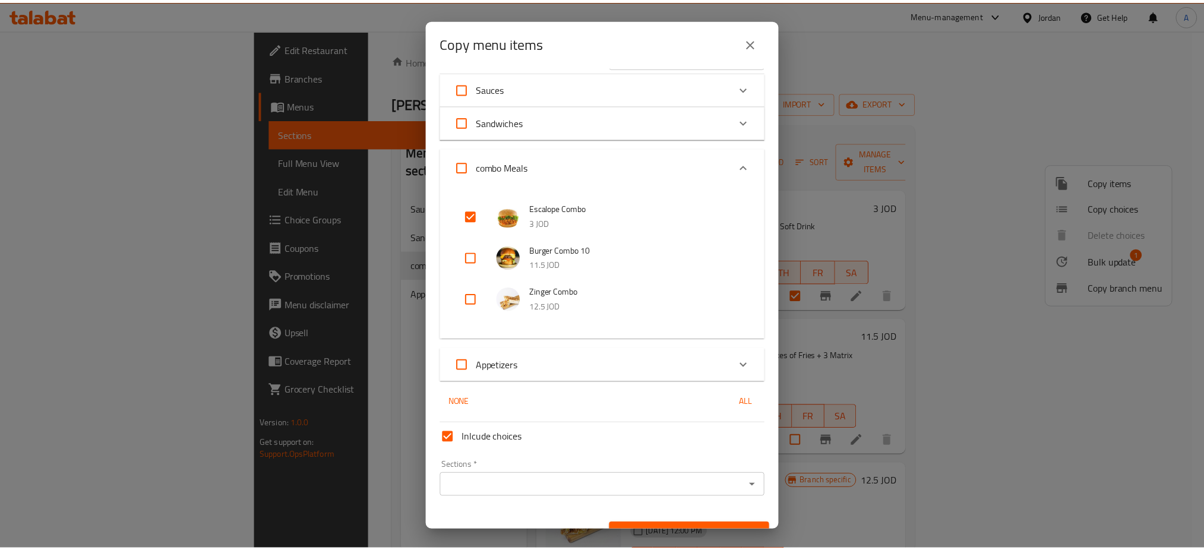
scroll to position [53, 0]
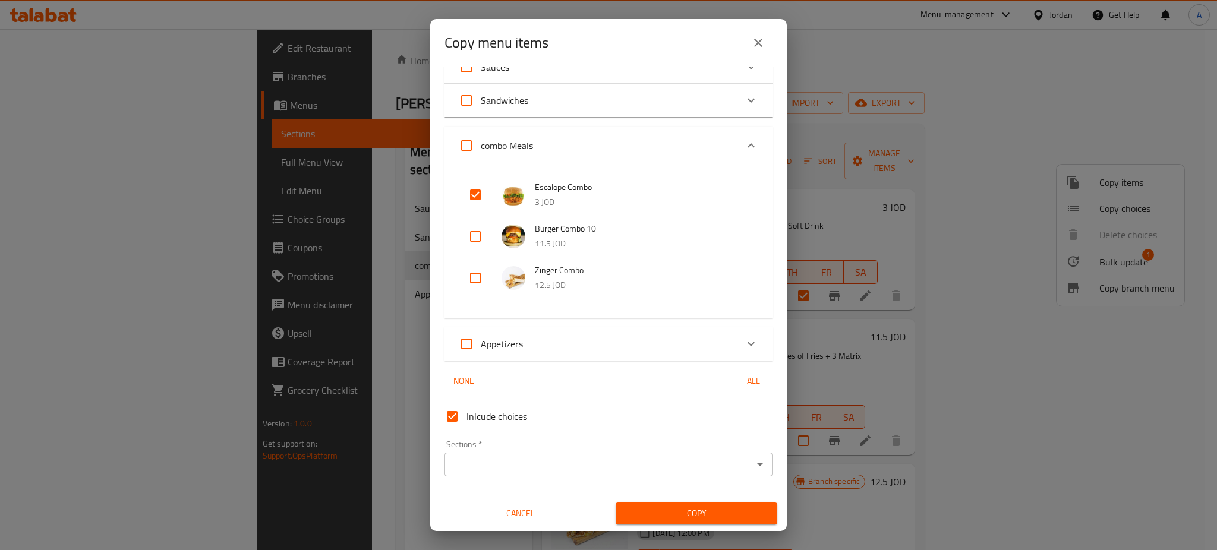
click at [476, 481] on div "Inlcude choices Sections   * Sections * Cancel Copy" at bounding box center [608, 460] width 337 height 127
click at [514, 444] on div "Sections   * Sections *" at bounding box center [608, 458] width 328 height 36
click at [514, 465] on input "Sections   *" at bounding box center [598, 464] width 301 height 17
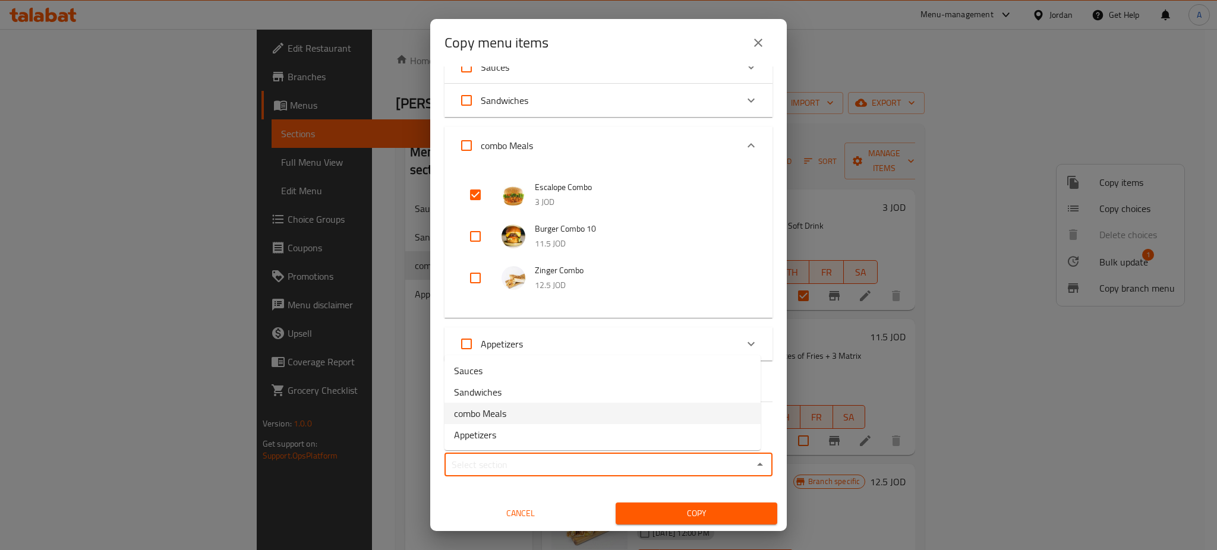
click at [545, 412] on li "combo Meals" at bounding box center [602, 413] width 316 height 21
type input "combo Meals"
click at [663, 512] on span "Copy" at bounding box center [696, 513] width 143 height 15
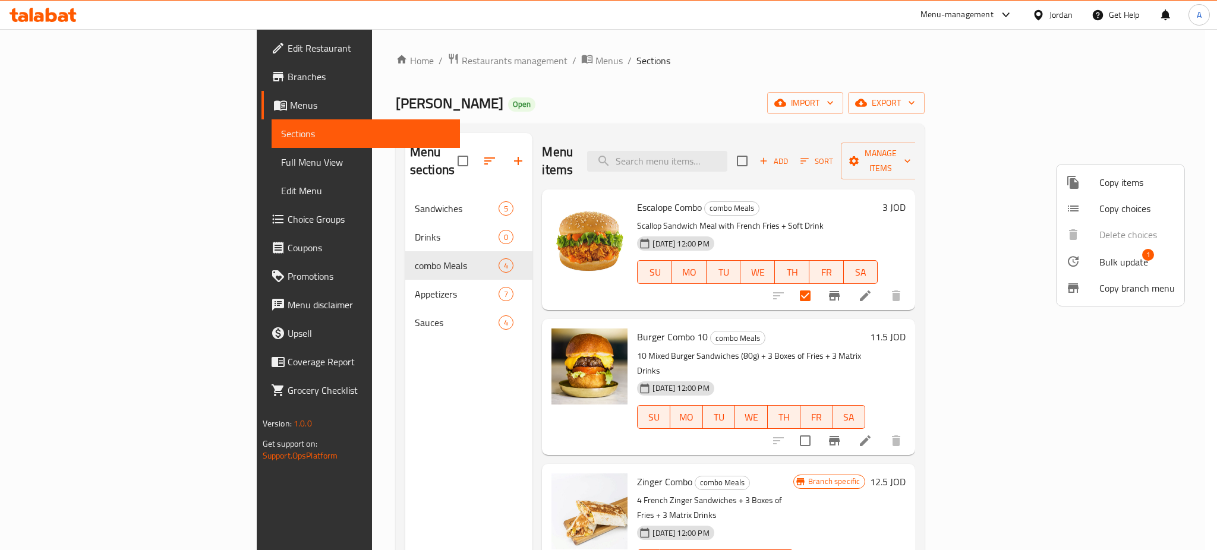
click at [989, 333] on div at bounding box center [608, 275] width 1217 height 550
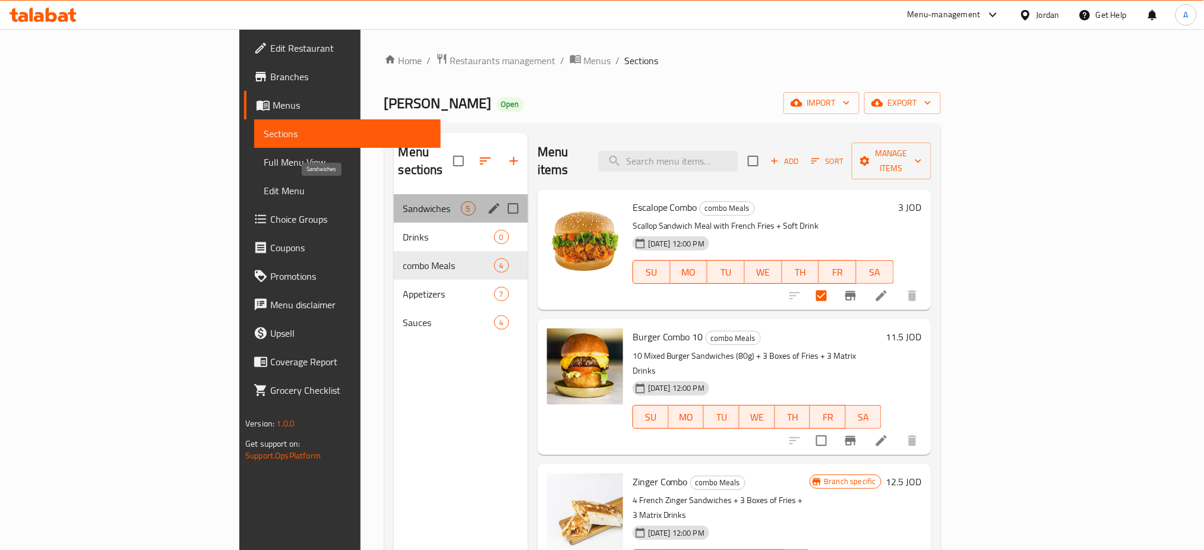
click at [403, 201] on span "Sandwiches" at bounding box center [432, 208] width 58 height 14
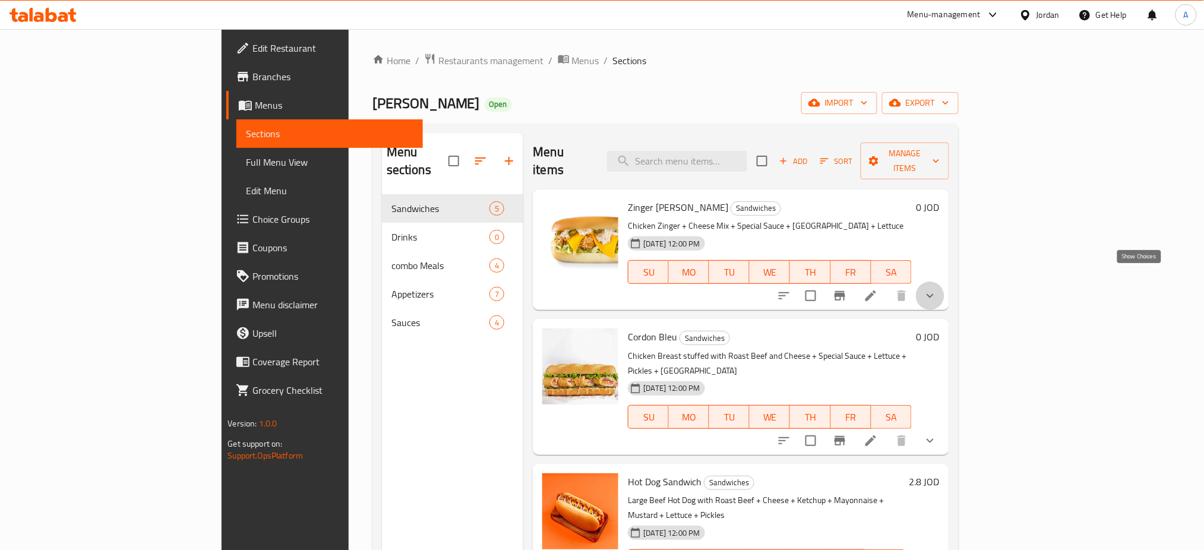
click at [937, 289] on icon "show more" at bounding box center [930, 296] width 14 height 14
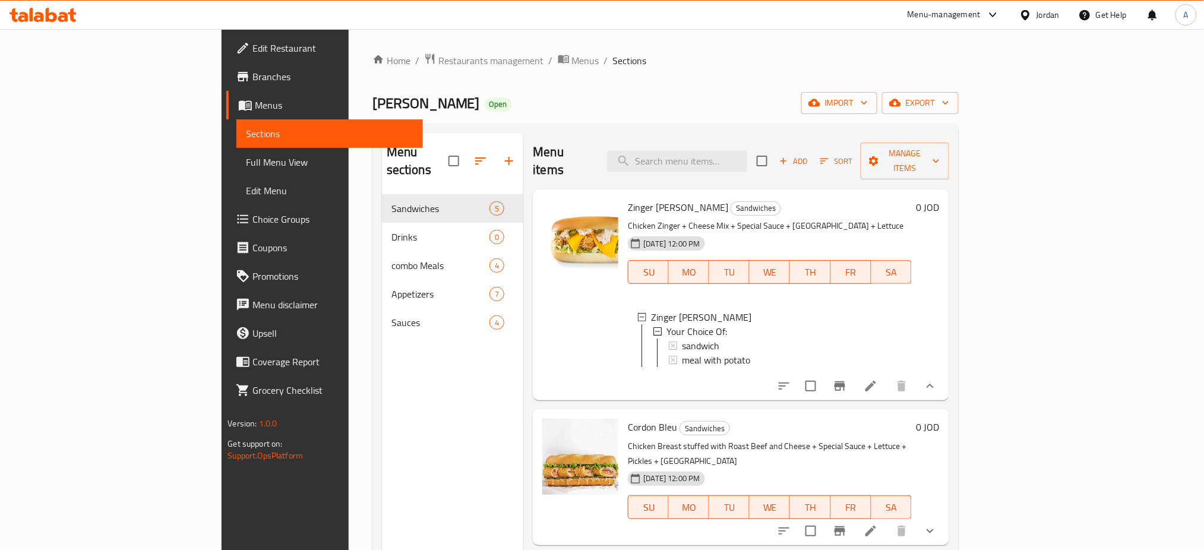
click at [916, 232] on div "[DATE] 12:00 PM SU MO TU WE TH FR SA" at bounding box center [769, 264] width 293 height 64
click at [438, 60] on span "Restaurants management" at bounding box center [491, 60] width 106 height 14
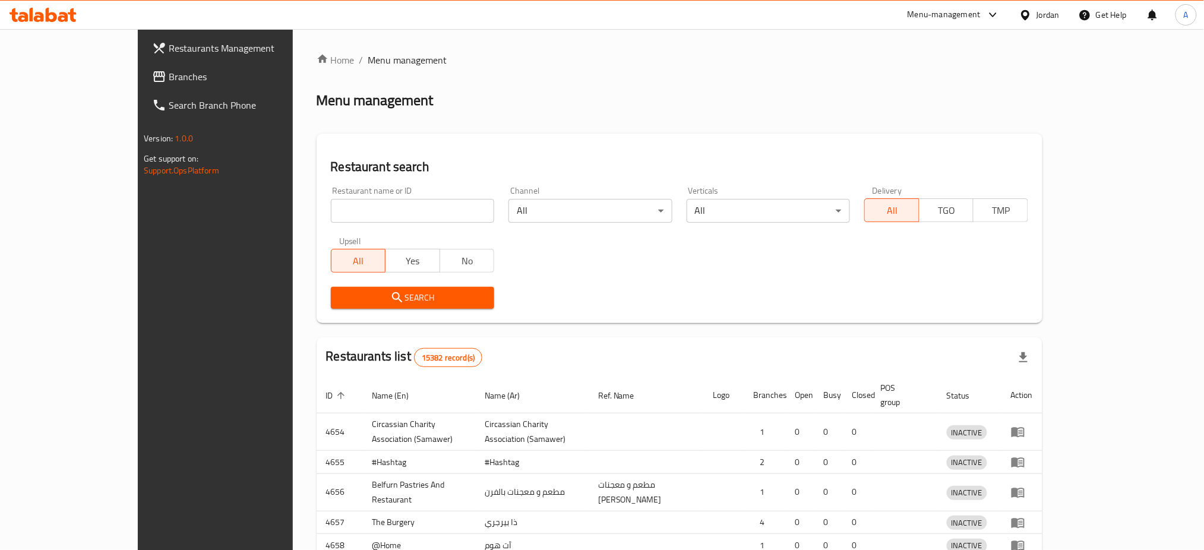
click at [382, 223] on div at bounding box center [602, 275] width 1204 height 550
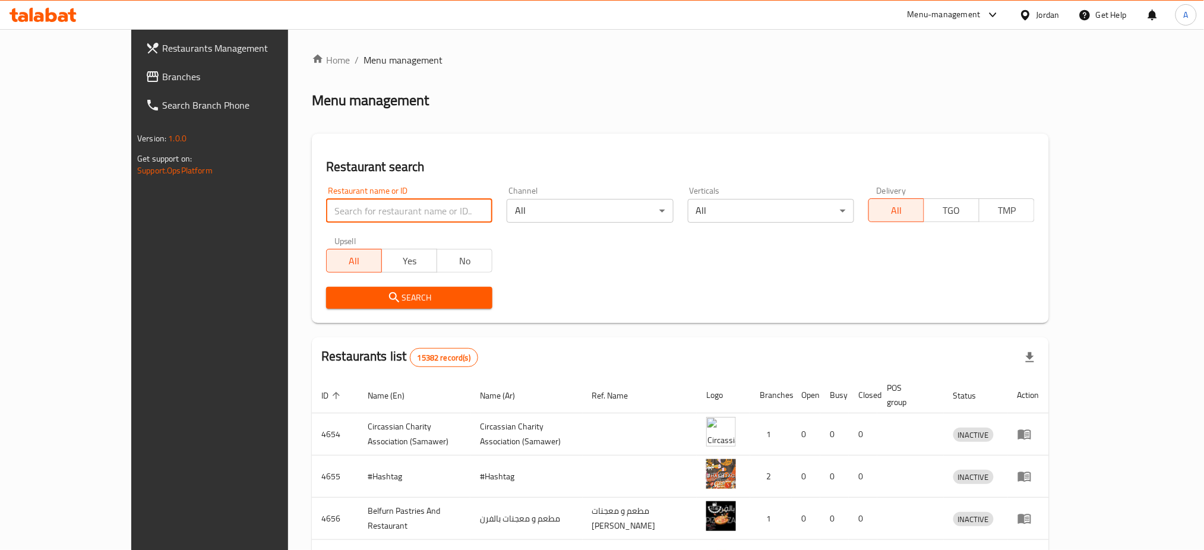
click at [385, 217] on input "search" at bounding box center [409, 211] width 166 height 24
type input "ى"
type input "nazieh"
click button "Search" at bounding box center [409, 298] width 166 height 22
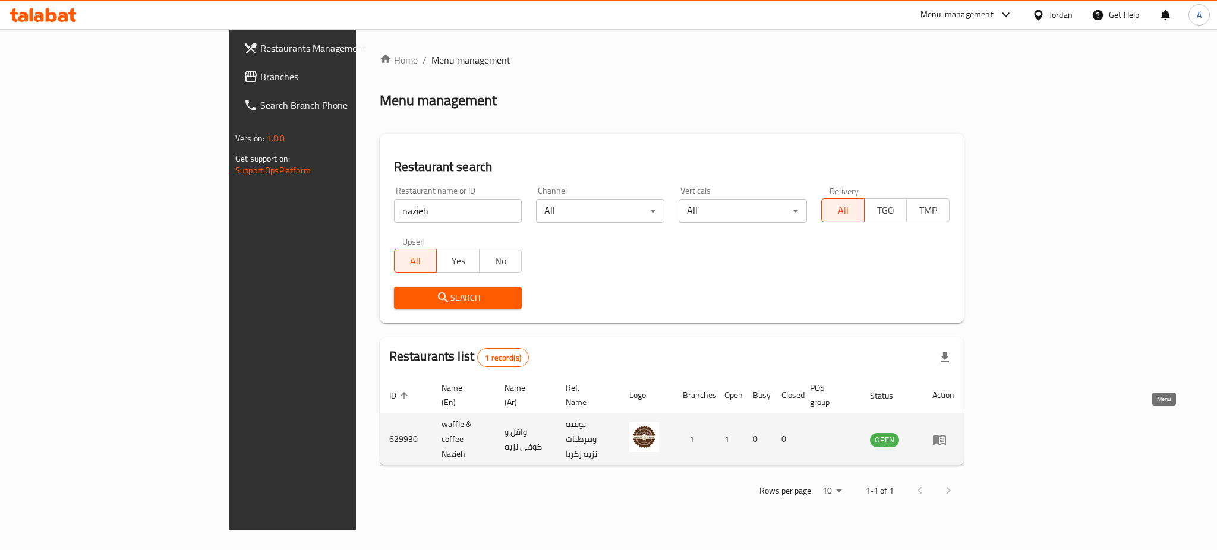
click at [946, 432] on icon "enhanced table" at bounding box center [939, 439] width 14 height 14
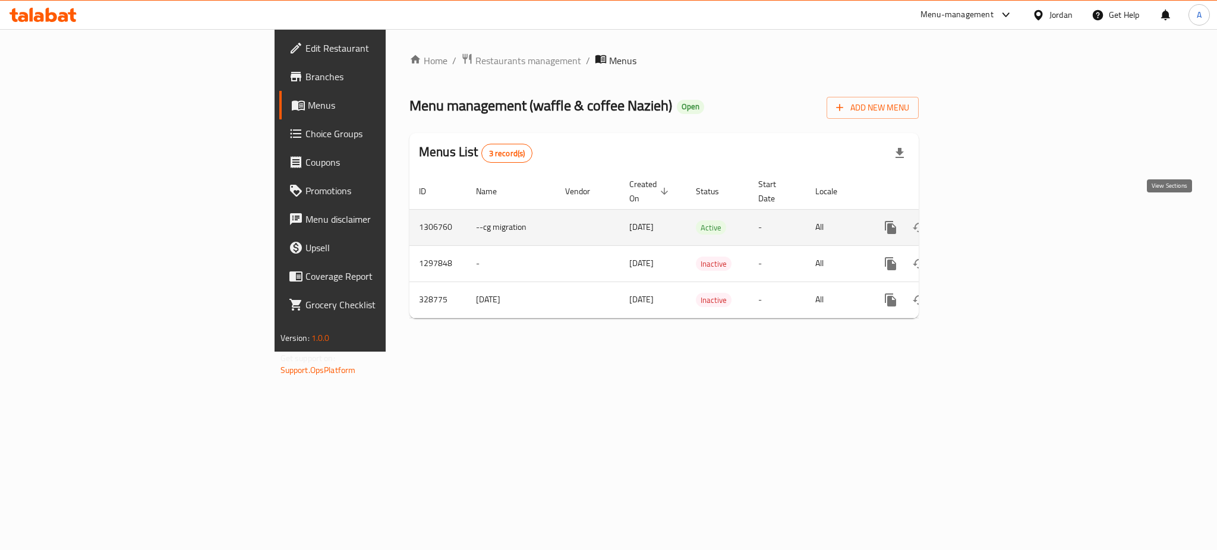
click at [983, 220] on icon "enhanced table" at bounding box center [976, 227] width 14 height 14
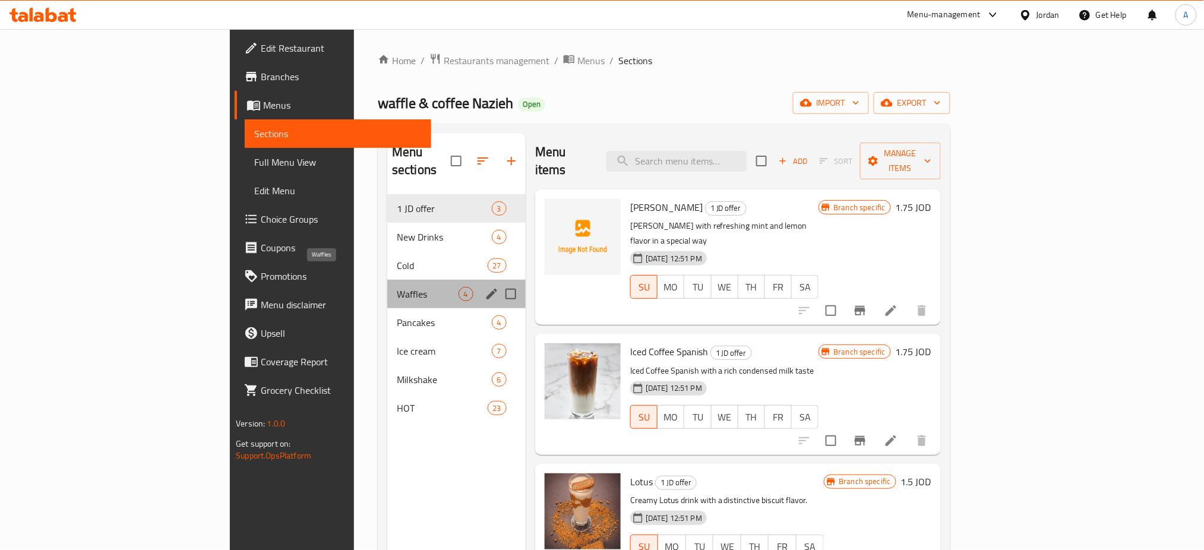
click at [397, 287] on span "Waffles" at bounding box center [428, 294] width 62 height 14
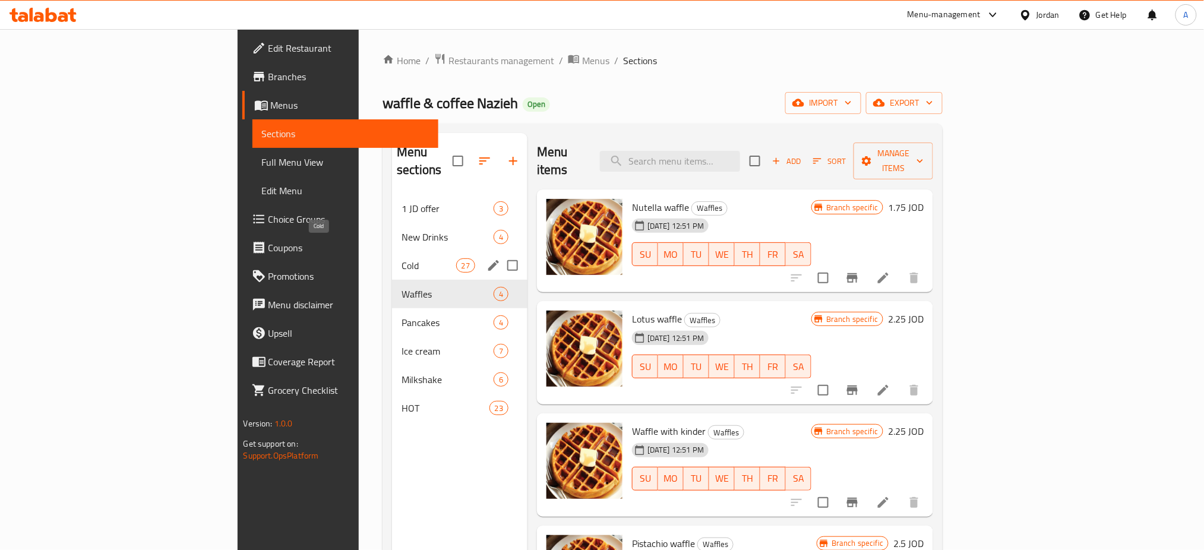
click at [402, 258] on span "Cold" at bounding box center [429, 265] width 54 height 14
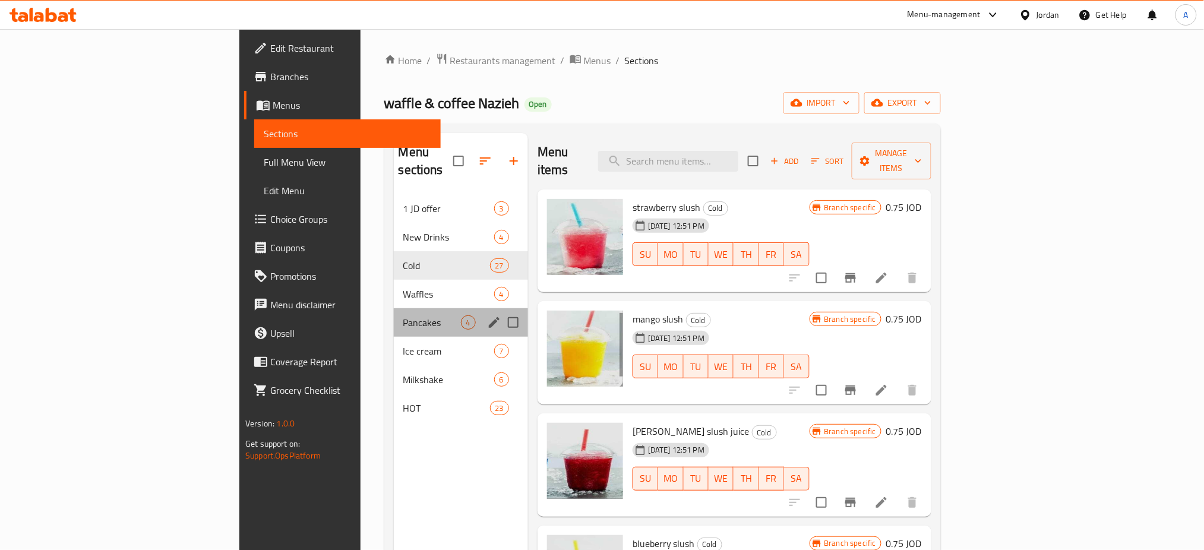
click at [394, 312] on div "Pancakes 4" at bounding box center [461, 322] width 134 height 29
